Goal: Task Accomplishment & Management: Use online tool/utility

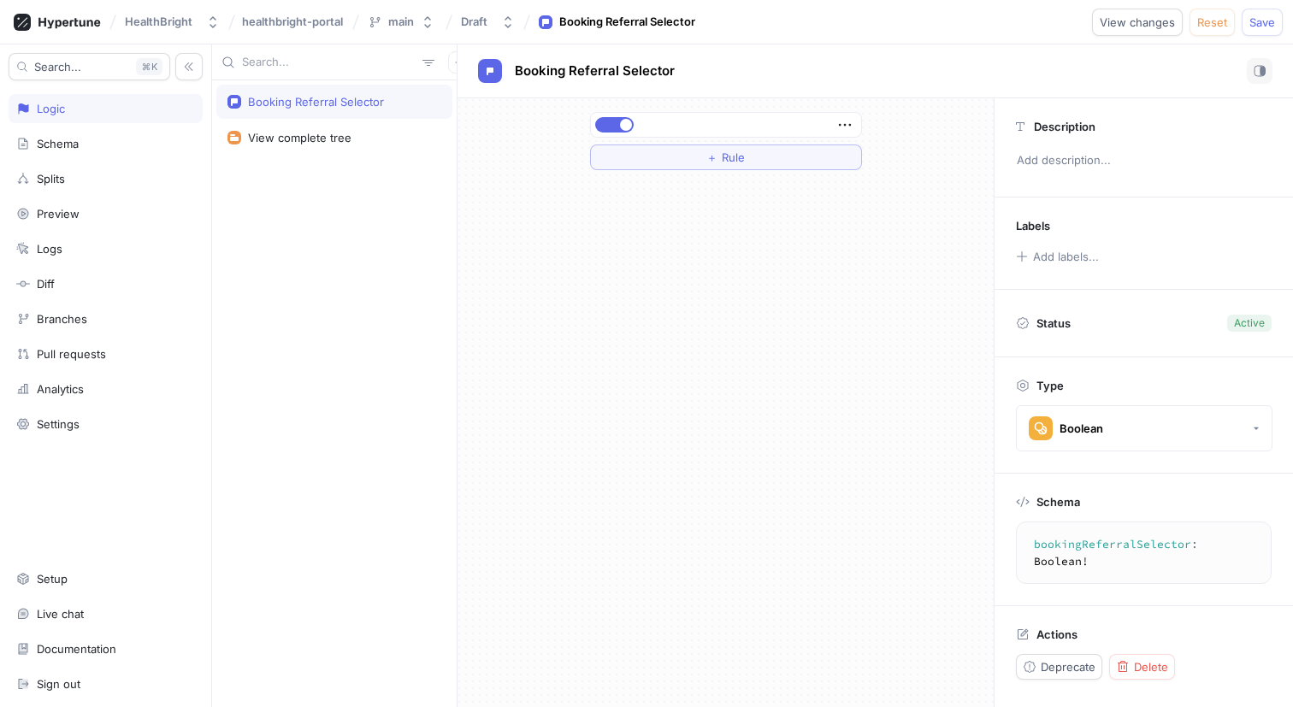
click at [363, 103] on div "Booking Referral Selector" at bounding box center [316, 102] width 136 height 14
click at [82, 145] on div "Schema" at bounding box center [105, 144] width 179 height 14
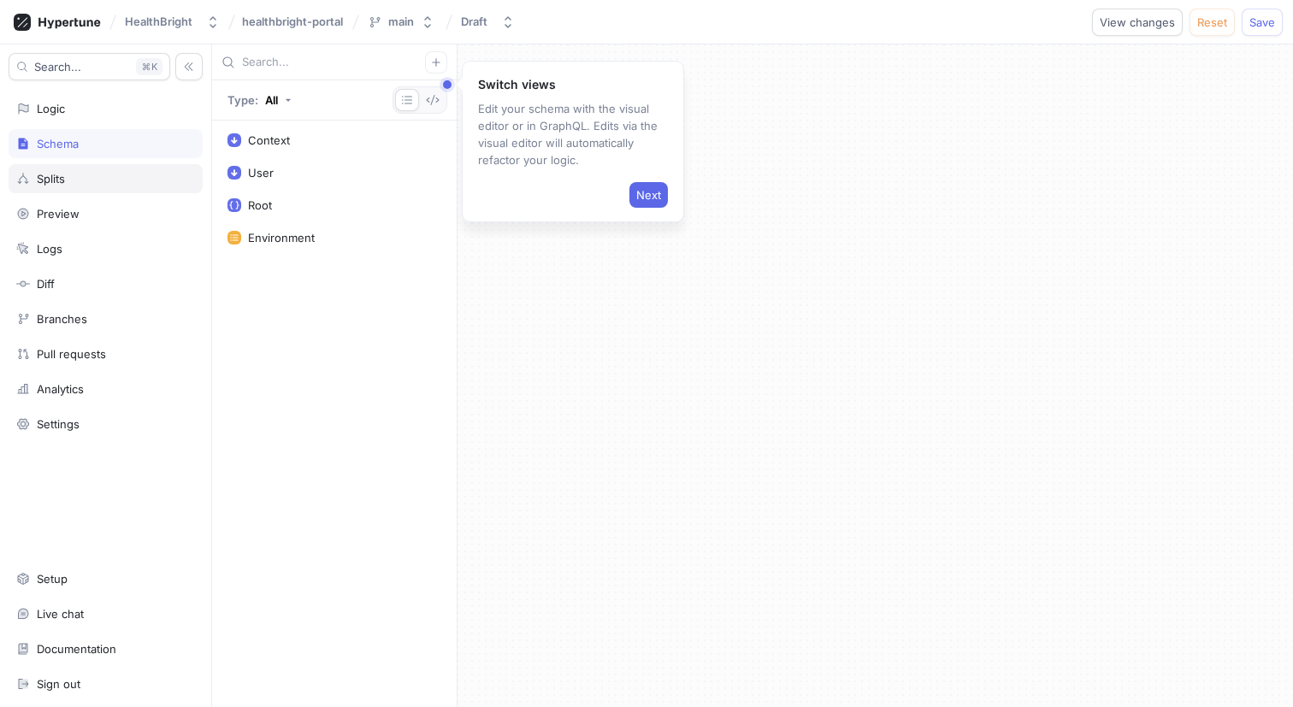
click at [80, 179] on div "Splits" at bounding box center [105, 179] width 179 height 14
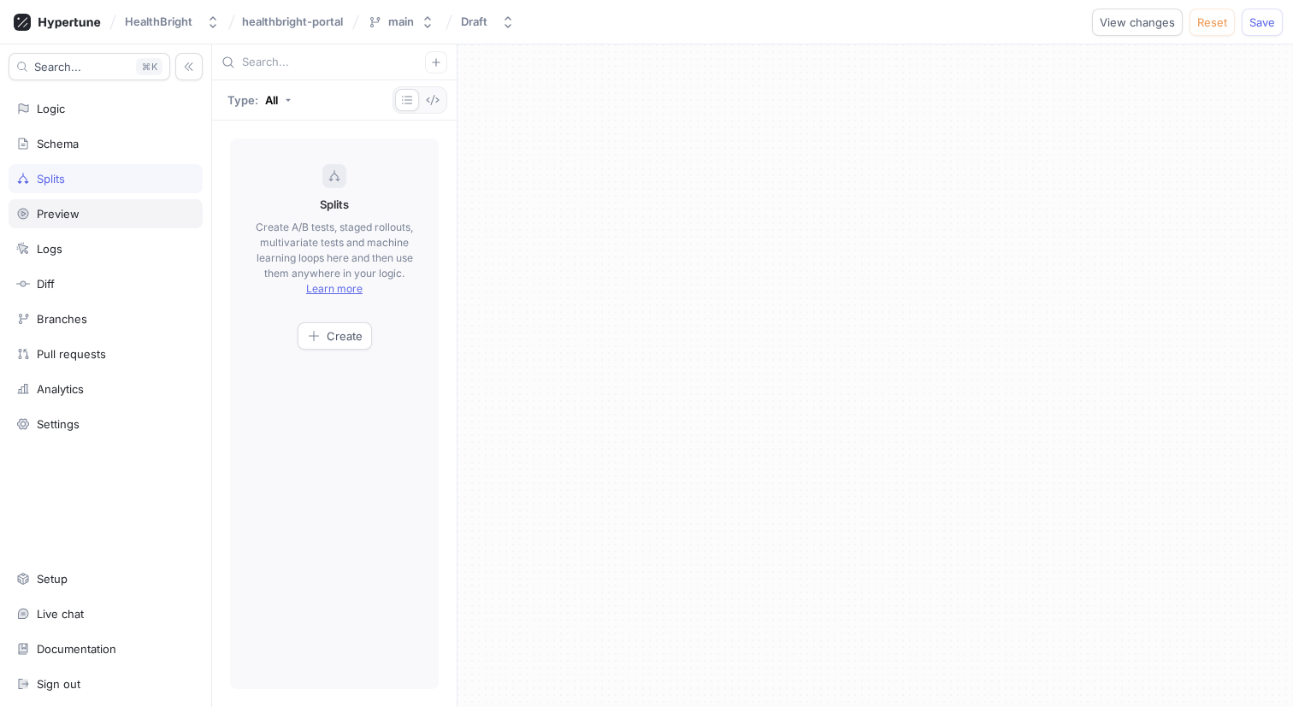
click at [77, 207] on div "Preview" at bounding box center [58, 214] width 43 height 14
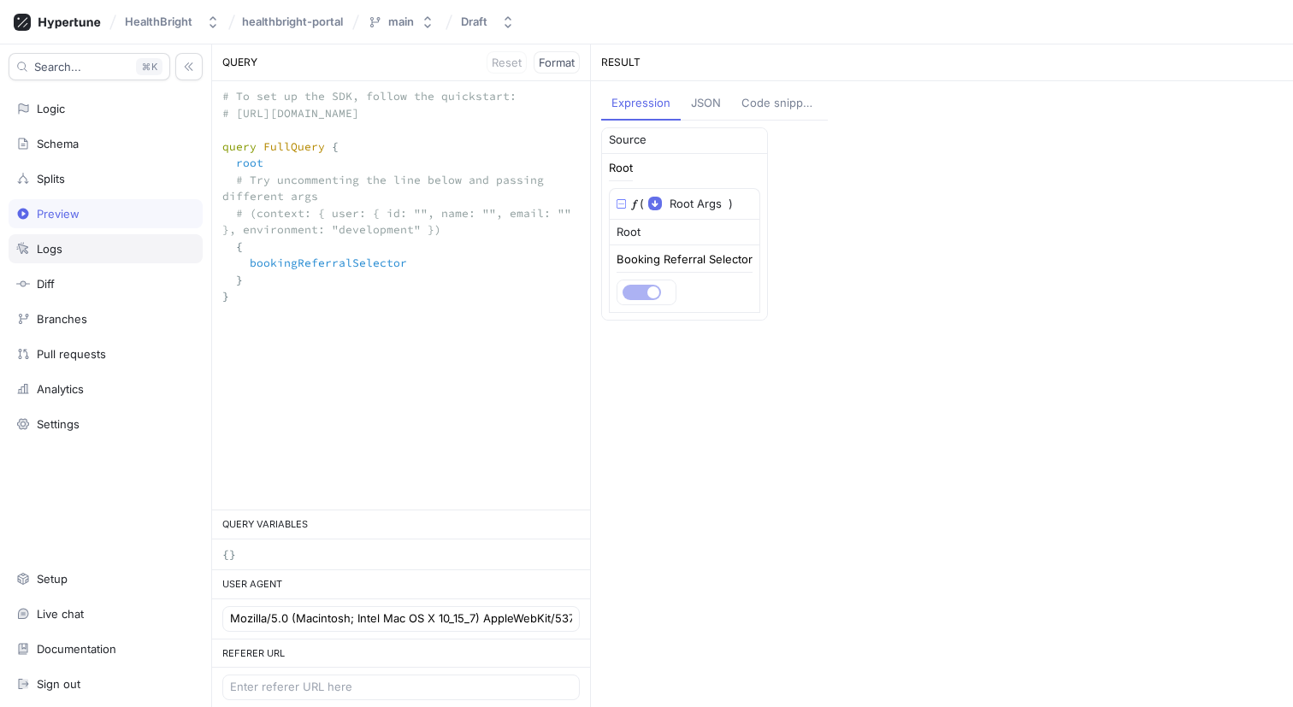
click at [79, 259] on div "Logs" at bounding box center [106, 248] width 194 height 29
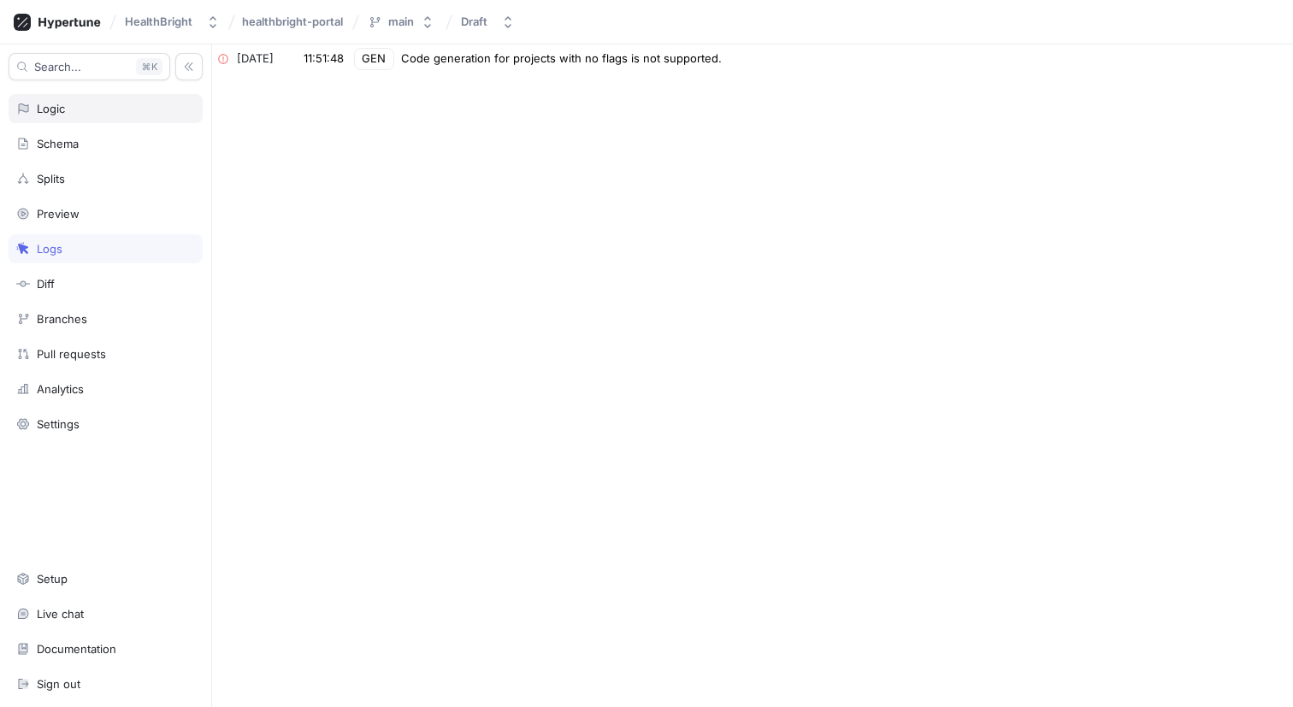
click at [72, 115] on div "Logic" at bounding box center [105, 109] width 179 height 14
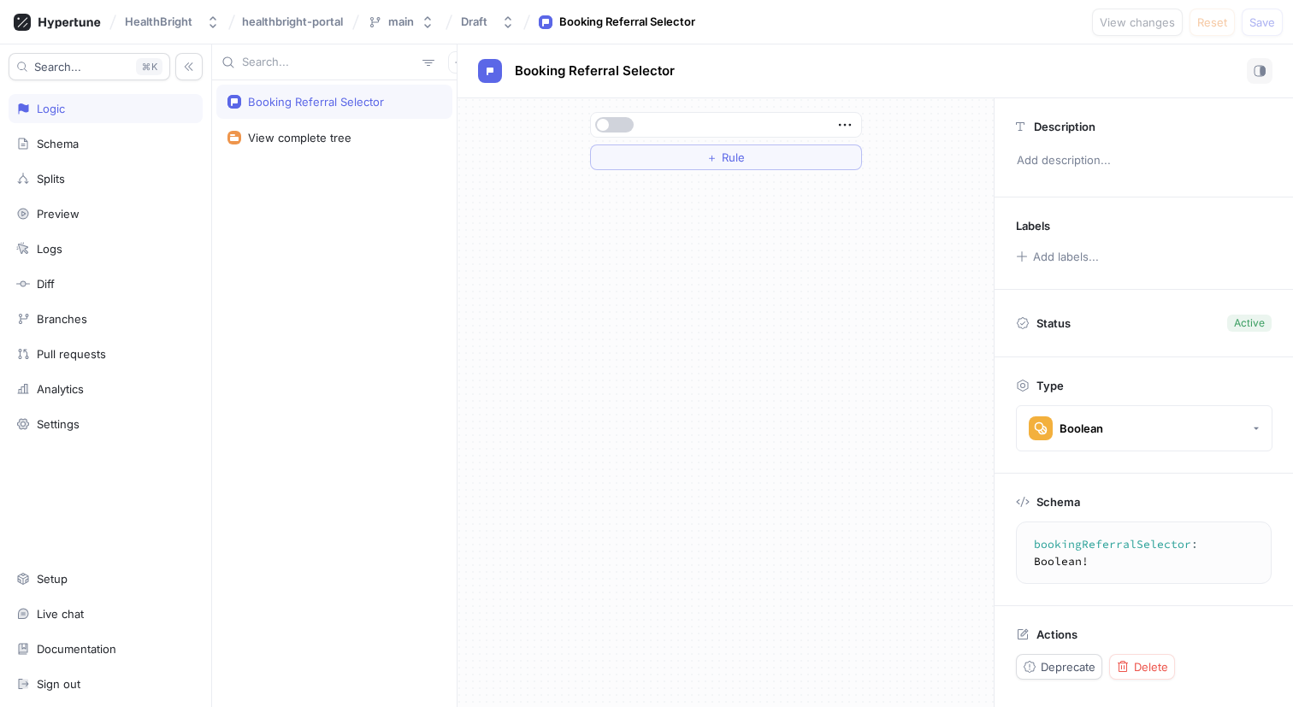
click at [617, 126] on button "button" at bounding box center [614, 124] width 38 height 15
click at [1250, 23] on span "Save" at bounding box center [1263, 22] width 26 height 10
click at [92, 145] on div "Schema" at bounding box center [105, 144] width 179 height 14
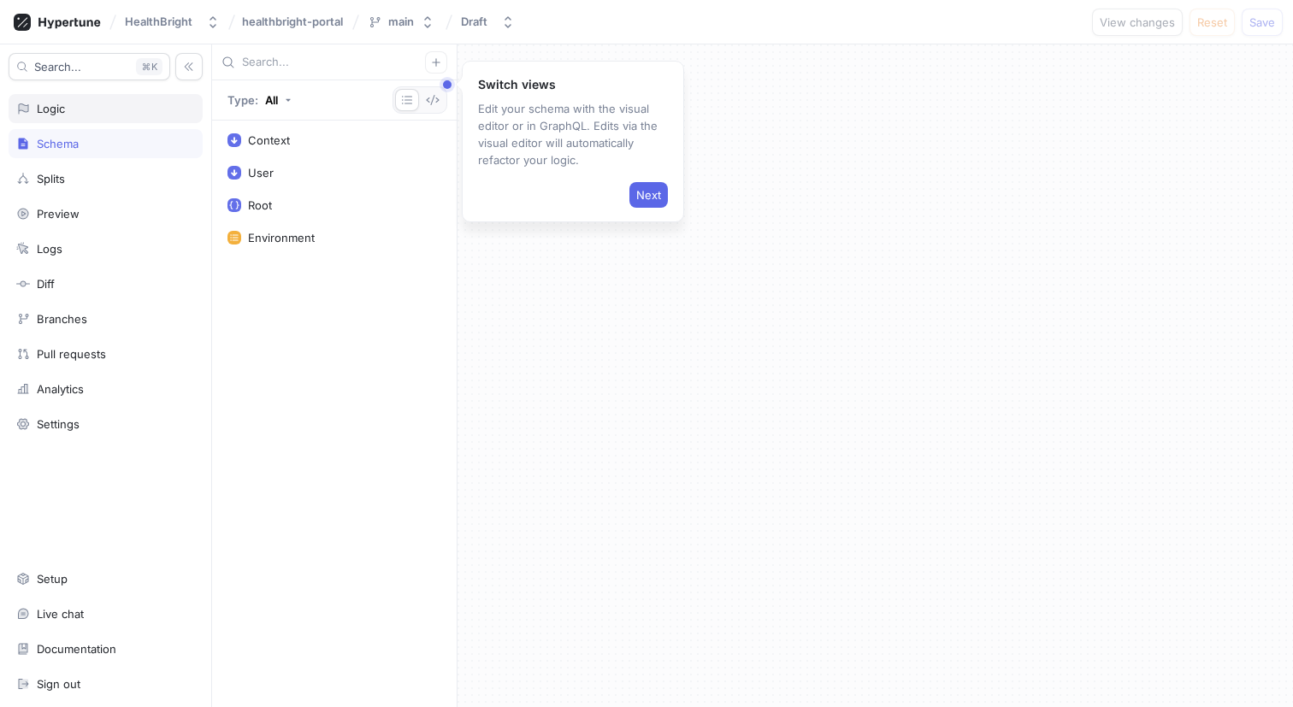
click at [74, 113] on div "Logic" at bounding box center [105, 109] width 179 height 14
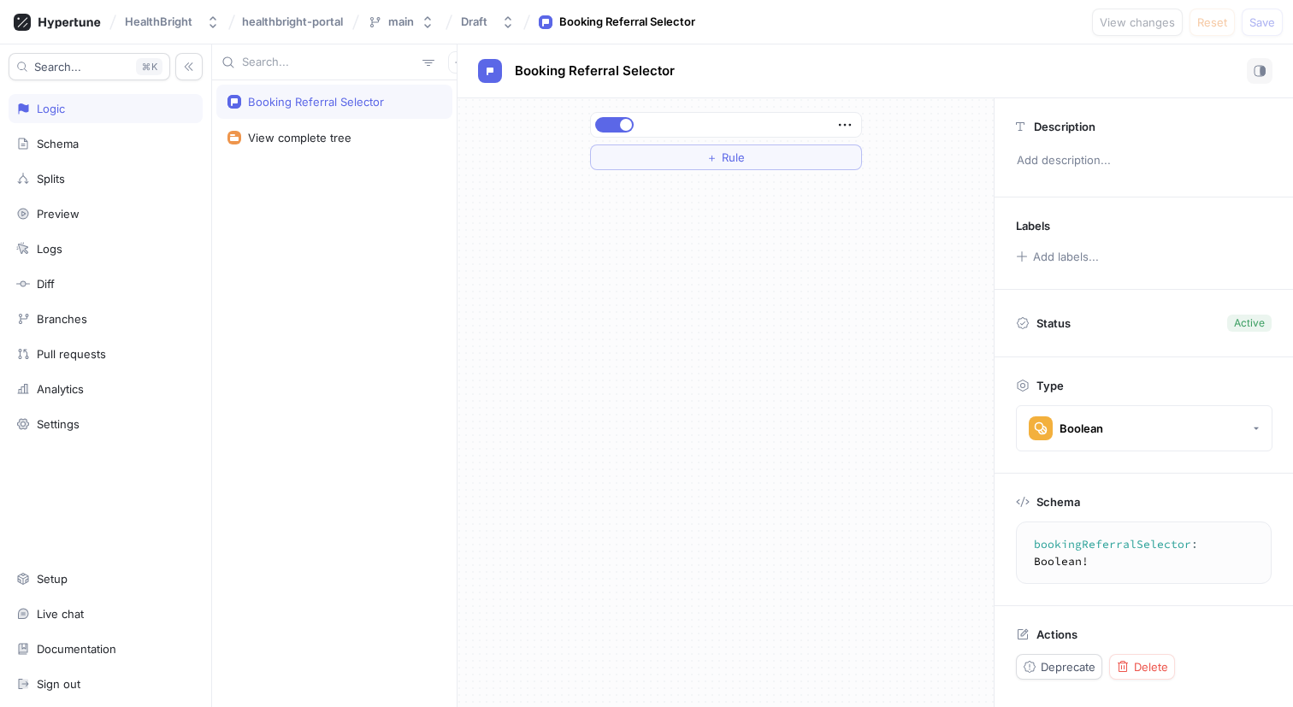
click at [98, 408] on div "Search... K Logic Schema Splits Preview Logs Diff Branches Pull requests Analyt…" at bounding box center [106, 375] width 212 height 663
click at [98, 416] on div "Settings" at bounding box center [106, 424] width 194 height 29
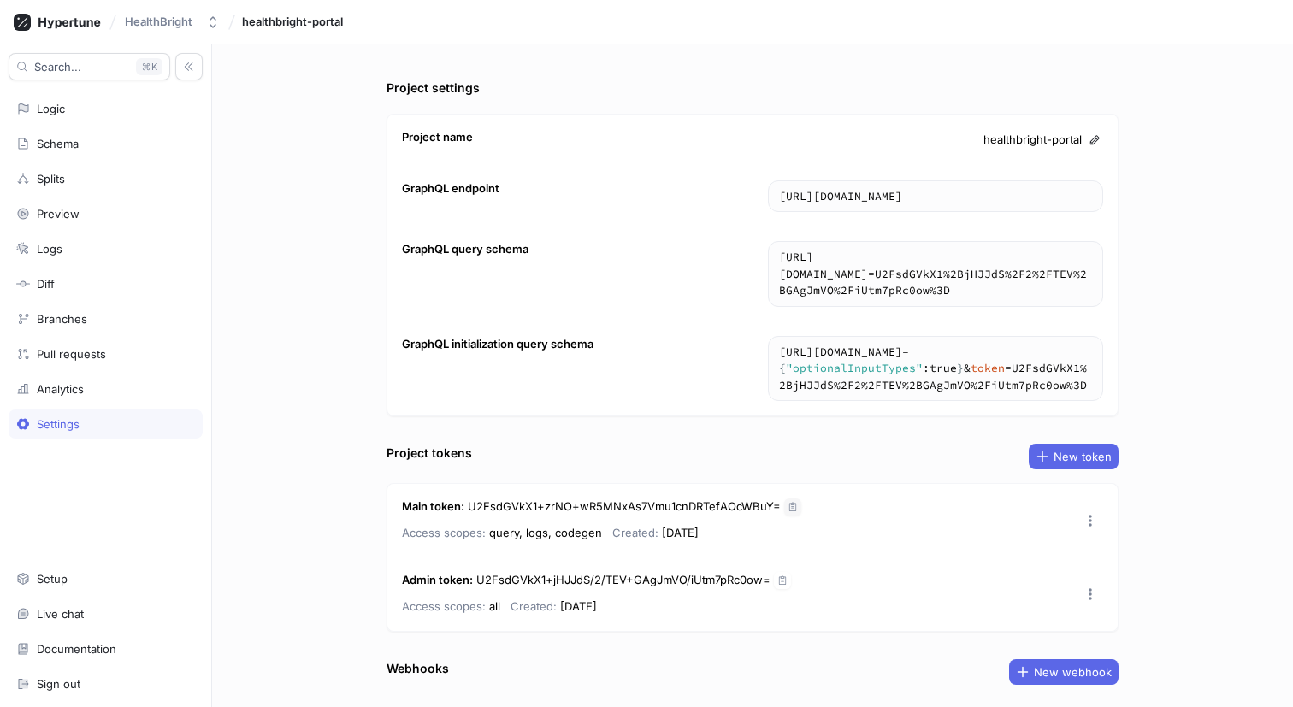
click at [788, 505] on icon "button" at bounding box center [793, 507] width 10 height 10
click at [49, 112] on div "Logic" at bounding box center [51, 109] width 28 height 14
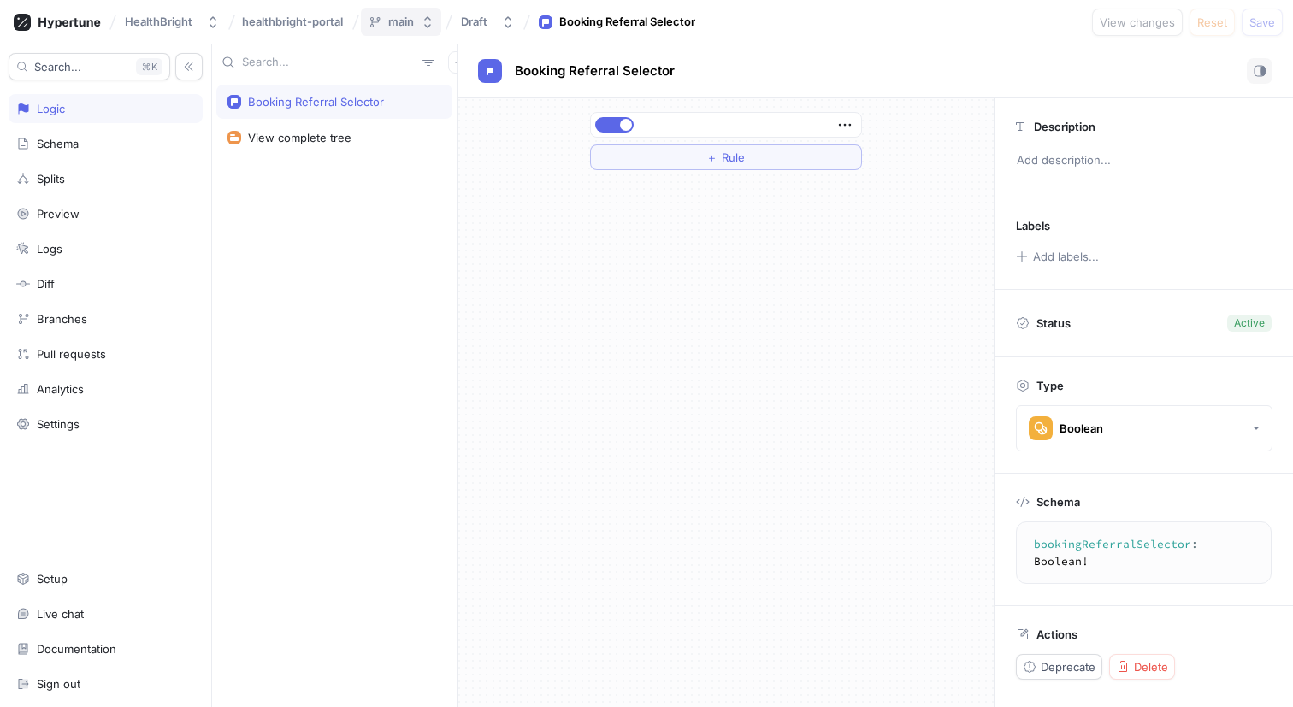
click at [404, 18] on div "main" at bounding box center [401, 22] width 26 height 15
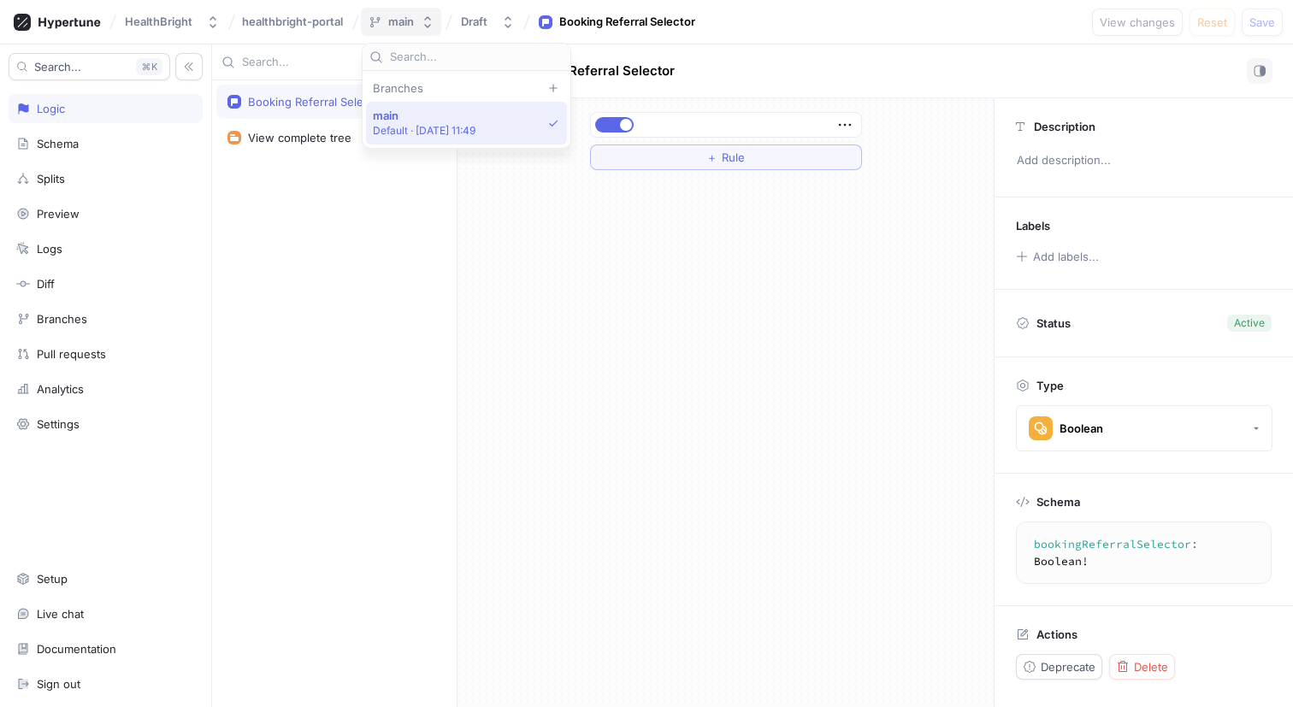
click at [404, 18] on div "main" at bounding box center [401, 22] width 26 height 15
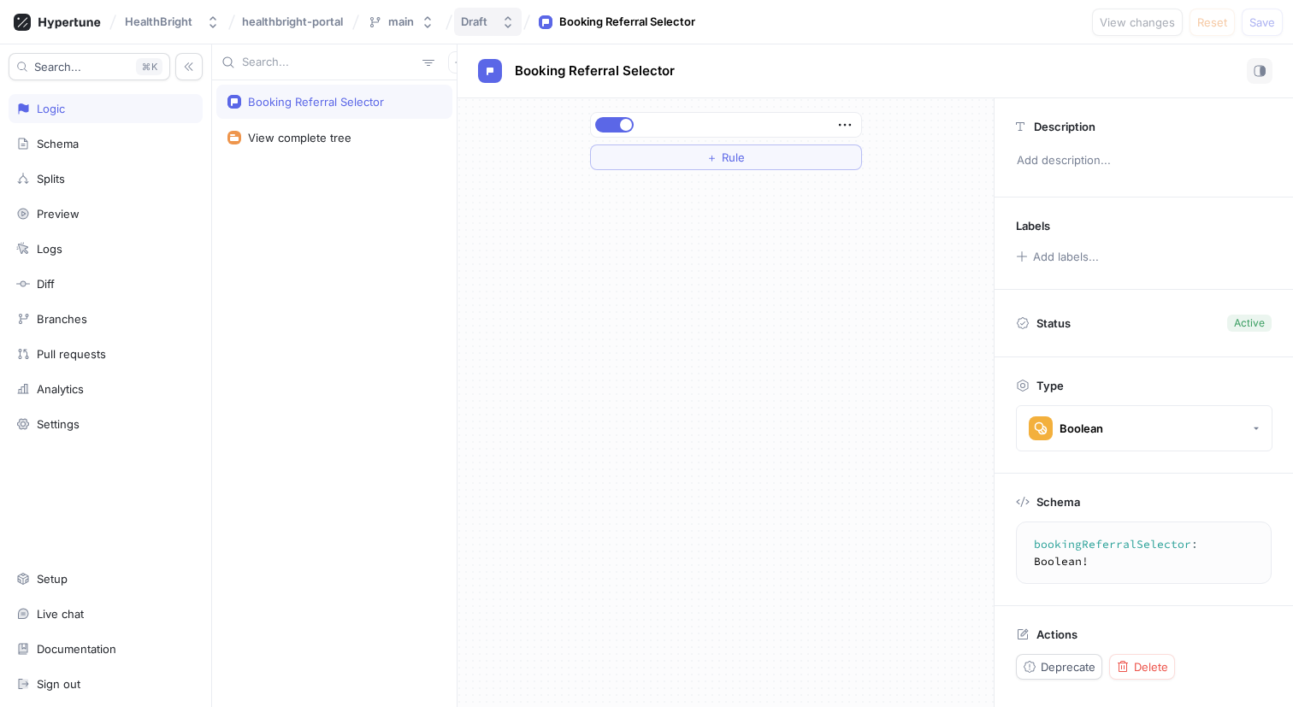
click at [476, 17] on div "Draft" at bounding box center [474, 22] width 27 height 15
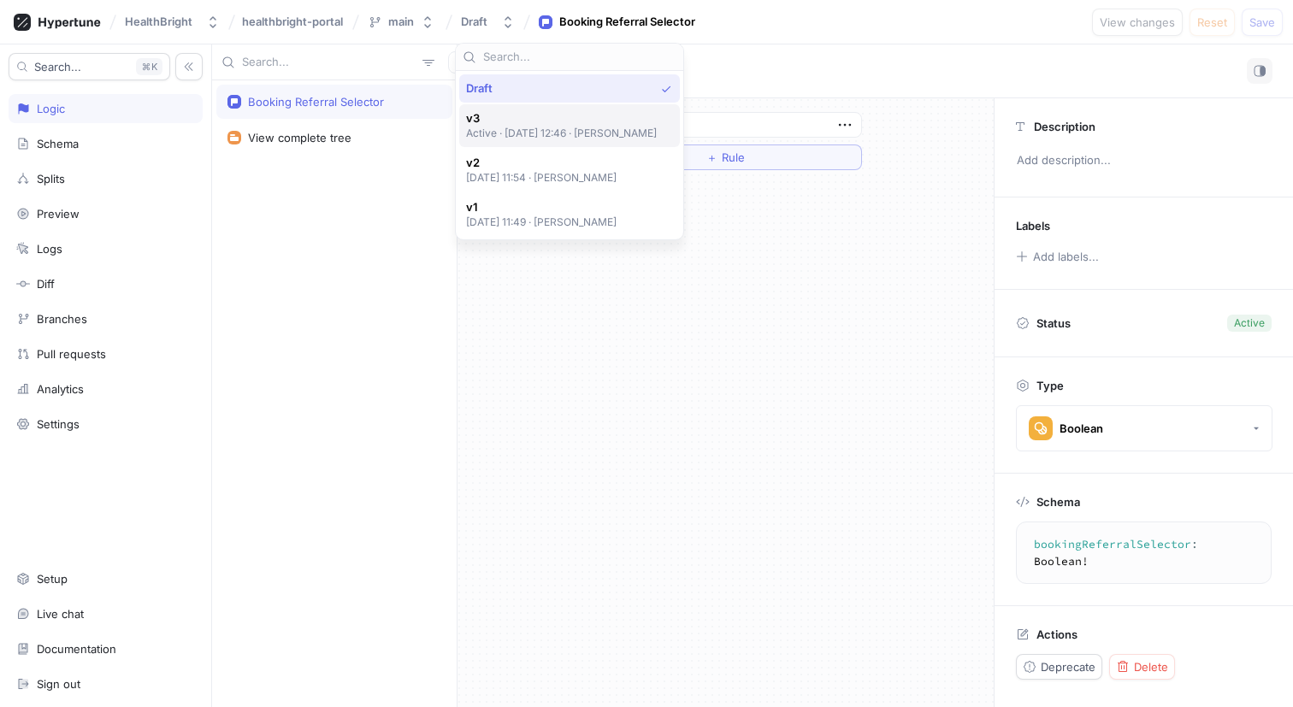
click at [574, 119] on span "v3" at bounding box center [562, 118] width 192 height 15
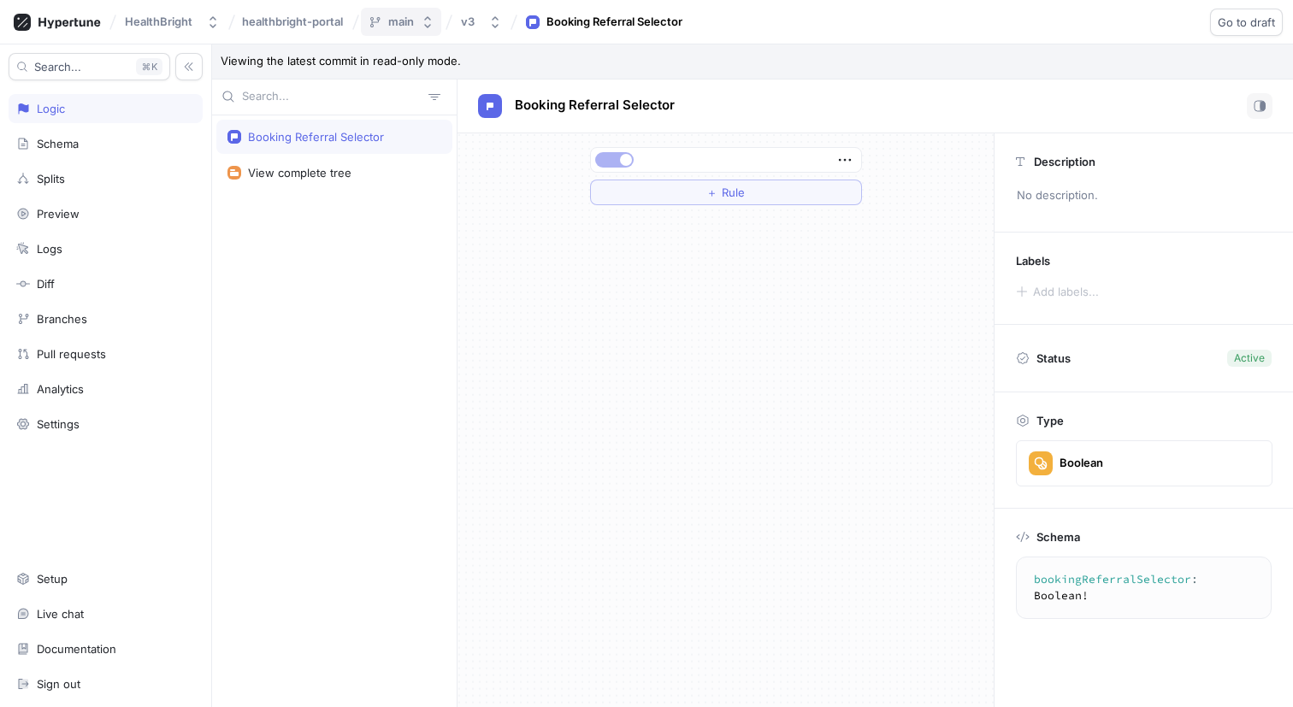
click at [400, 13] on button "main" at bounding box center [401, 22] width 80 height 28
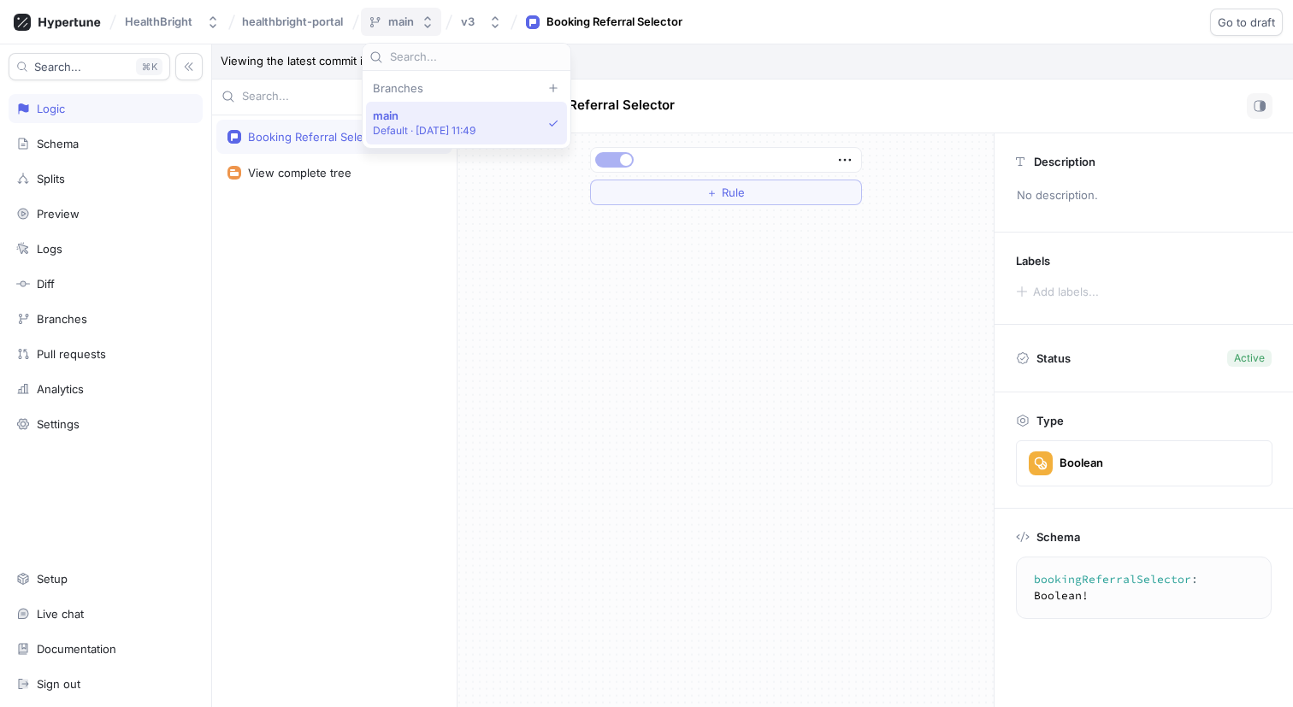
click at [400, 14] on button "main" at bounding box center [401, 22] width 80 height 28
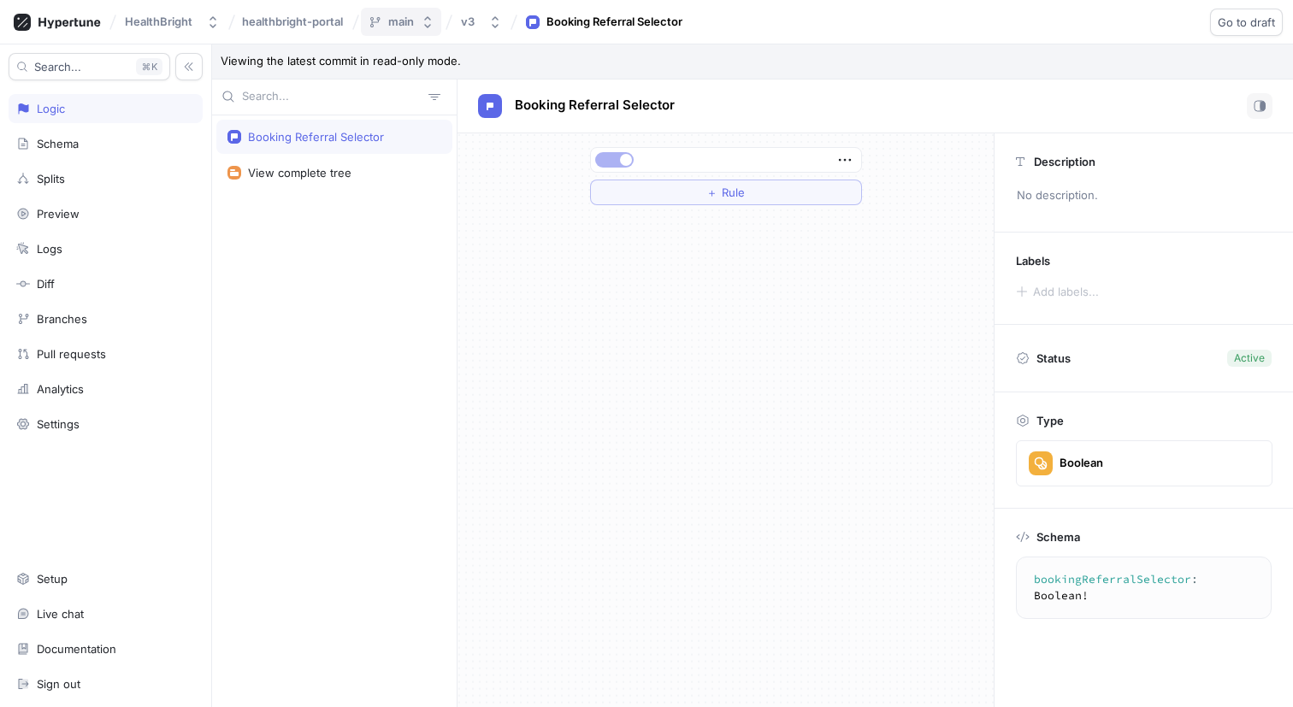
click at [409, 27] on div "main" at bounding box center [401, 22] width 26 height 15
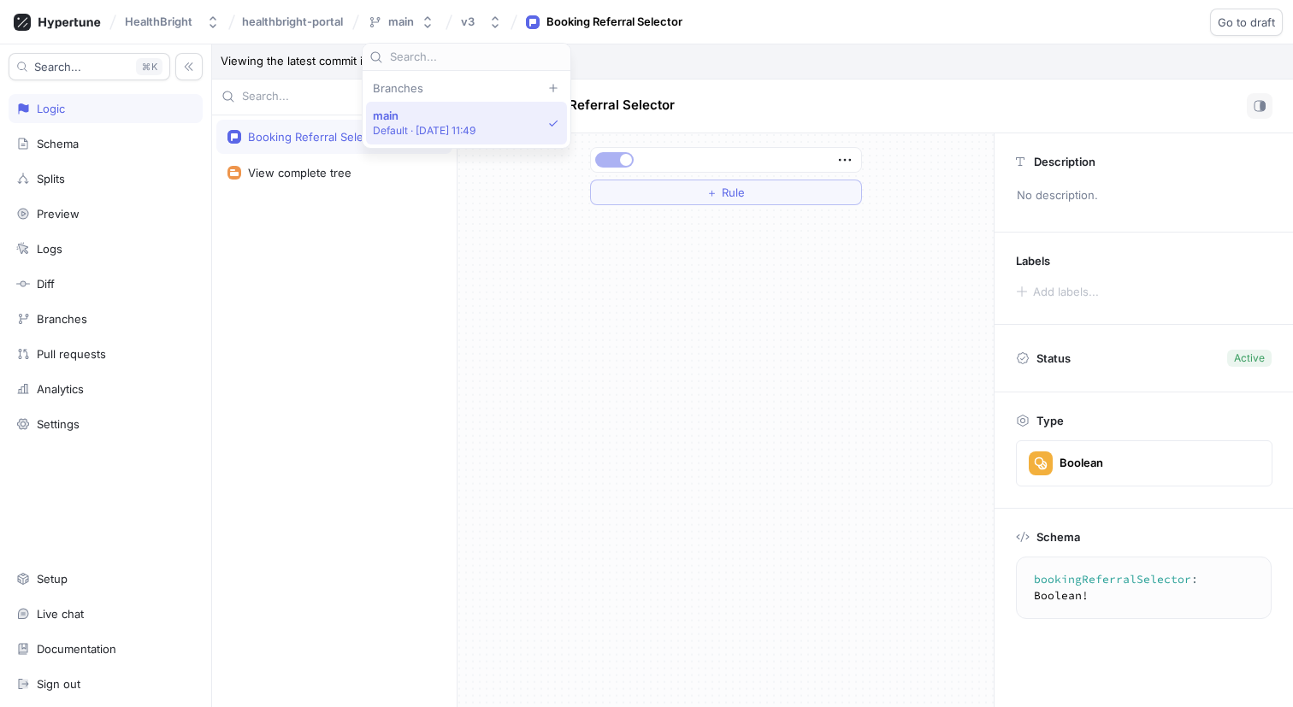
click at [401, 87] on div "Branches" at bounding box center [466, 88] width 201 height 14
click at [547, 83] on div "Branches" at bounding box center [466, 88] width 201 height 14
click at [549, 84] on icon at bounding box center [553, 88] width 8 height 8
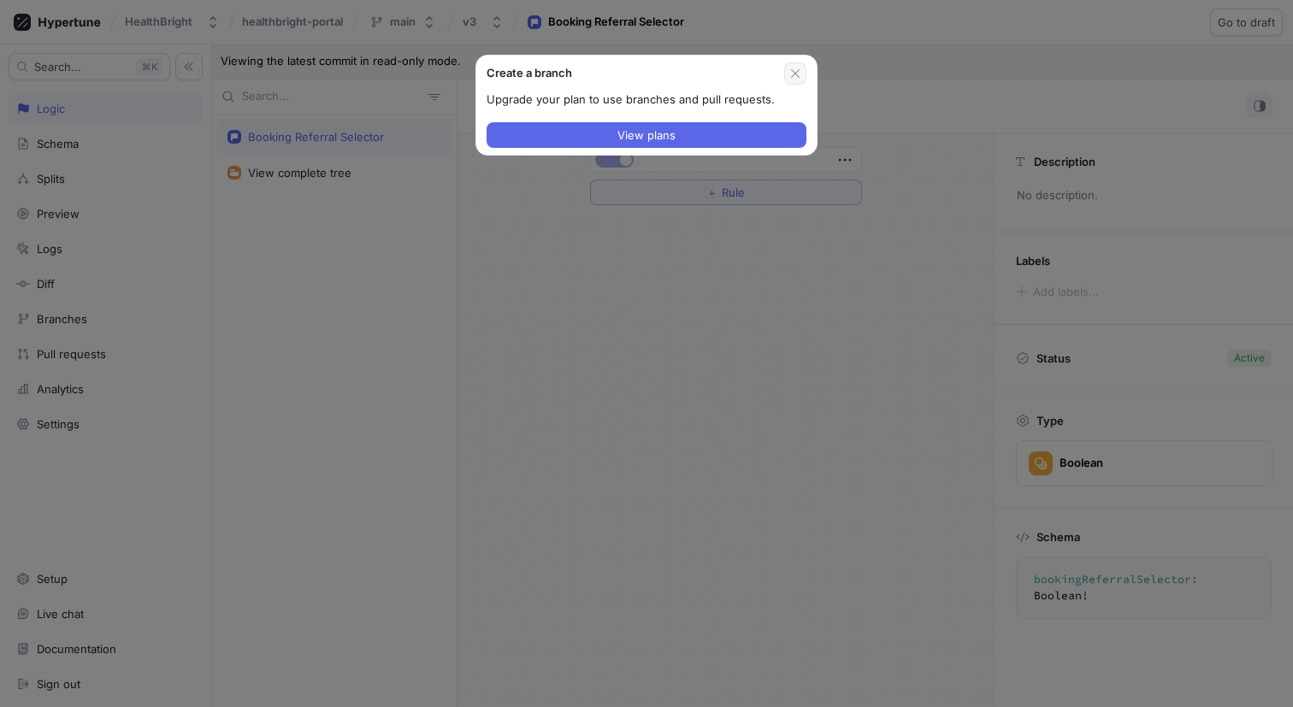
click at [801, 64] on button "button" at bounding box center [795, 73] width 22 height 22
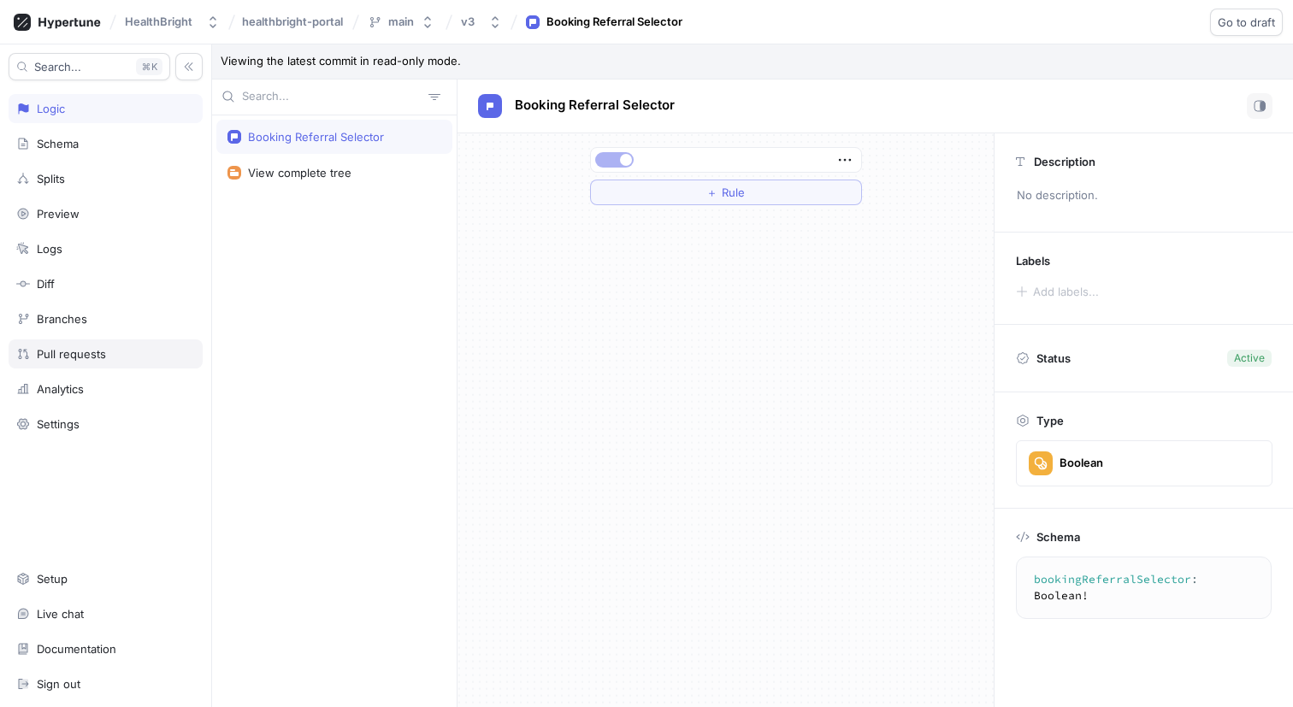
click at [78, 341] on div "Pull requests" at bounding box center [106, 354] width 194 height 29
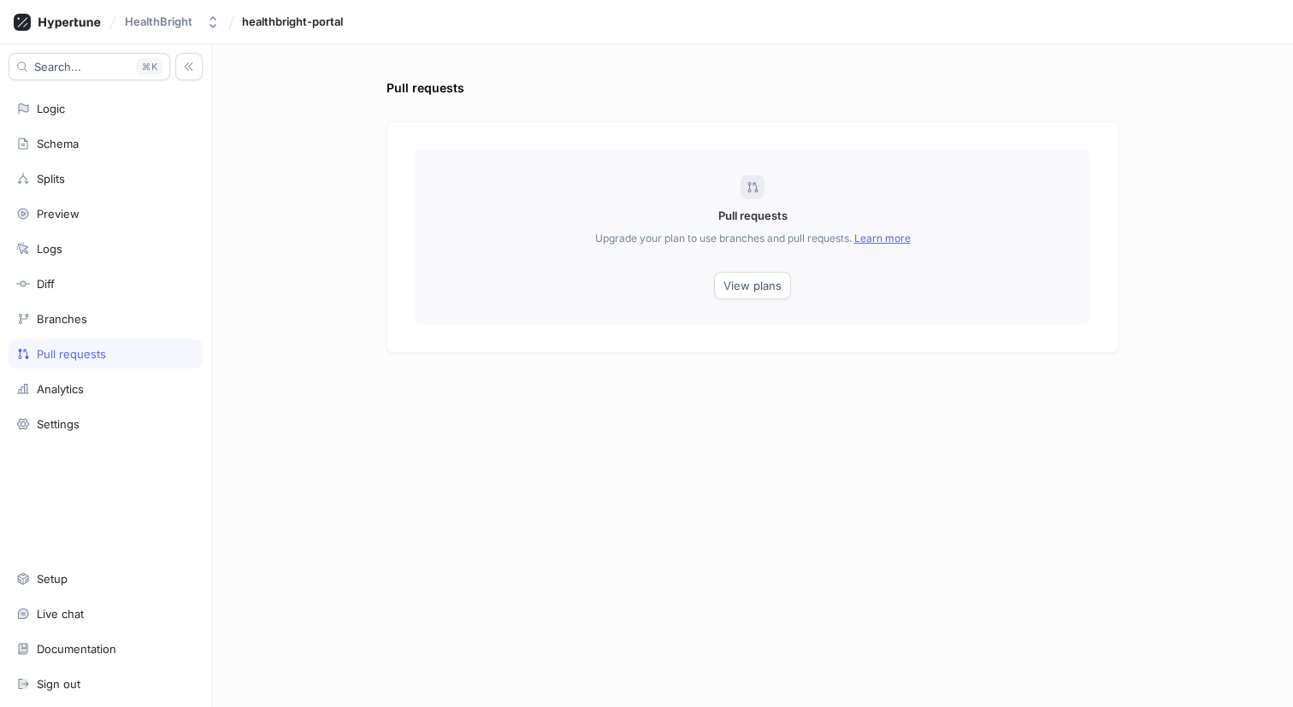
click at [866, 238] on link "Learn more" at bounding box center [882, 238] width 56 height 13
click at [147, 98] on div "Logic" at bounding box center [106, 108] width 194 height 29
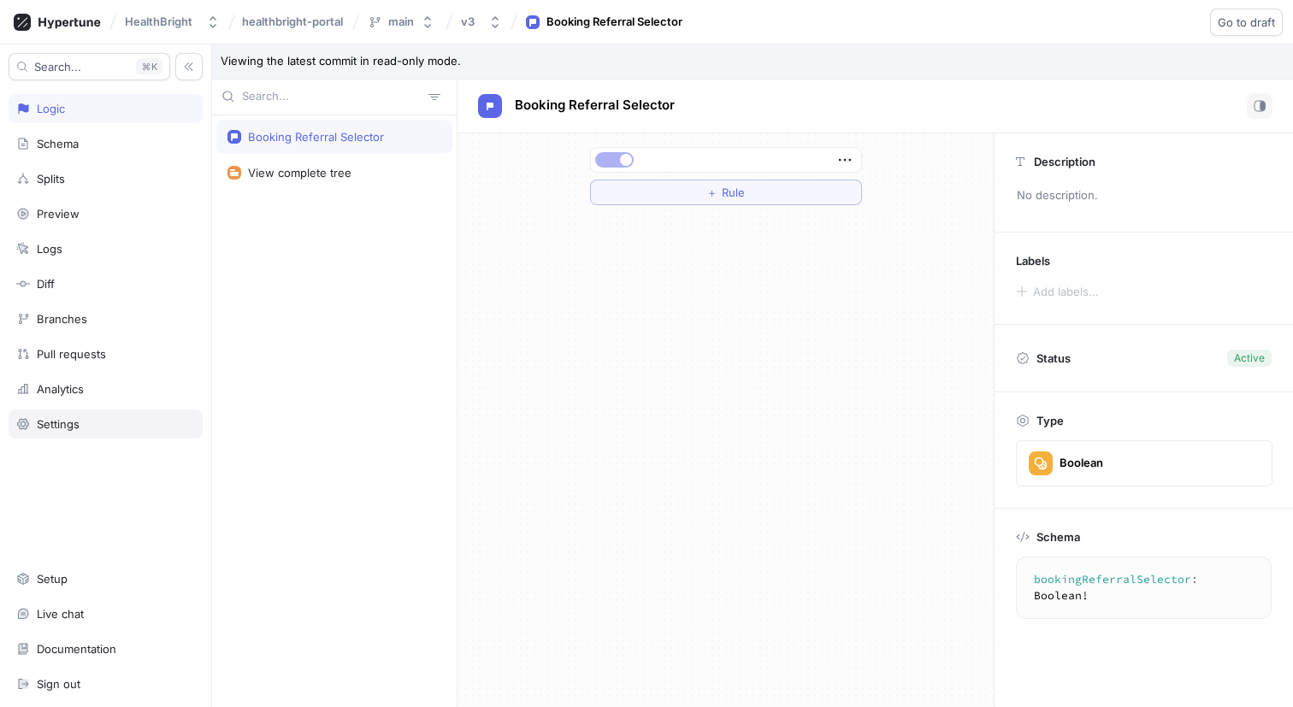
click at [88, 430] on div "Settings" at bounding box center [105, 424] width 179 height 14
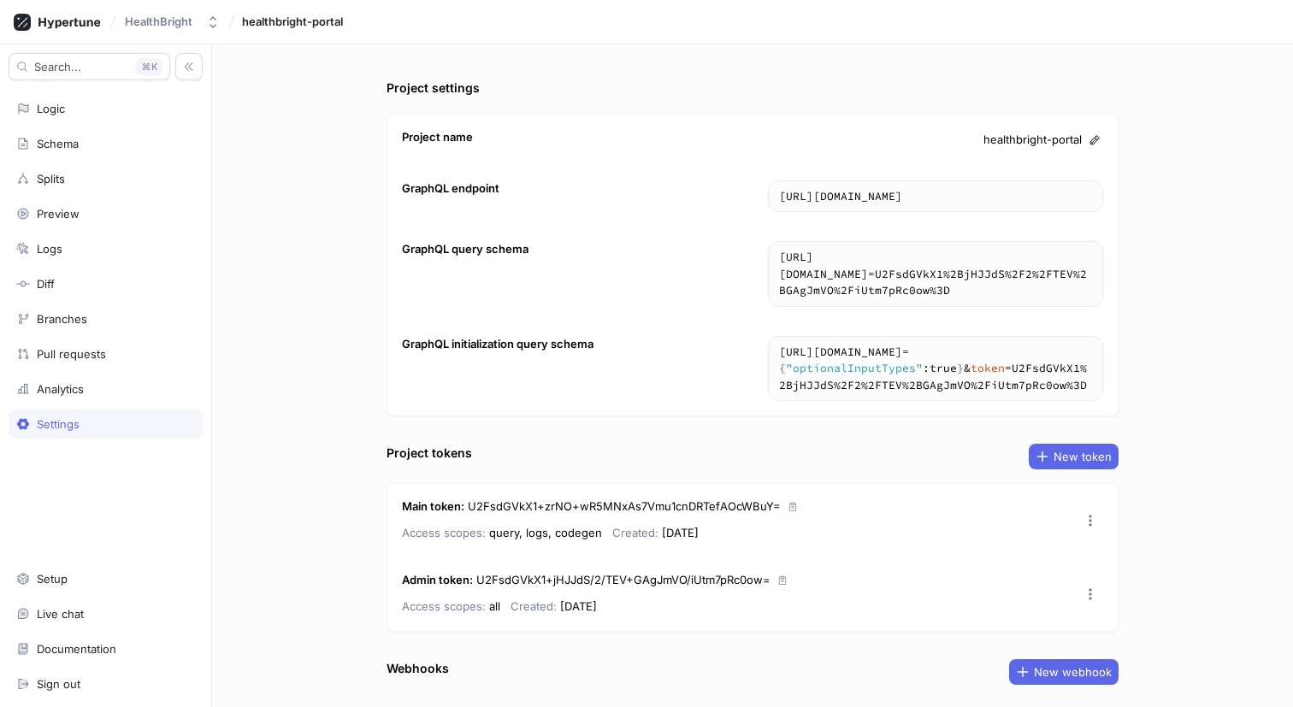
click at [90, 545] on div at bounding box center [106, 529] width 194 height 58
click at [89, 570] on div "Setup" at bounding box center [106, 578] width 194 height 29
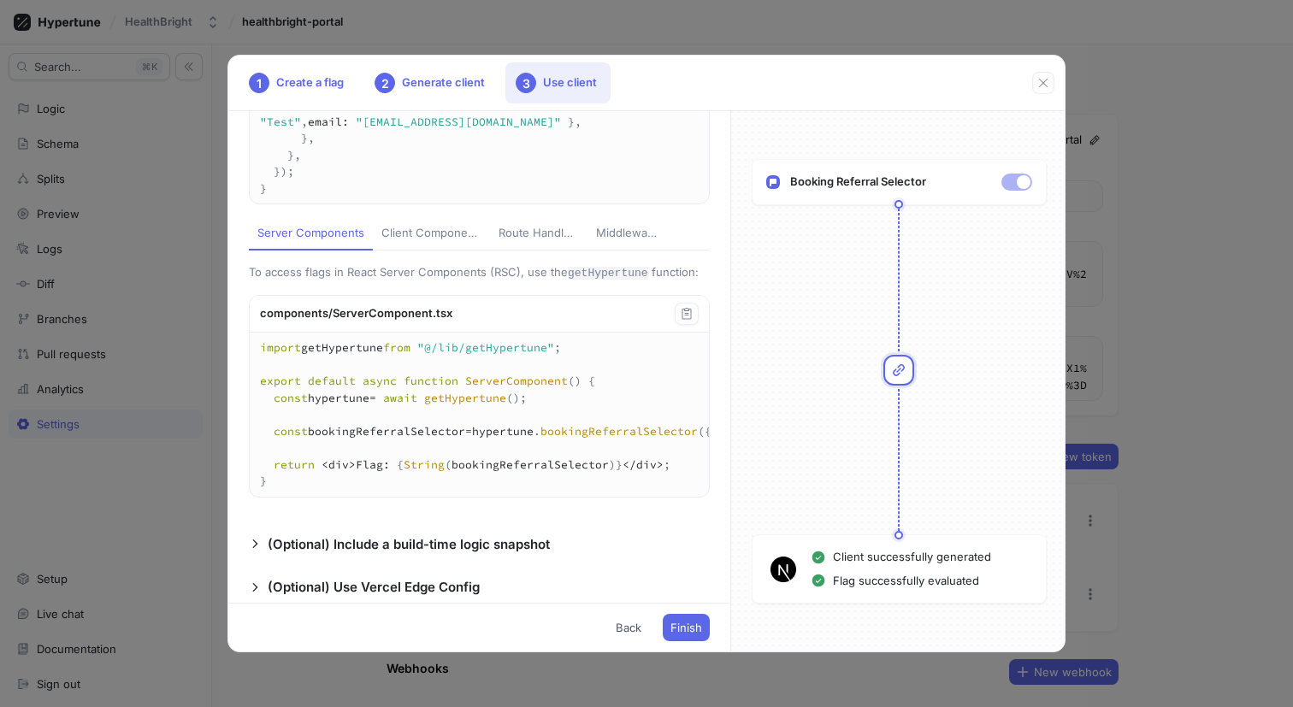
scroll to position [418, 0]
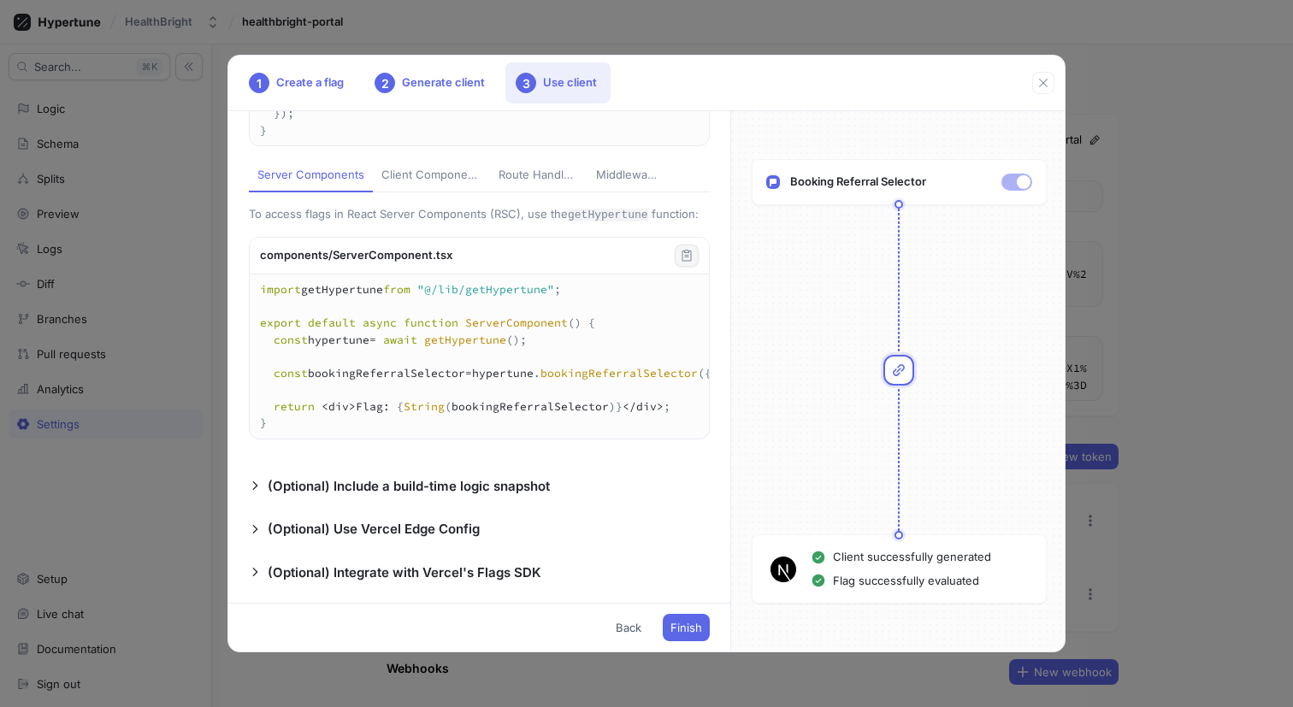
click at [687, 251] on icon "button" at bounding box center [687, 256] width 14 height 14
click at [682, 635] on button "Finish" at bounding box center [686, 627] width 47 height 27
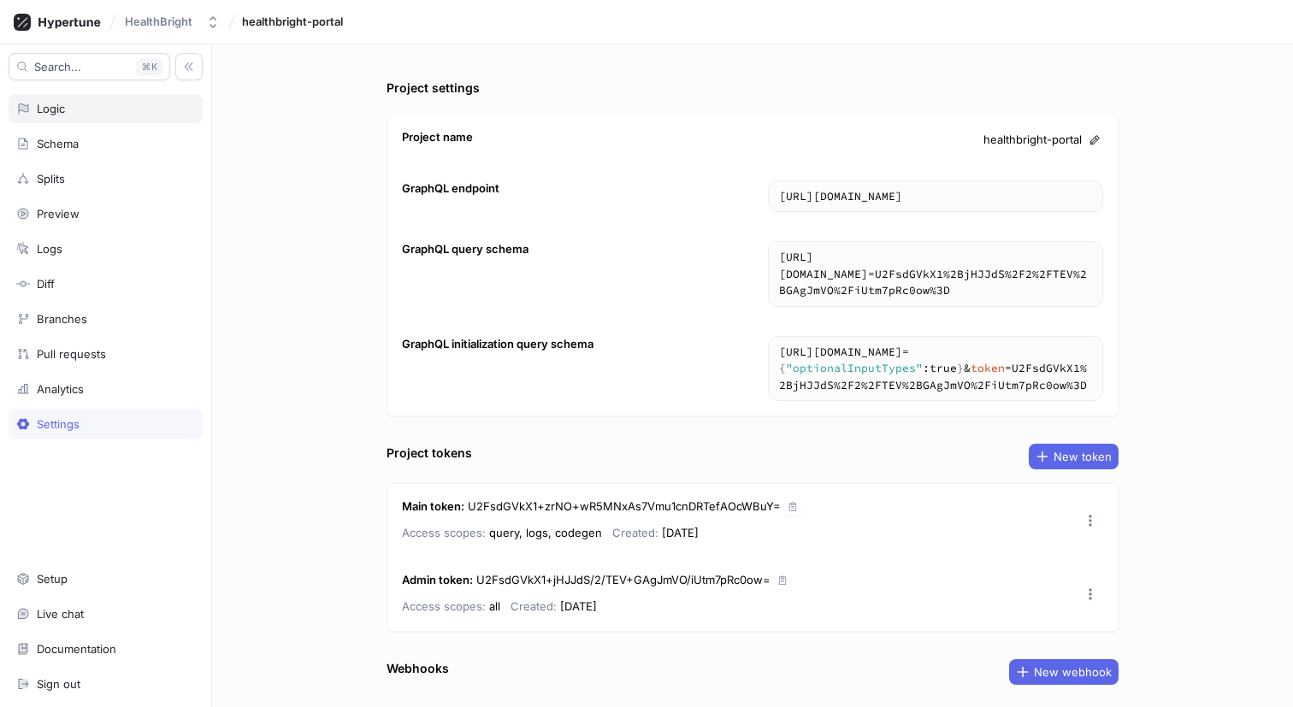
click at [109, 102] on div "Logic" at bounding box center [105, 109] width 179 height 14
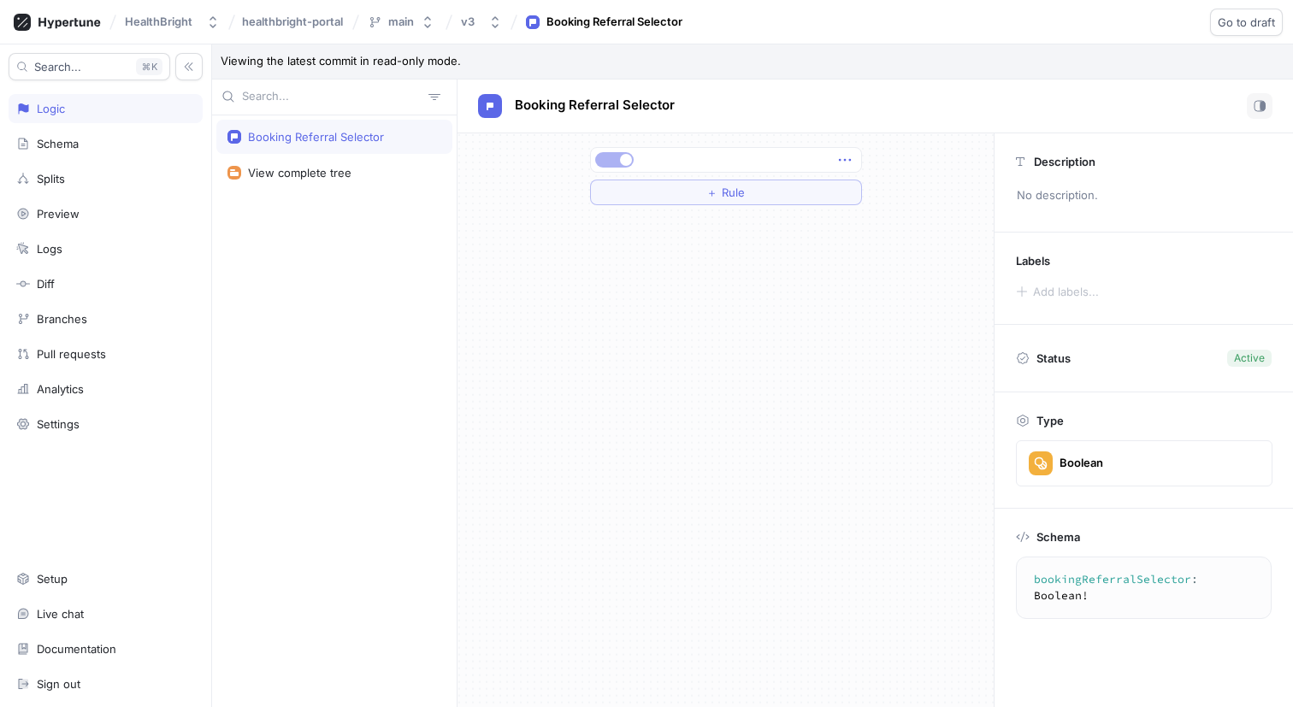
click at [845, 158] on icon "button" at bounding box center [844, 159] width 12 height 3
click at [780, 192] on div "＋ Rule" at bounding box center [726, 176] width 272 height 58
click at [1259, 105] on icon "button" at bounding box center [1260, 106] width 12 height 12
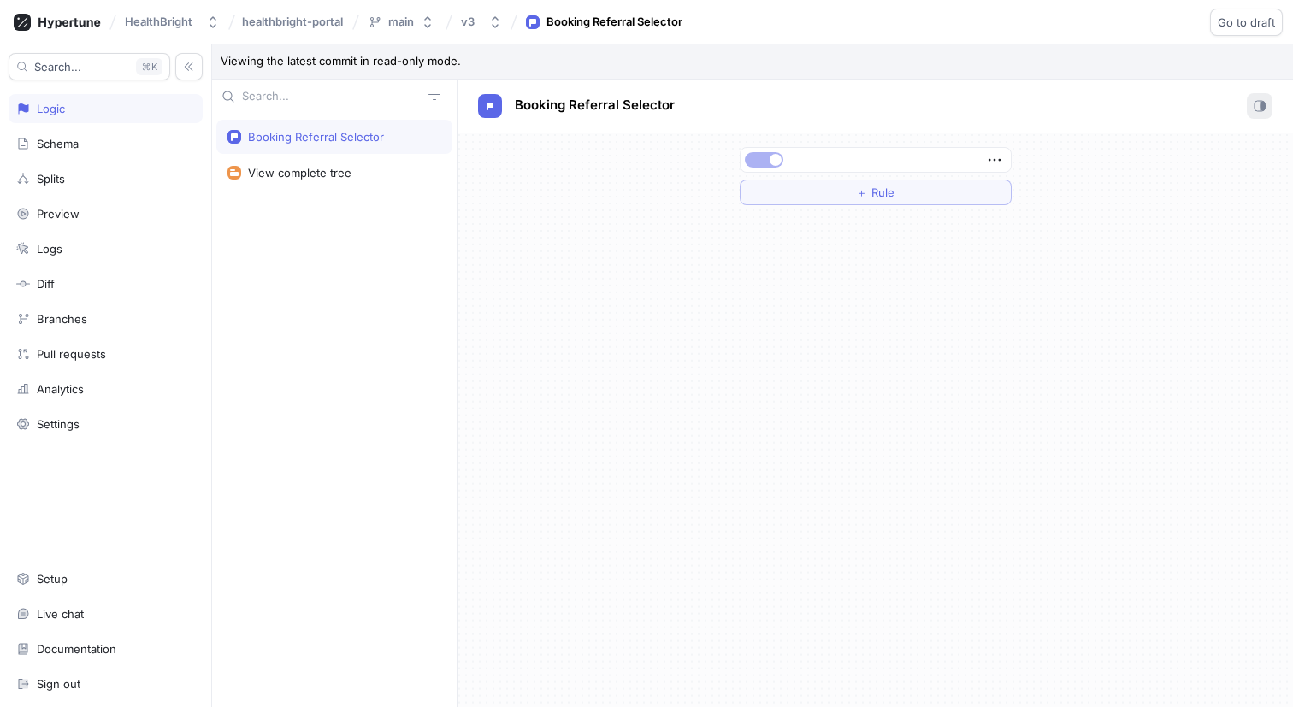
click at [1259, 105] on icon "button" at bounding box center [1260, 106] width 12 height 12
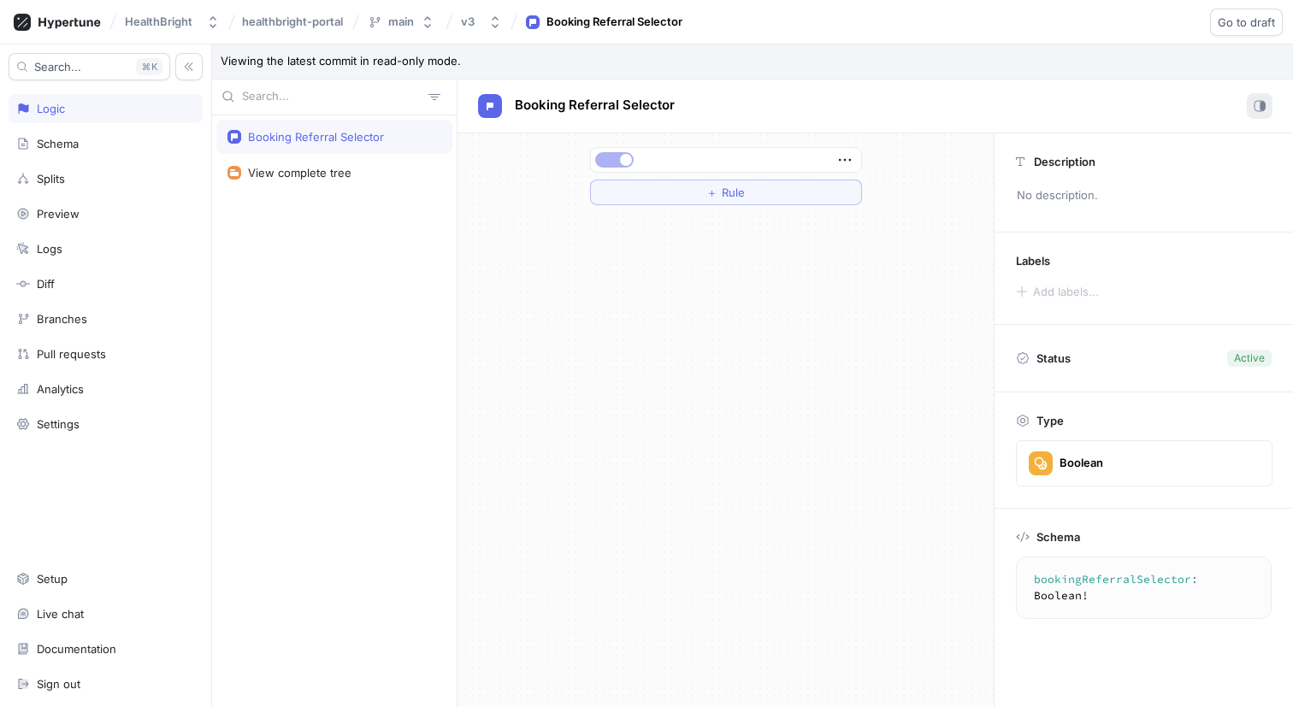
click at [1259, 105] on icon "button" at bounding box center [1260, 106] width 12 height 12
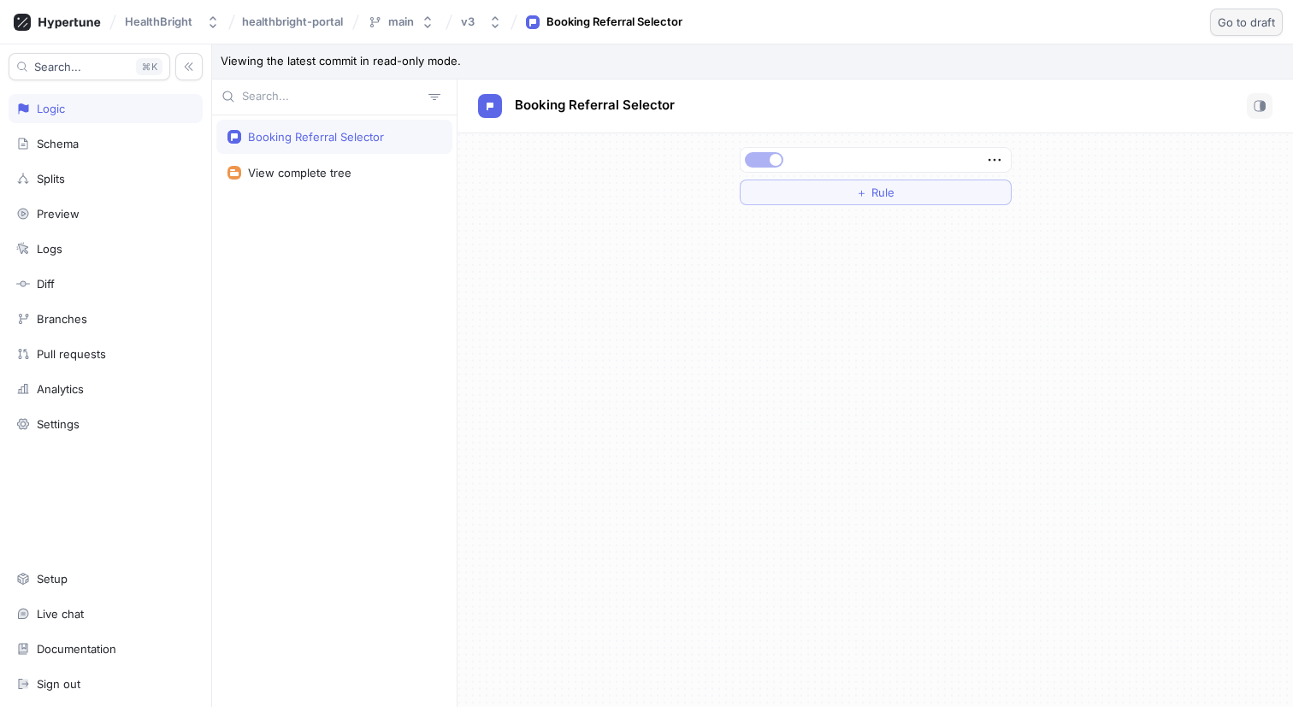
click at [1262, 13] on button "Go to draft" at bounding box center [1246, 22] width 73 height 27
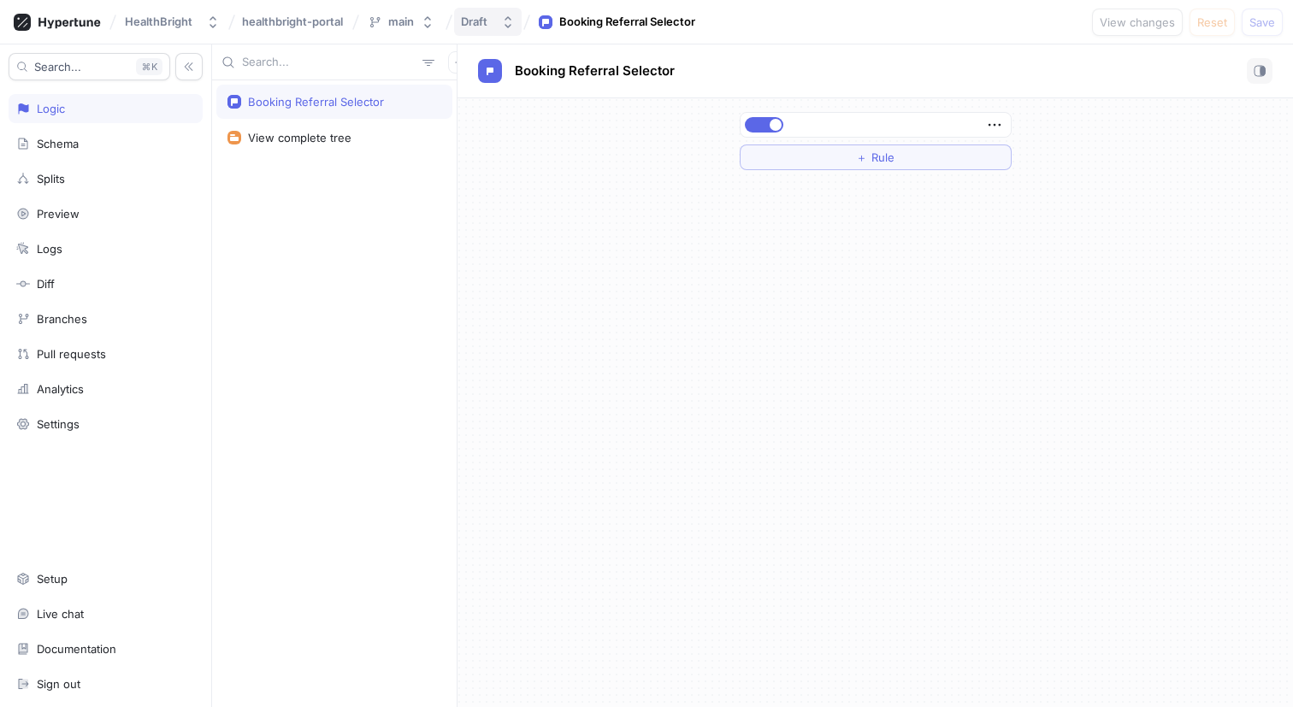
click at [495, 20] on button "Draft" at bounding box center [488, 22] width 68 height 28
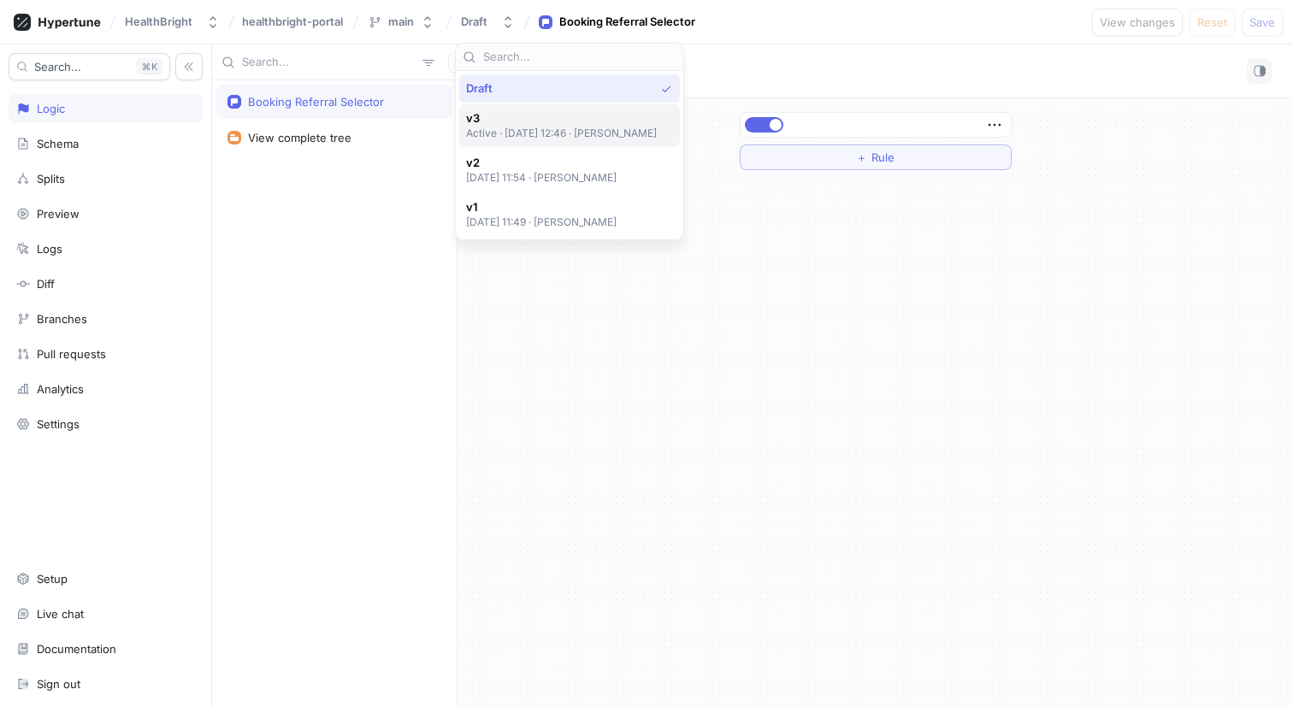
click at [658, 124] on span "v3" at bounding box center [562, 118] width 192 height 15
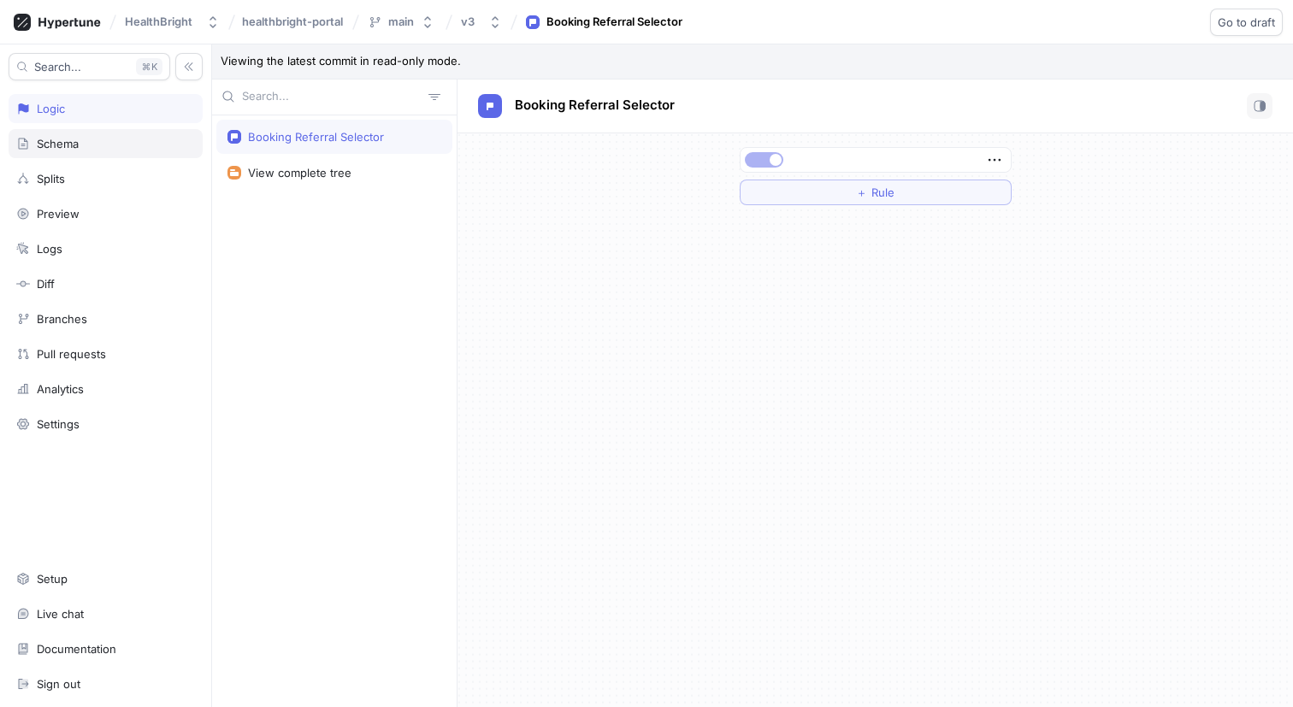
click at [116, 147] on div "Schema" at bounding box center [105, 144] width 179 height 14
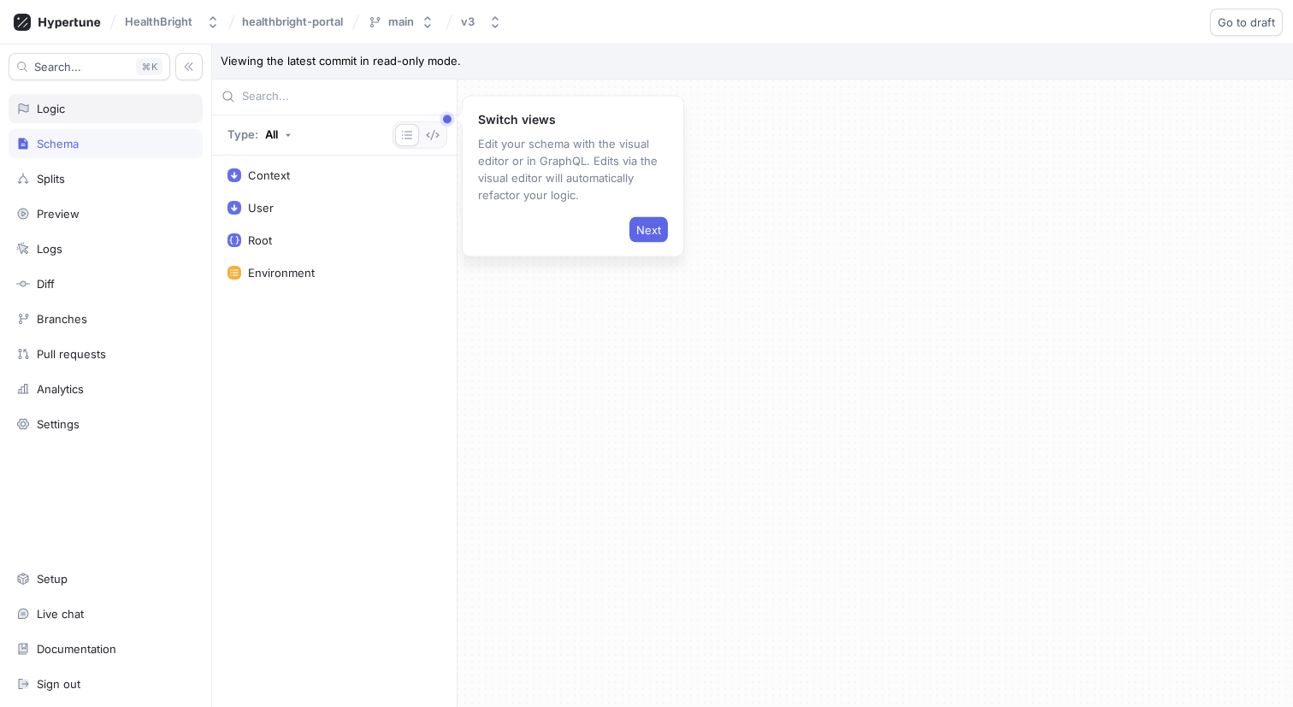
click at [109, 114] on div "Logic" at bounding box center [105, 109] width 179 height 14
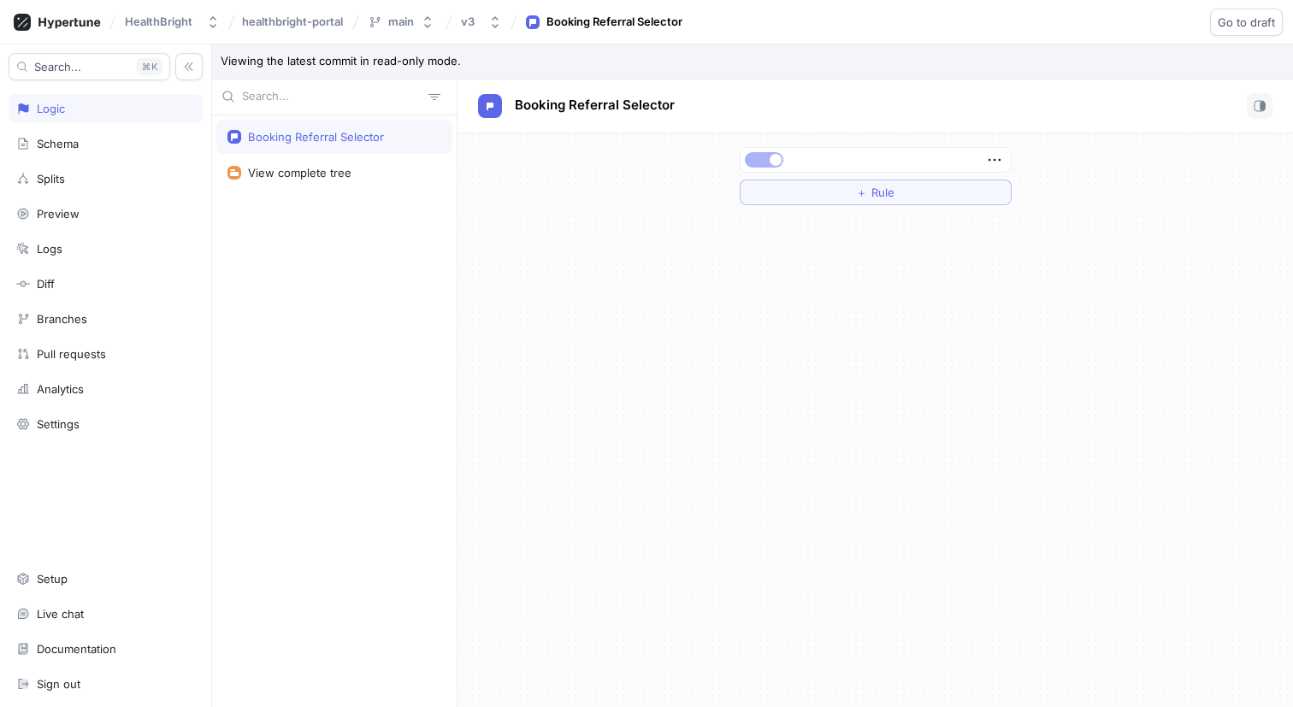
click at [293, 12] on div "healthbright-portal" at bounding box center [293, 22] width 109 height 27
click at [78, 586] on div "Setup" at bounding box center [106, 578] width 194 height 29
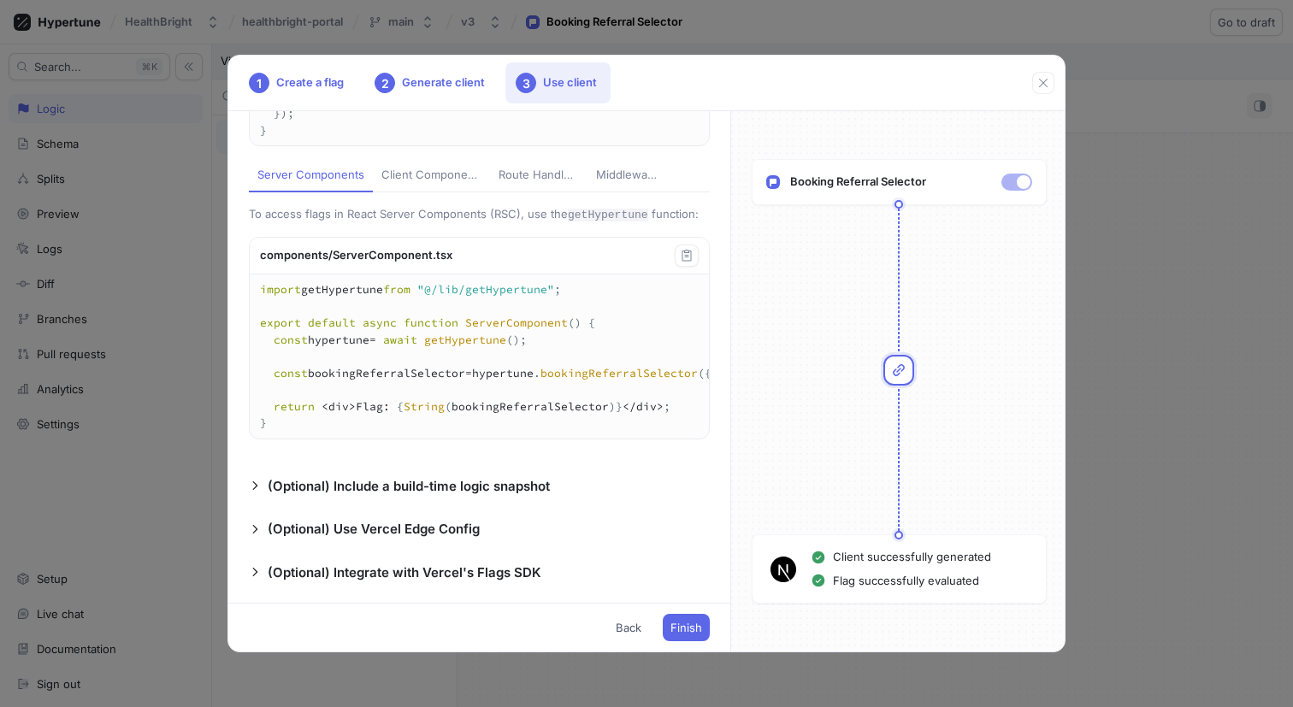
scroll to position [418, 0]
click at [668, 624] on button "Finish" at bounding box center [686, 627] width 47 height 27
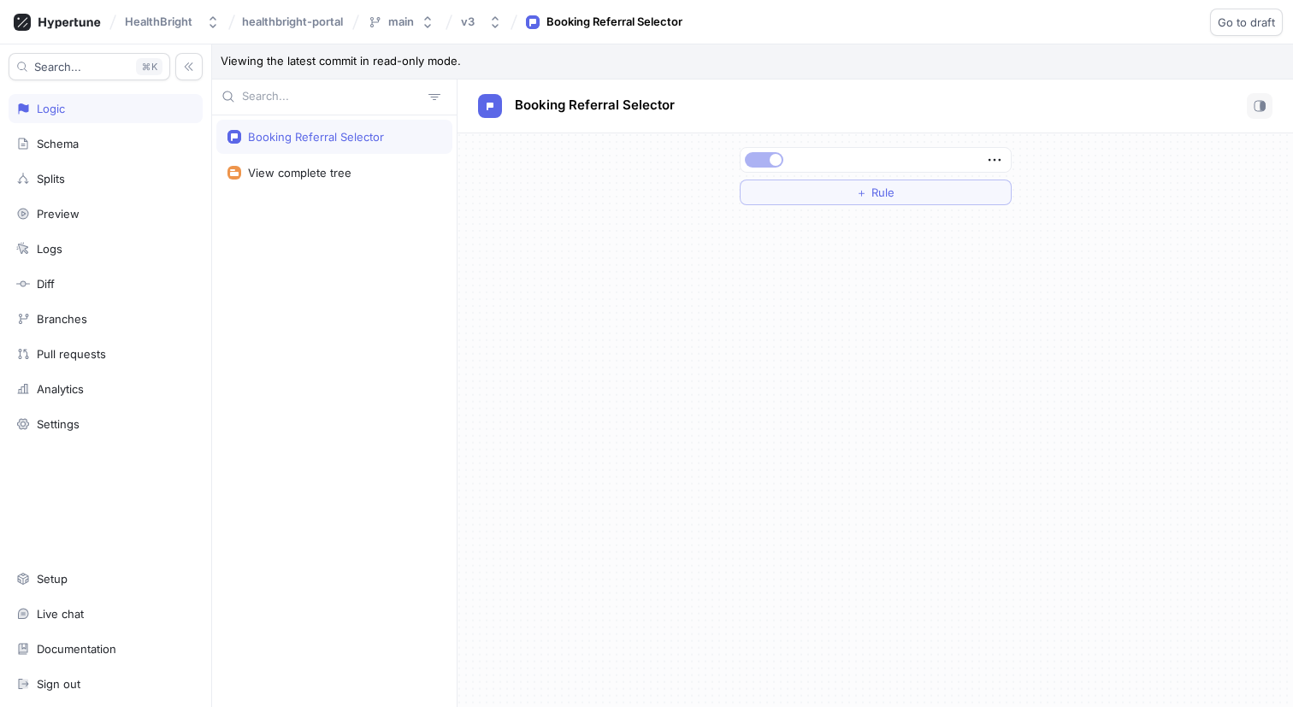
click at [319, 245] on div "Booking Referral Selector View complete tree" at bounding box center [334, 411] width 245 height 593
click at [127, 106] on div "Logic" at bounding box center [105, 109] width 179 height 14
click at [186, 62] on icon "button" at bounding box center [189, 67] width 12 height 12
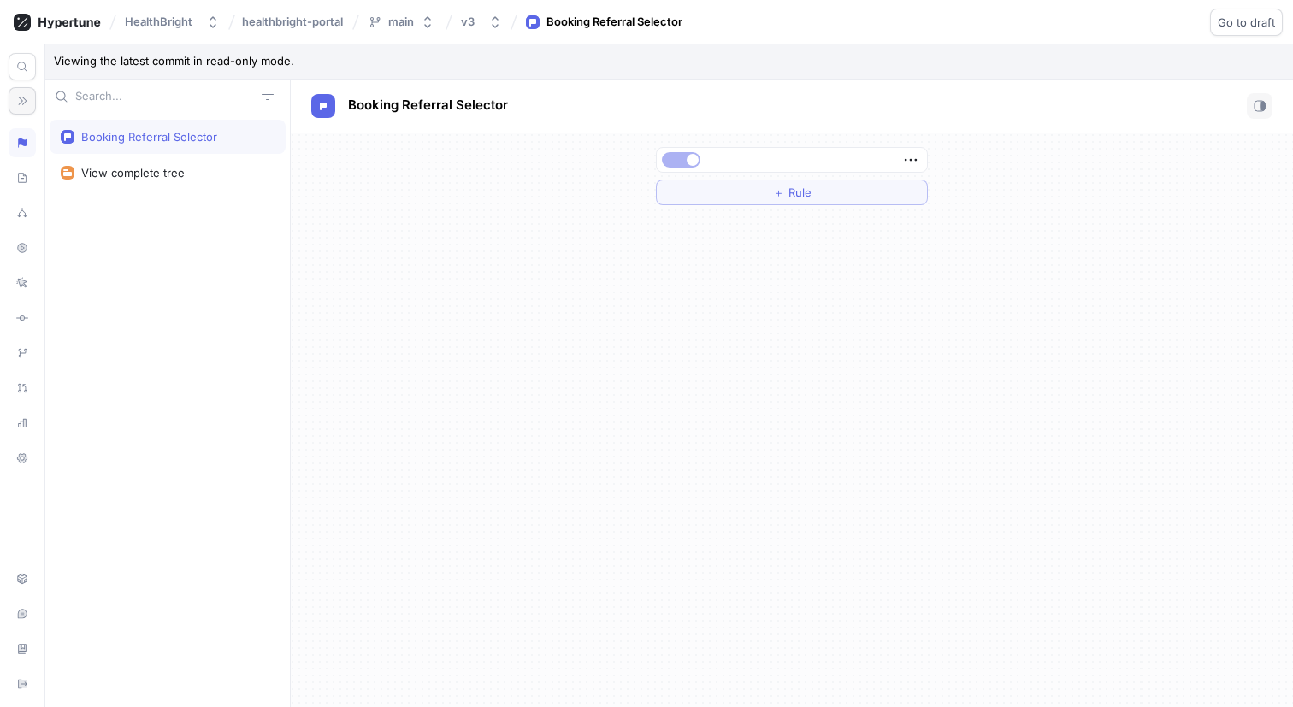
click at [18, 150] on div at bounding box center [22, 142] width 27 height 29
click at [210, 230] on div "Booking Referral Selector View complete tree" at bounding box center [167, 411] width 245 height 593
click at [21, 100] on icon "button" at bounding box center [22, 101] width 12 height 12
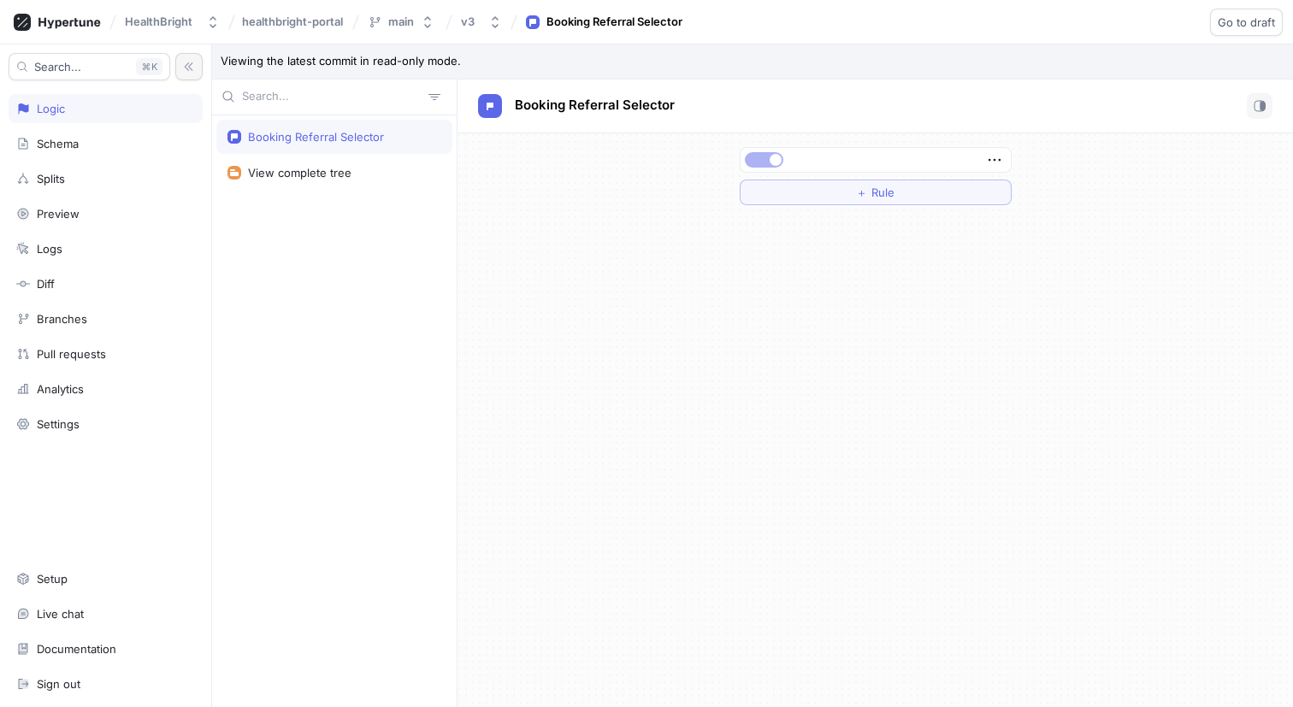
click at [266, 199] on div "Booking Referral Selector View complete tree" at bounding box center [334, 411] width 245 height 593
click at [62, 103] on div "Logic" at bounding box center [51, 109] width 28 height 14
click at [71, 18] on icon at bounding box center [57, 22] width 87 height 17
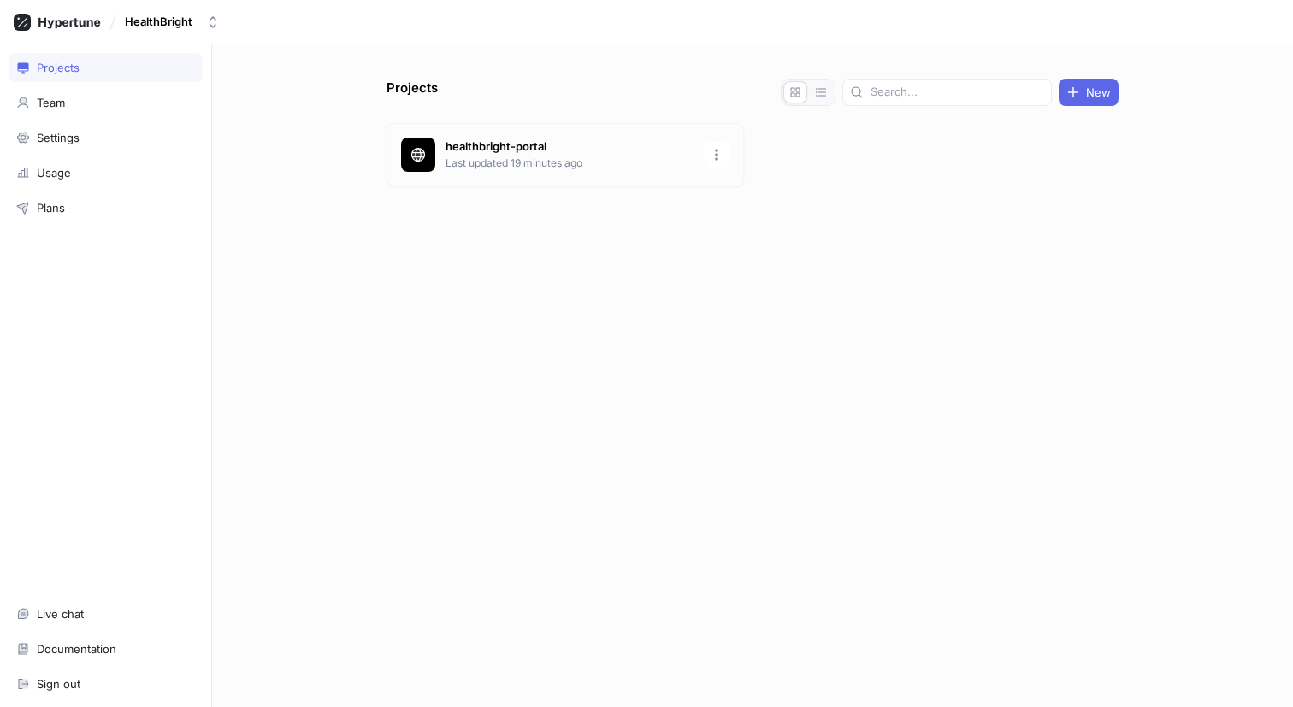
click at [620, 163] on p "Last updated 19 minutes ago" at bounding box center [570, 163] width 248 height 15
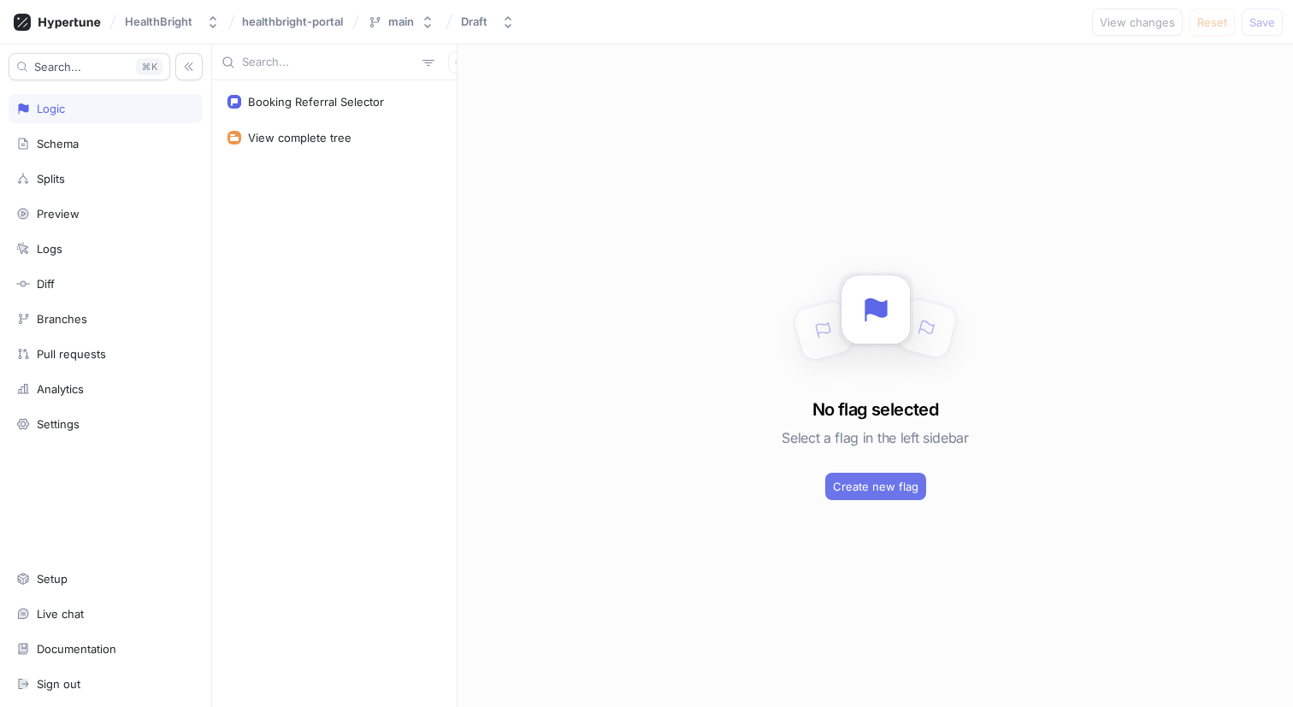
click at [874, 490] on span "Create new flag" at bounding box center [876, 487] width 86 height 10
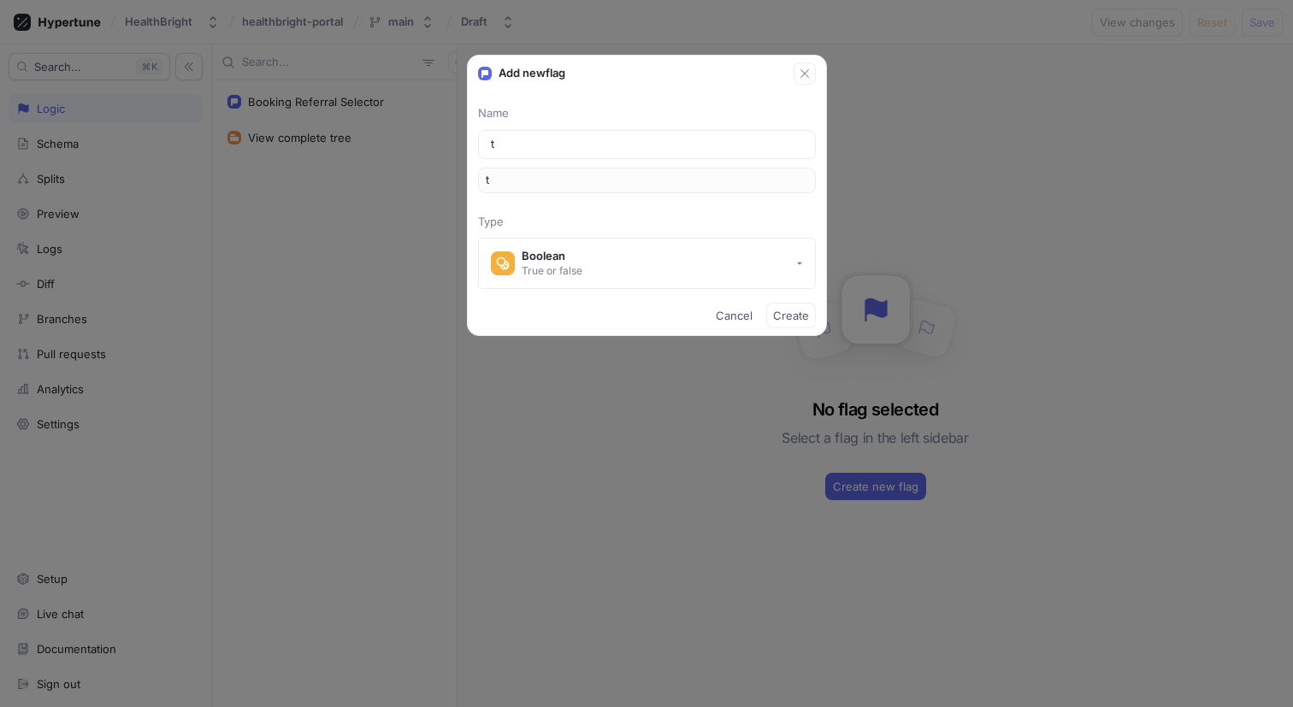
type input "te"
type input "tes"
type input "test"
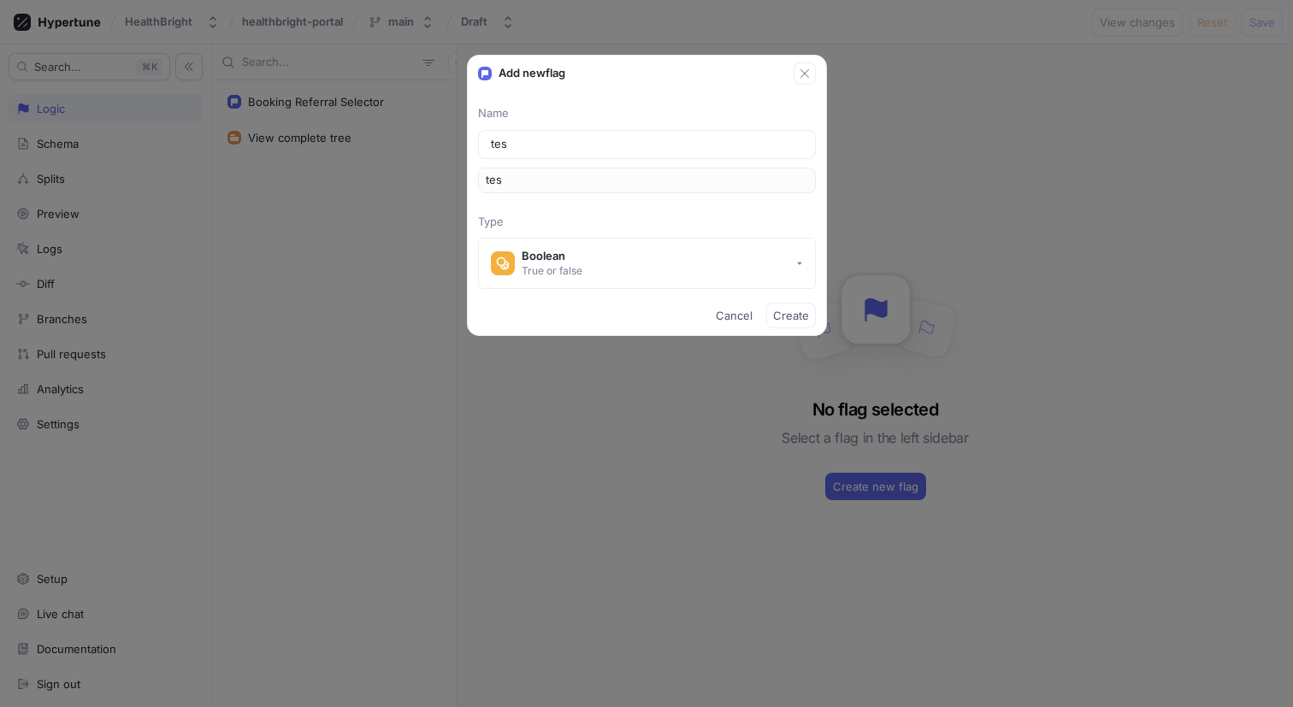
type input "test"
type input "test-f"
type input "testF"
type input "test-fl"
type input "testFl"
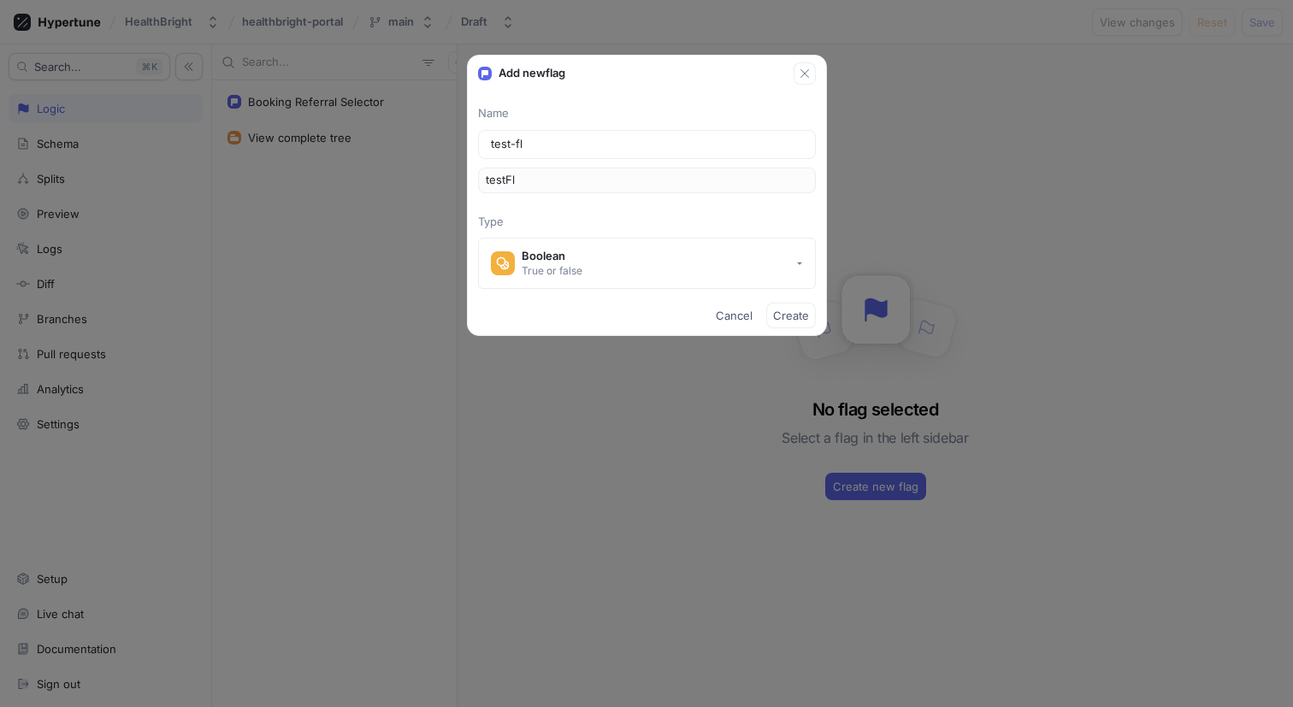
type input "test-fla"
type input "testFla"
type input "test-flag"
type input "testFlag"
click at [750, 270] on button "Boolean True or false" at bounding box center [647, 263] width 338 height 51
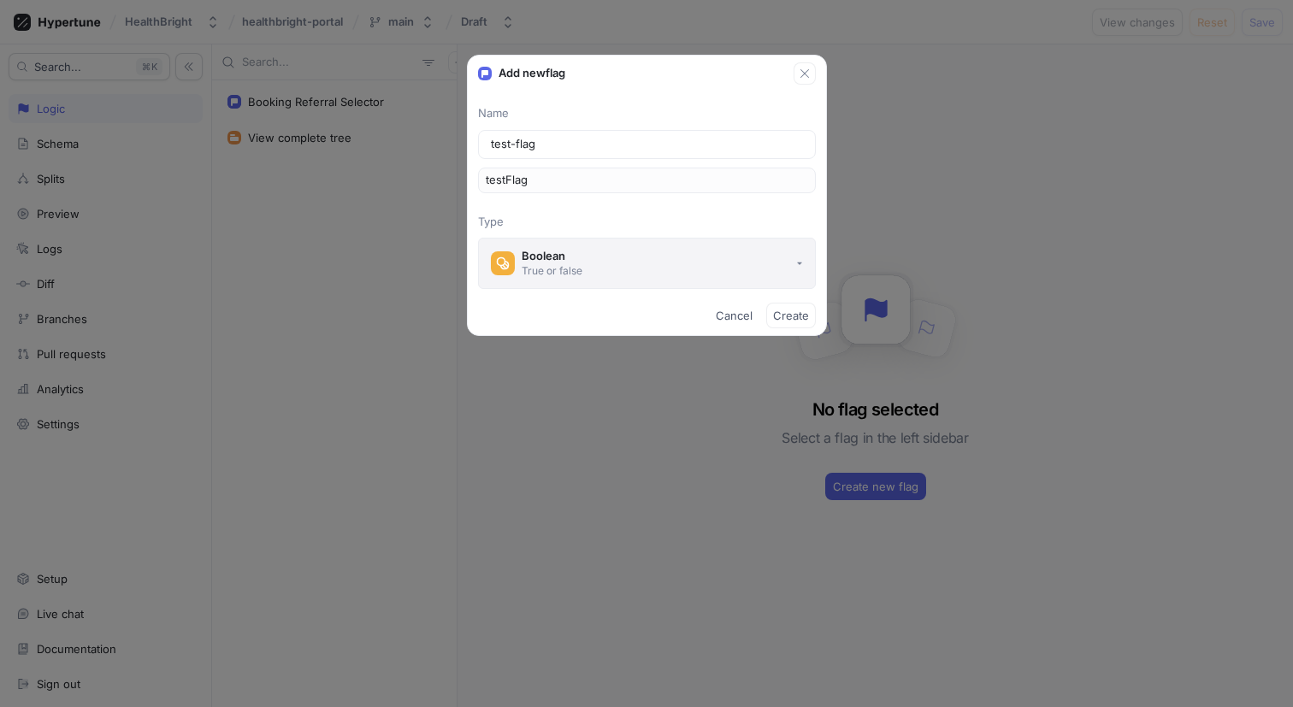
type input "test-flag"
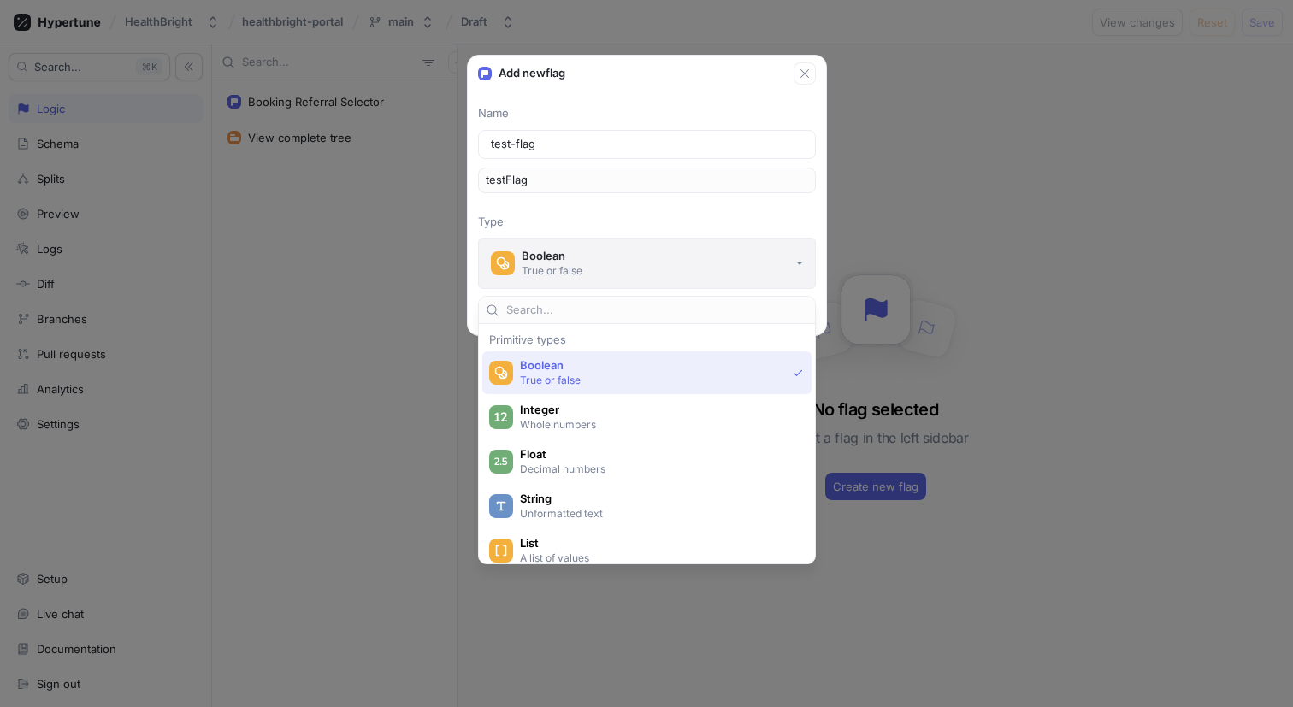
click at [750, 270] on button "Boolean True or false" at bounding box center [647, 263] width 338 height 51
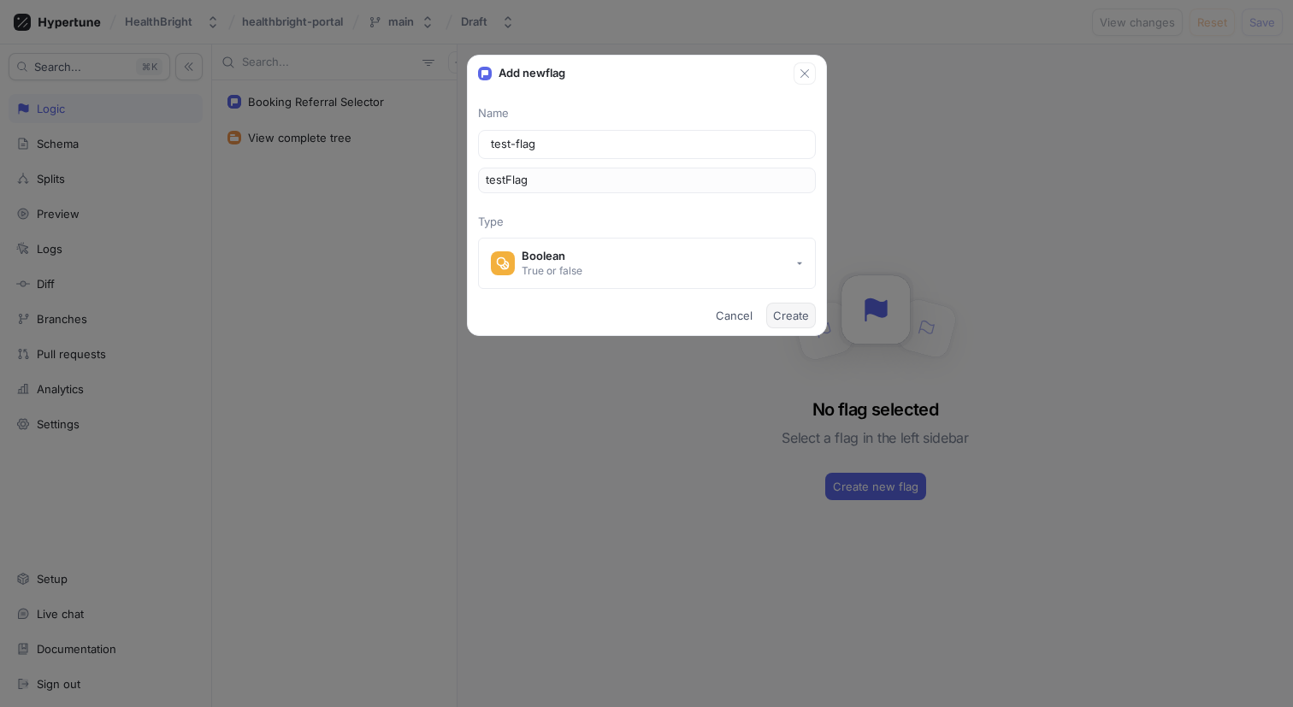
click at [789, 314] on span "Create" at bounding box center [791, 315] width 36 height 10
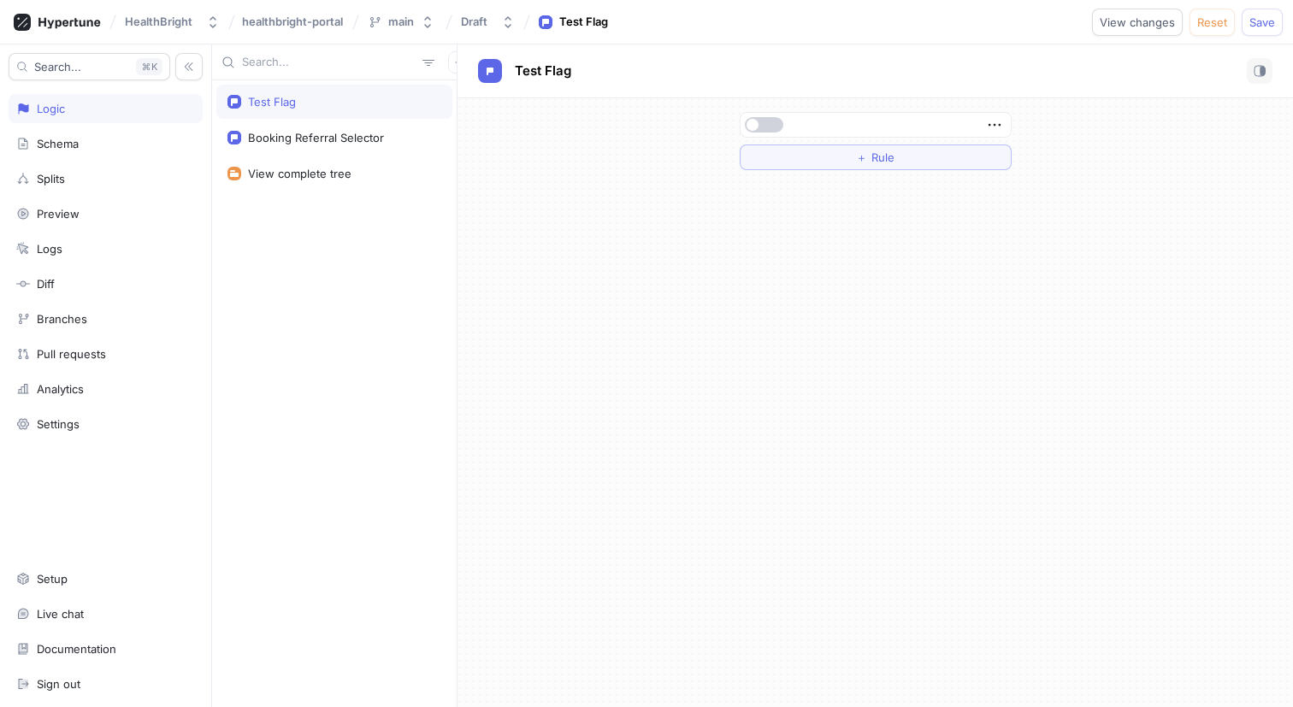
click at [758, 127] on span "button" at bounding box center [753, 125] width 12 height 12
click at [1259, 28] on button "Save" at bounding box center [1262, 22] width 41 height 27
click at [396, 21] on div "main" at bounding box center [401, 22] width 26 height 15
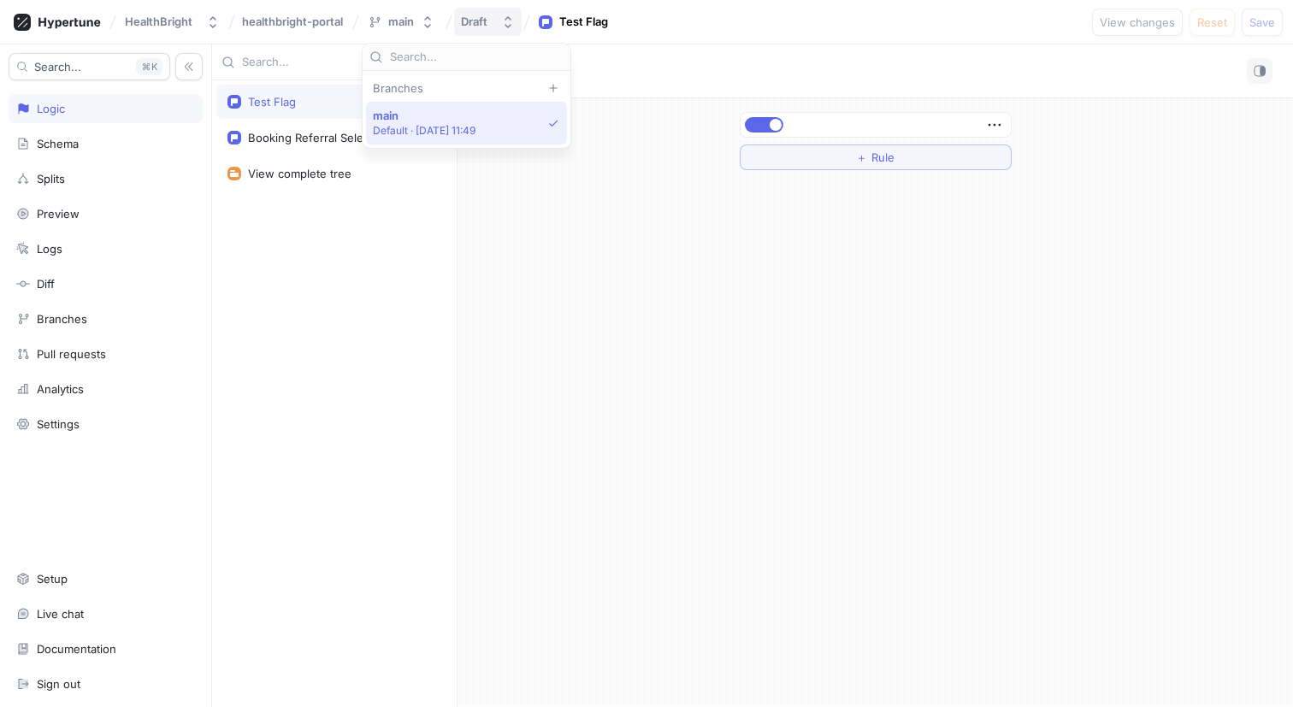
click at [468, 26] on div "Draft" at bounding box center [474, 22] width 27 height 15
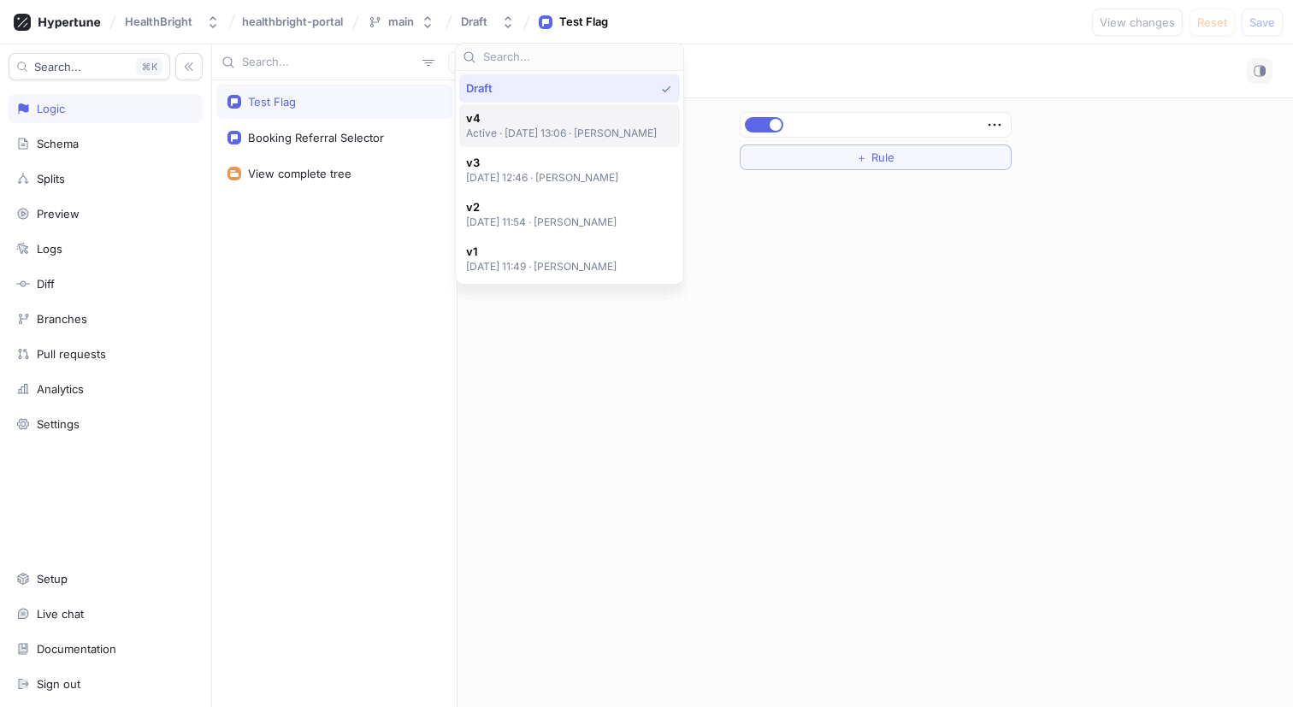
click at [559, 123] on span "v4" at bounding box center [562, 118] width 192 height 15
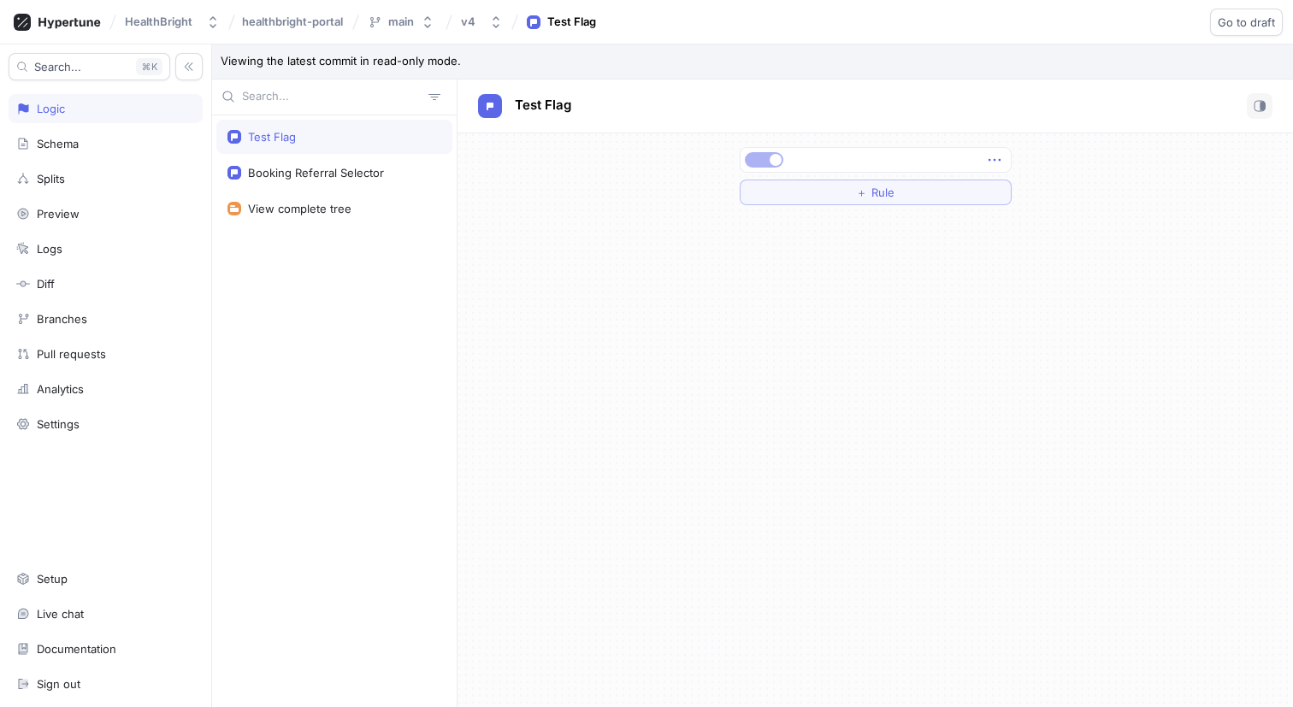
click at [990, 163] on icon "button" at bounding box center [994, 160] width 19 height 19
click at [83, 568] on div "Setup" at bounding box center [106, 578] width 194 height 29
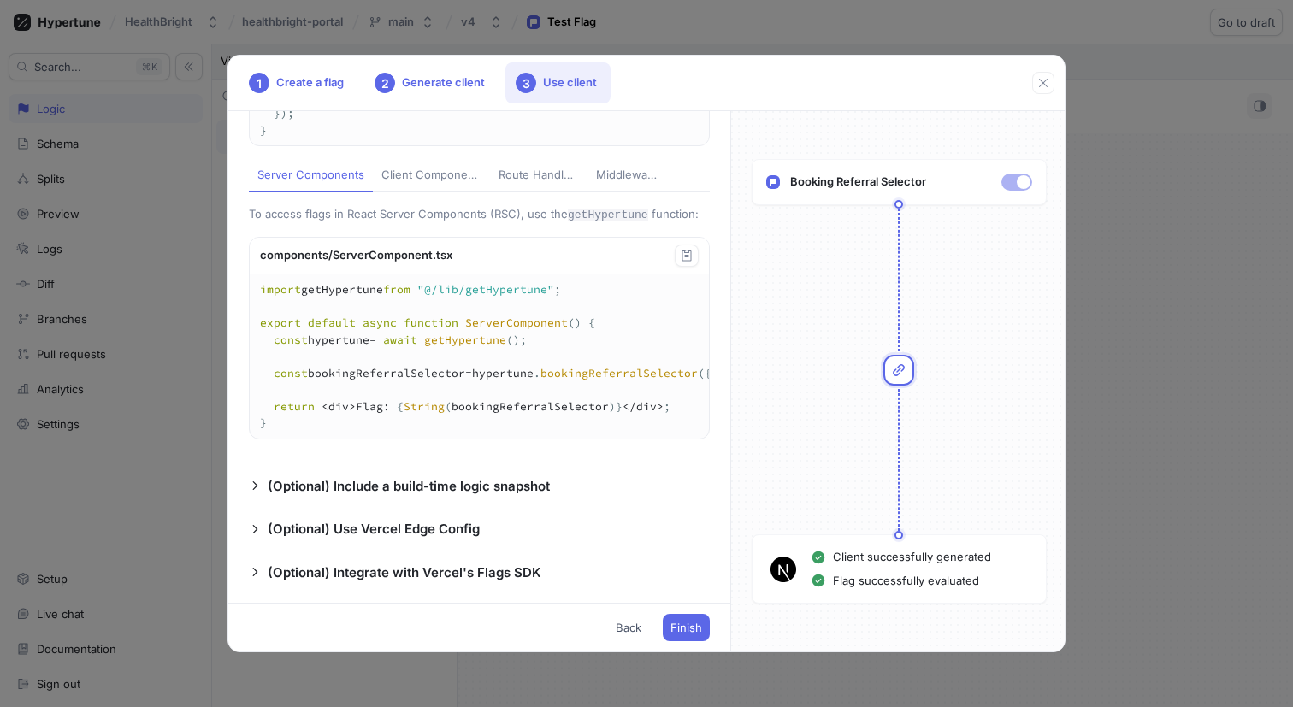
scroll to position [0, 54]
click at [182, 375] on div "1 Create a flag 2 Generate client 3 Use client Add a new file called getHypertu…" at bounding box center [646, 353] width 1293 height 707
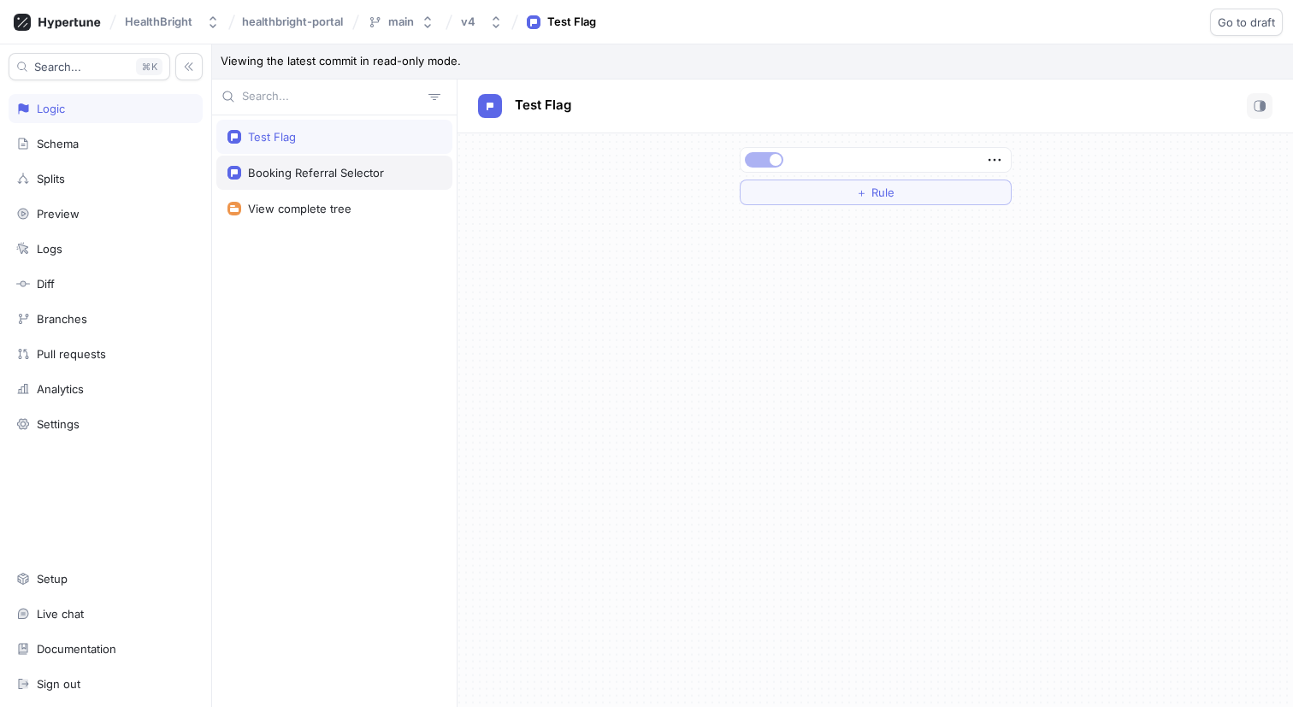
click at [305, 168] on div "Booking Referral Selector" at bounding box center [316, 173] width 136 height 14
click at [300, 147] on div "Test Flag" at bounding box center [334, 137] width 236 height 34
click at [583, 22] on div "Test Flag" at bounding box center [571, 22] width 49 height 17
click at [104, 572] on div "Setup" at bounding box center [105, 579] width 179 height 14
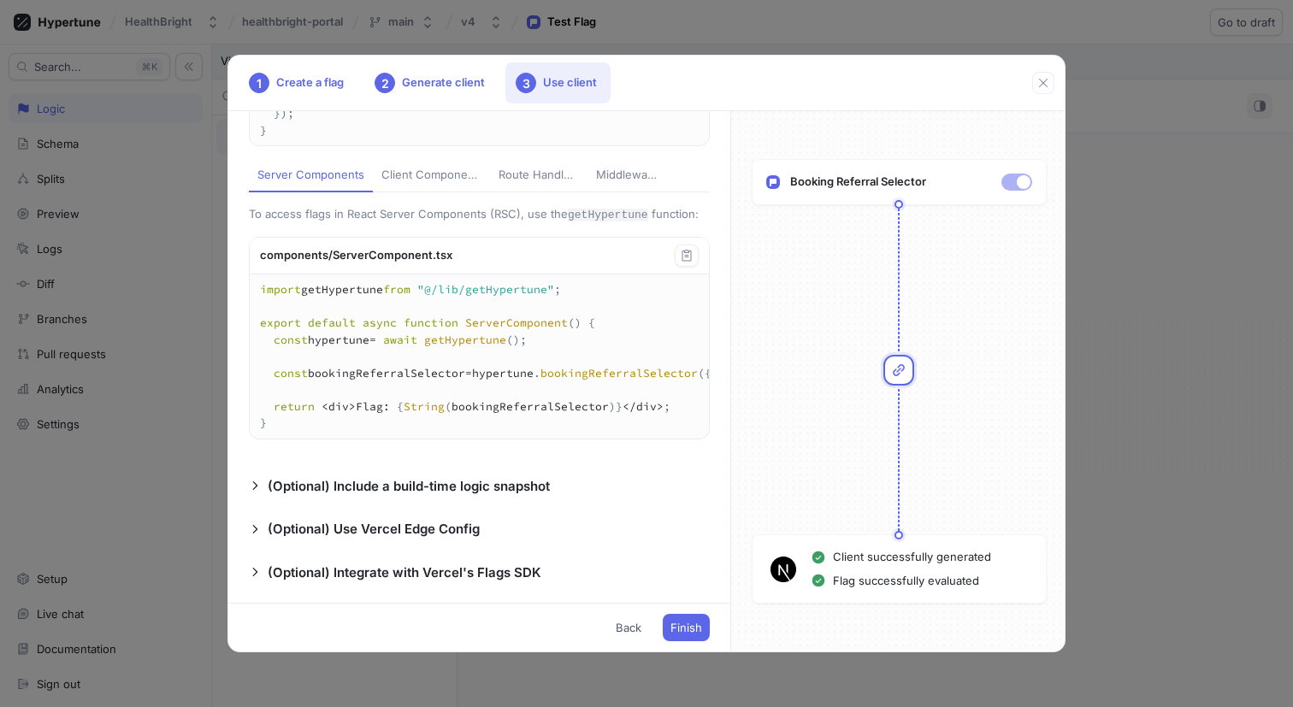
click at [426, 176] on div "Client Components" at bounding box center [431, 175] width 100 height 17
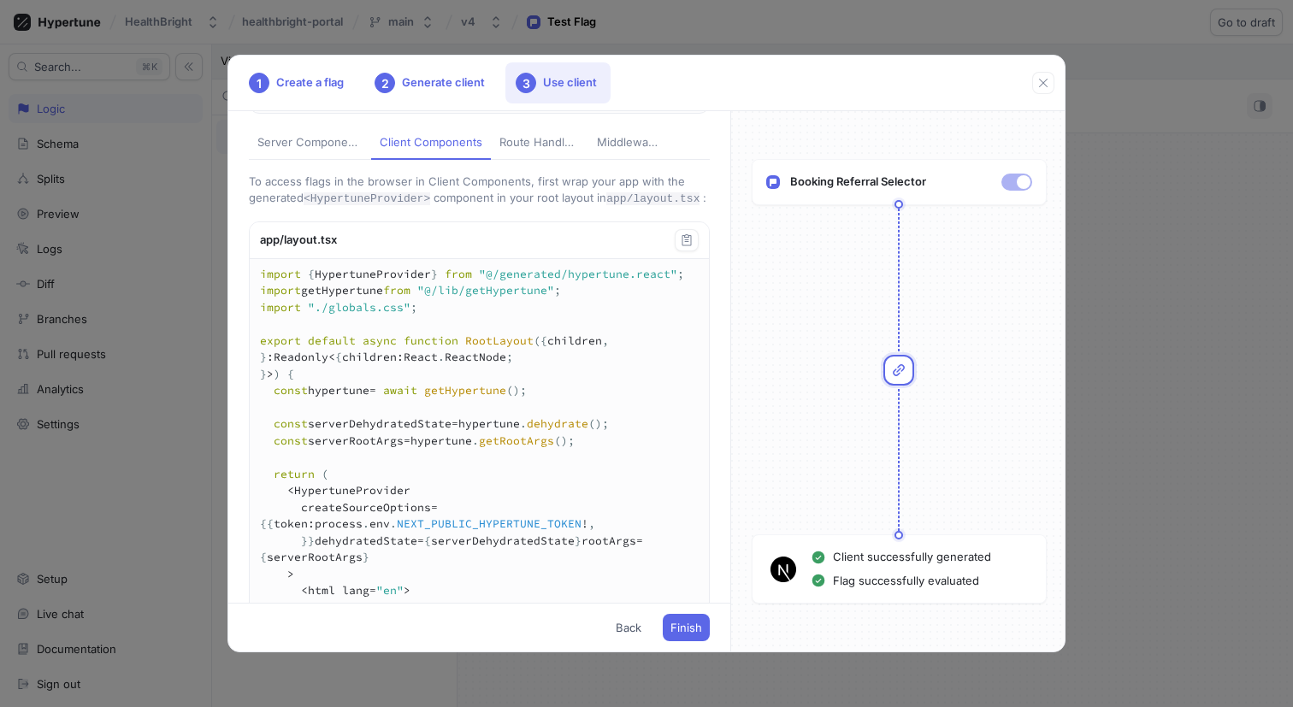
click at [334, 151] on div "Server Components" at bounding box center [309, 142] width 105 height 17
type textarea "import getHypertune from "@/lib/getHypertune"; export default async function Se…"
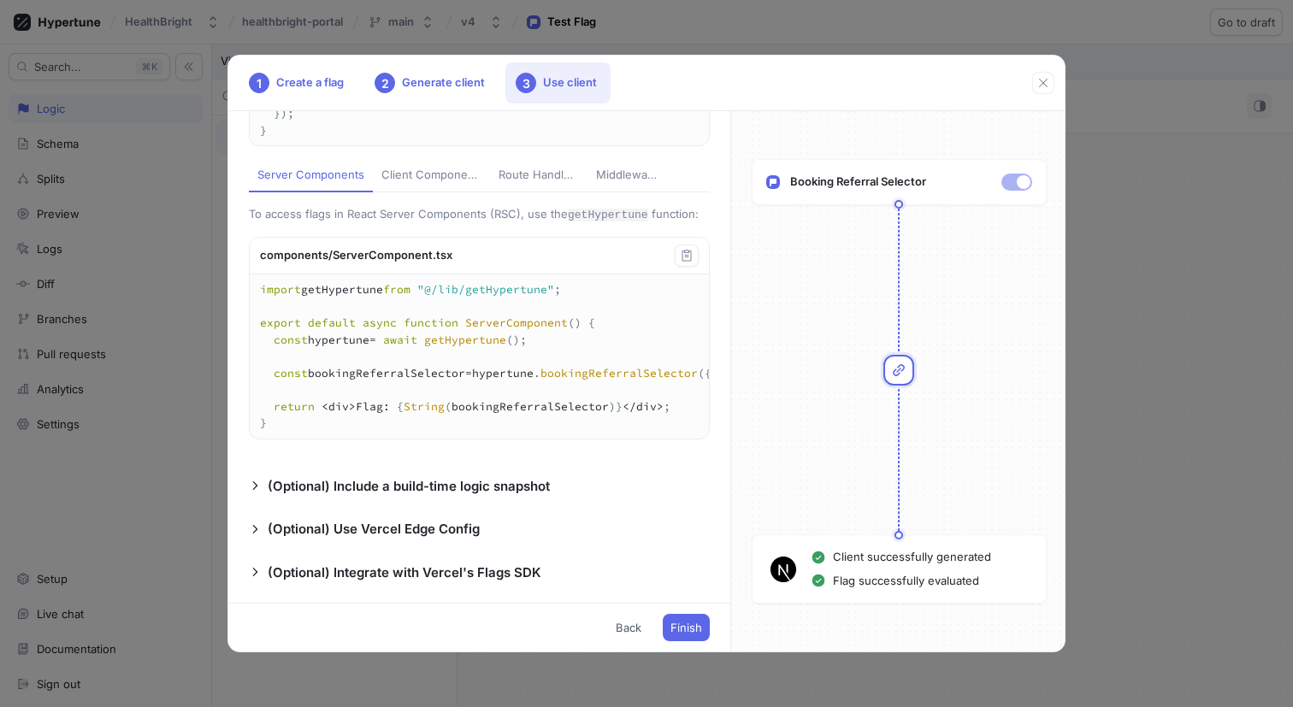
click at [872, 192] on div "Booking Referral Selector" at bounding box center [899, 182] width 295 height 46
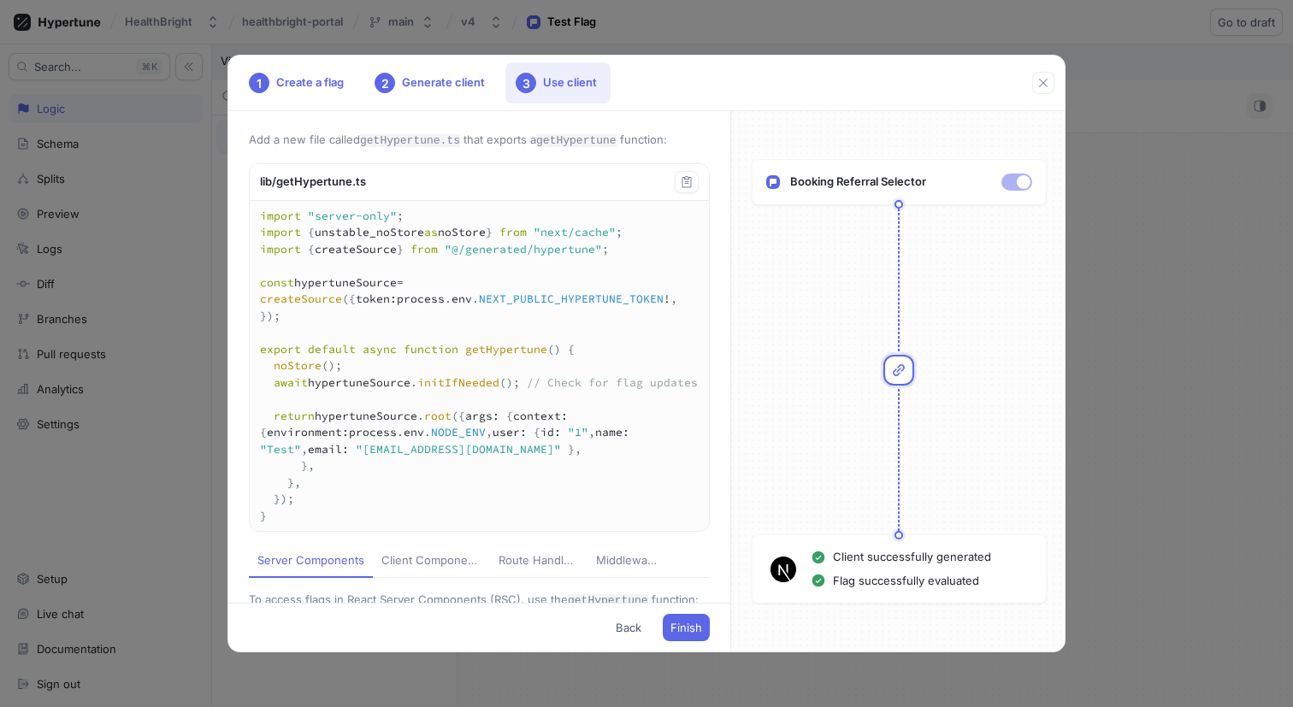
click at [1139, 275] on div "1 Create a flag 2 Generate client 3 Use client Add a new file called getHypertu…" at bounding box center [646, 353] width 1293 height 707
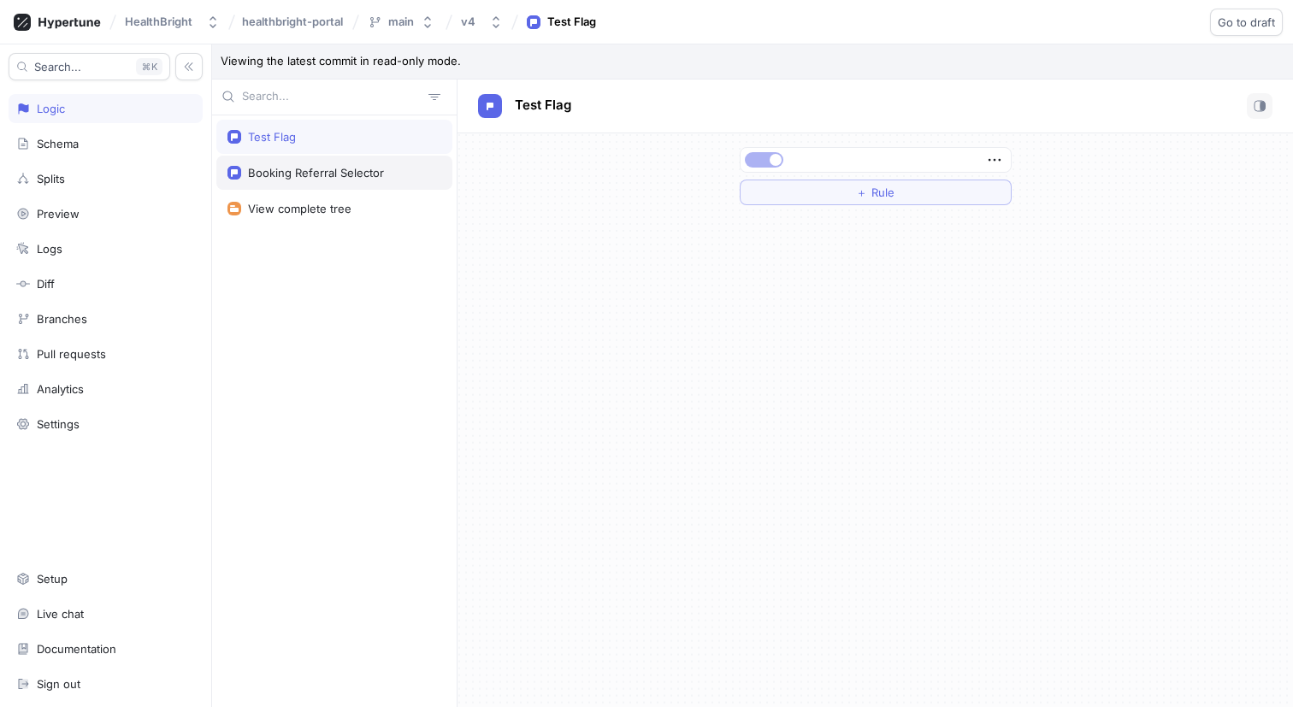
click at [304, 174] on div "Booking Referral Selector" at bounding box center [316, 173] width 136 height 14
click at [293, 140] on div "Test Flag" at bounding box center [272, 137] width 48 height 14
click at [110, 584] on div "Setup" at bounding box center [105, 579] width 179 height 14
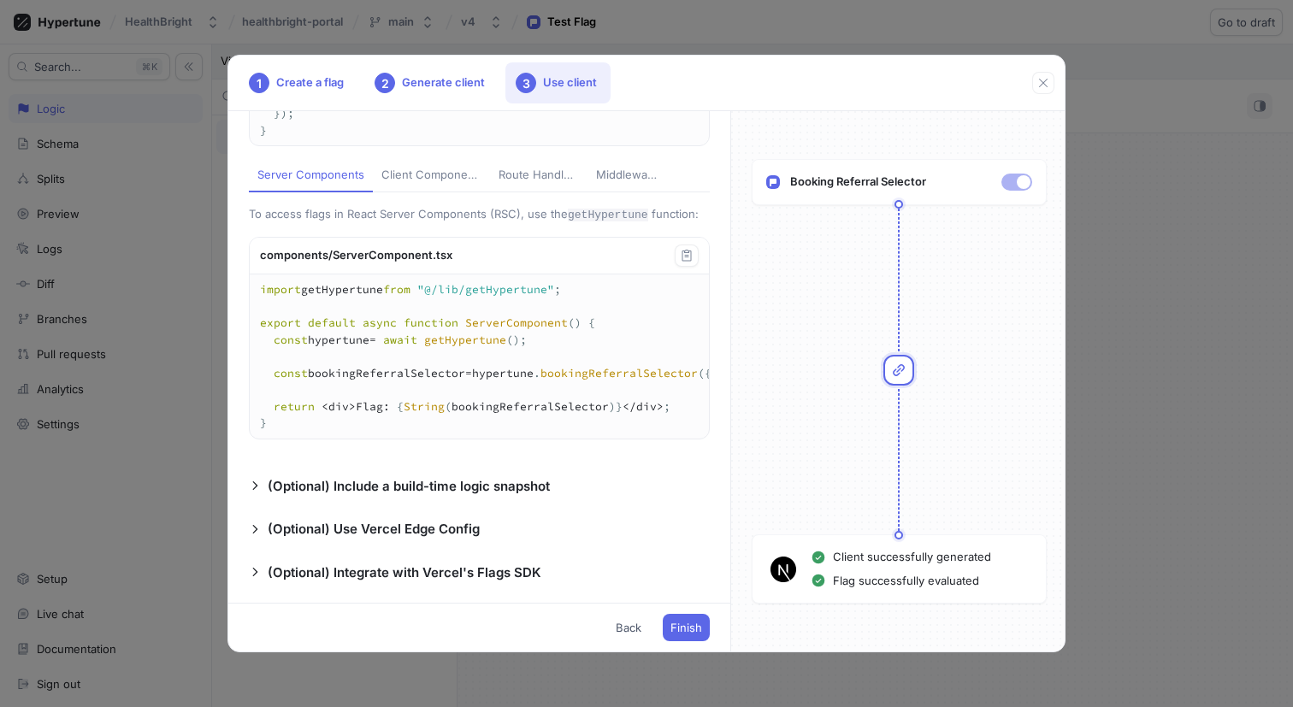
click at [434, 163] on button "Client Components" at bounding box center [431, 176] width 117 height 33
type textarea "import { HypertuneProvider } from "@/generated/hypertune.react"; import getHype…"
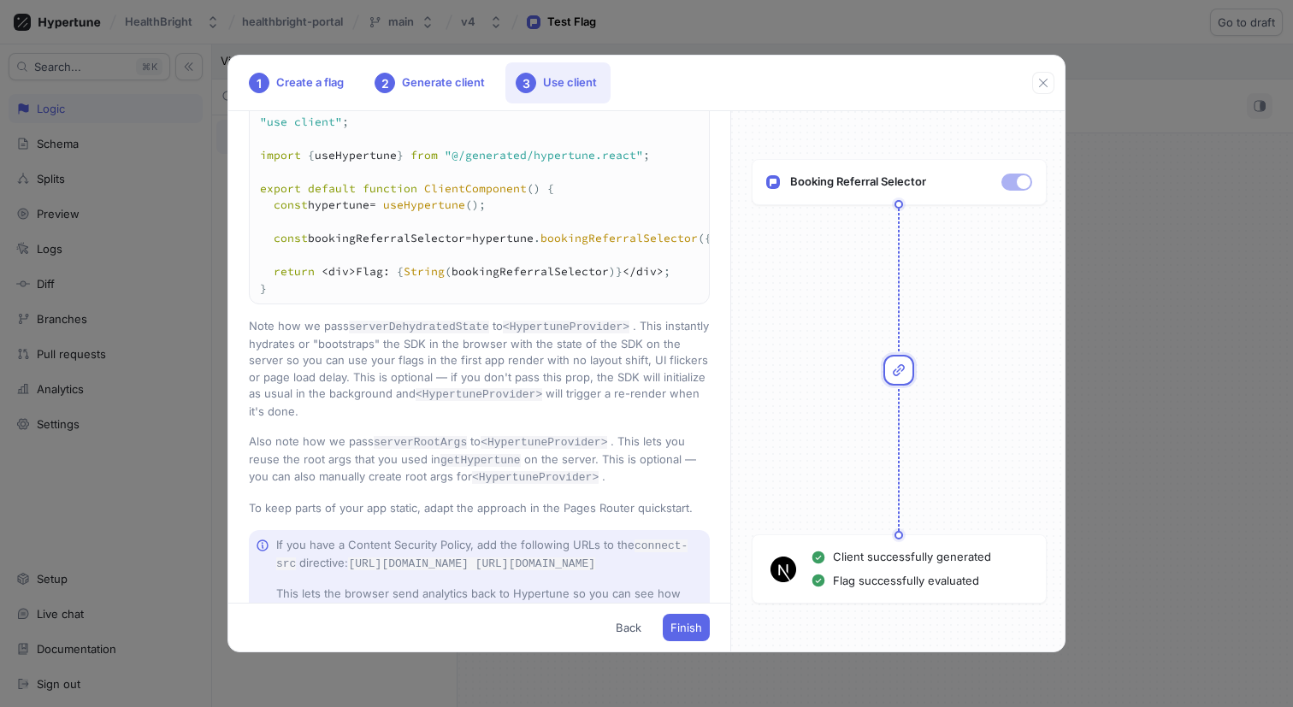
scroll to position [1091, 0]
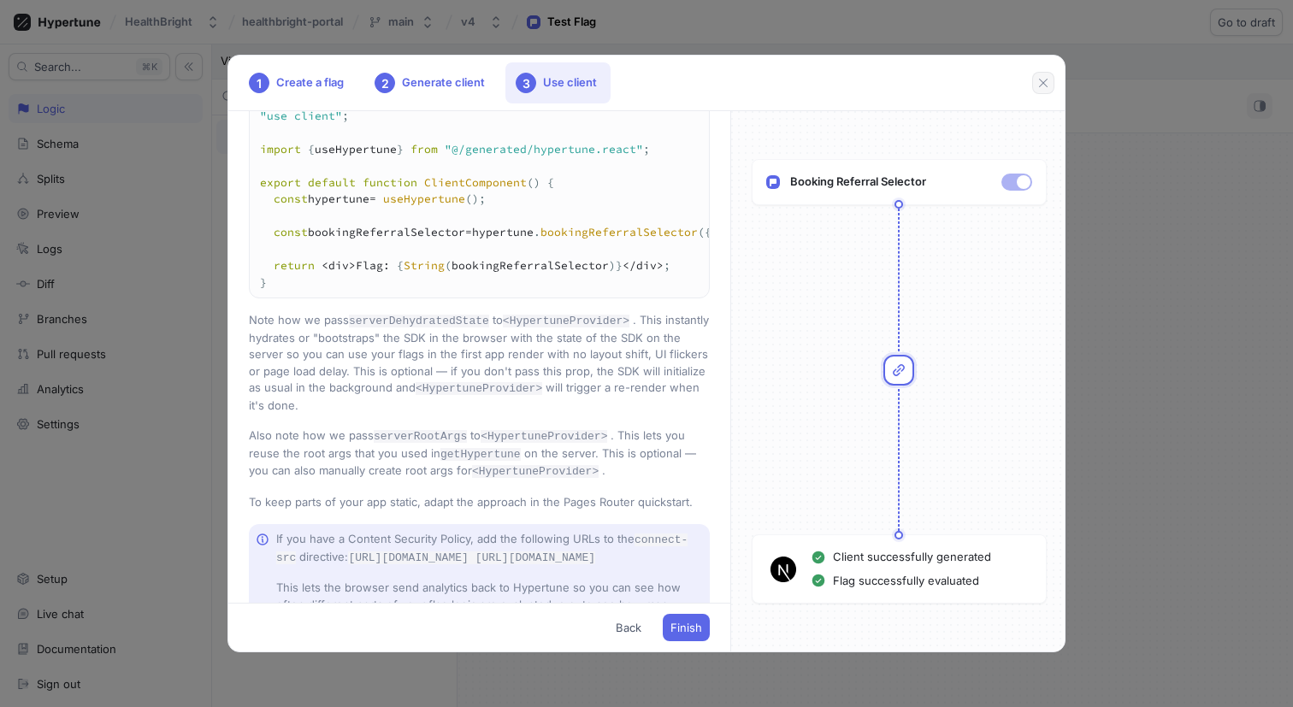
click at [1054, 79] on div "1 Create a flag 2 Generate client 3 Use client" at bounding box center [646, 84] width 836 height 56
click at [1042, 92] on button "button" at bounding box center [1043, 83] width 22 height 22
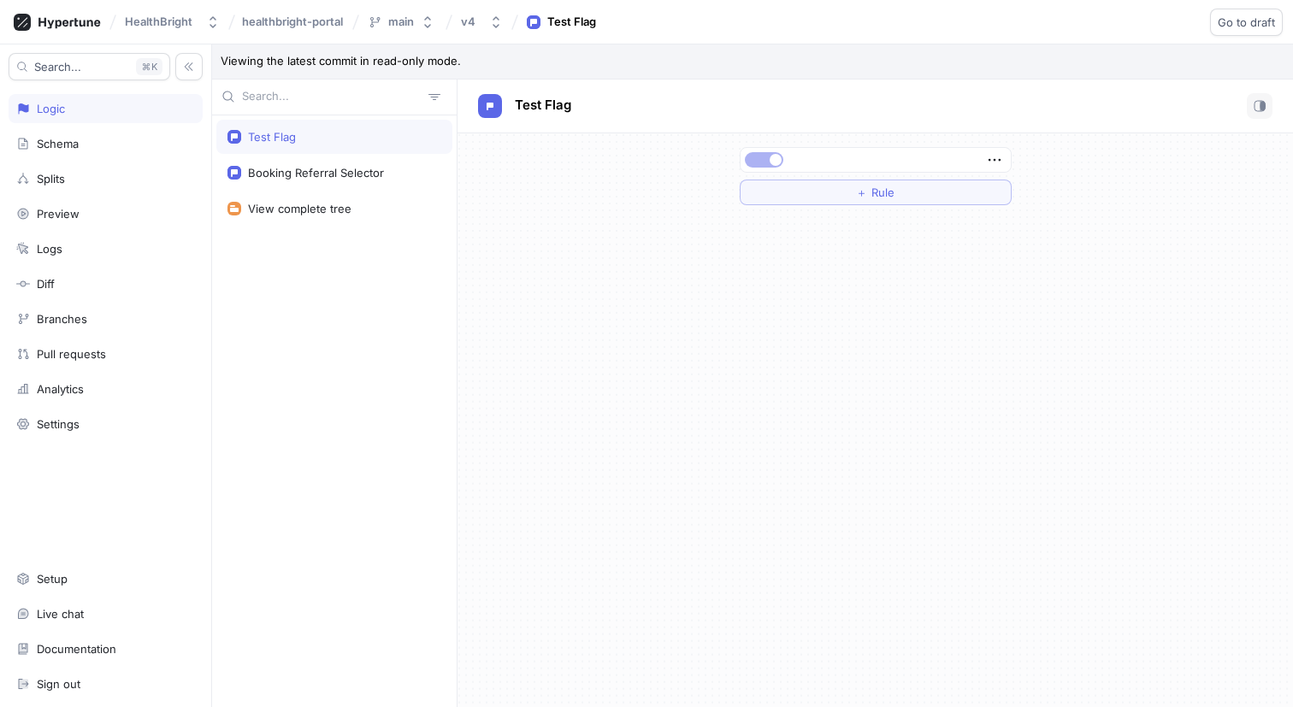
click at [354, 234] on div "Test Flag Booking Referral Selector View complete tree" at bounding box center [334, 411] width 245 height 593
click at [106, 106] on div "Logic" at bounding box center [105, 109] width 179 height 14
click at [198, 62] on button "button" at bounding box center [188, 66] width 27 height 27
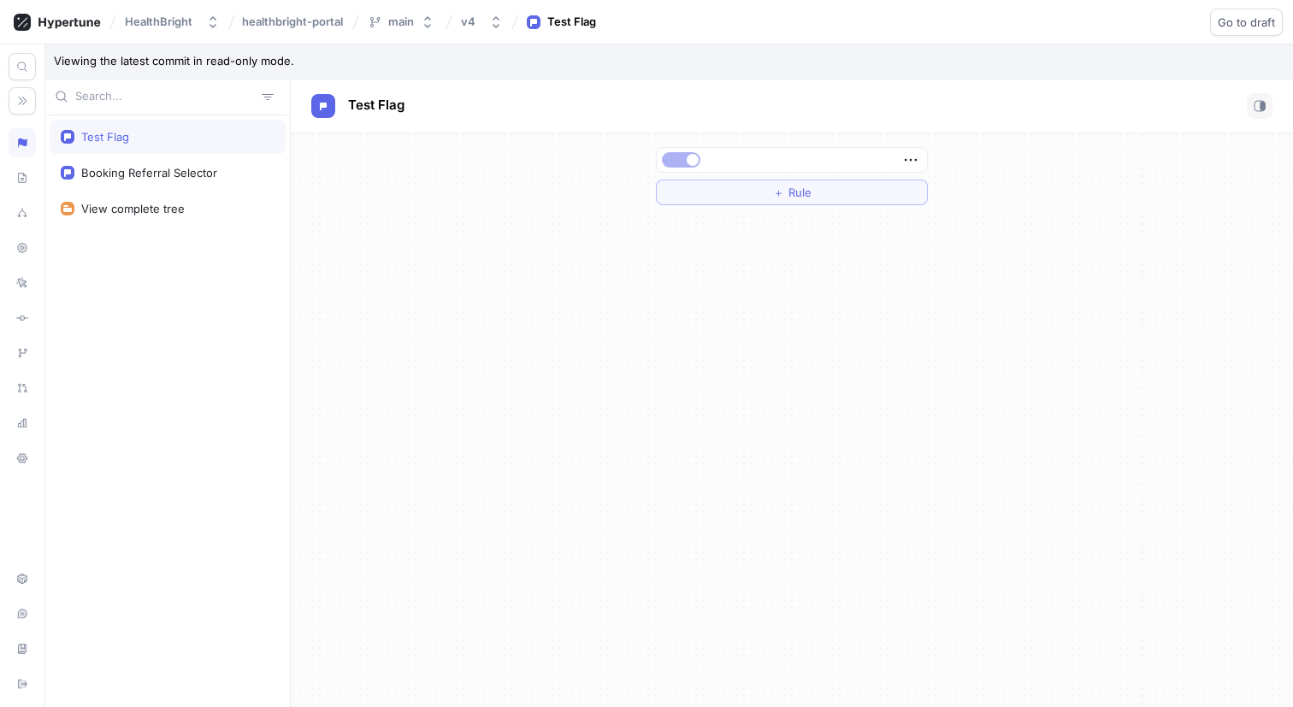
click at [247, 264] on div "Test Flag Booking Referral Selector View complete tree" at bounding box center [167, 411] width 245 height 593
click at [38, 94] on div at bounding box center [22, 375] width 45 height 663
click at [34, 94] on button "button" at bounding box center [22, 100] width 27 height 27
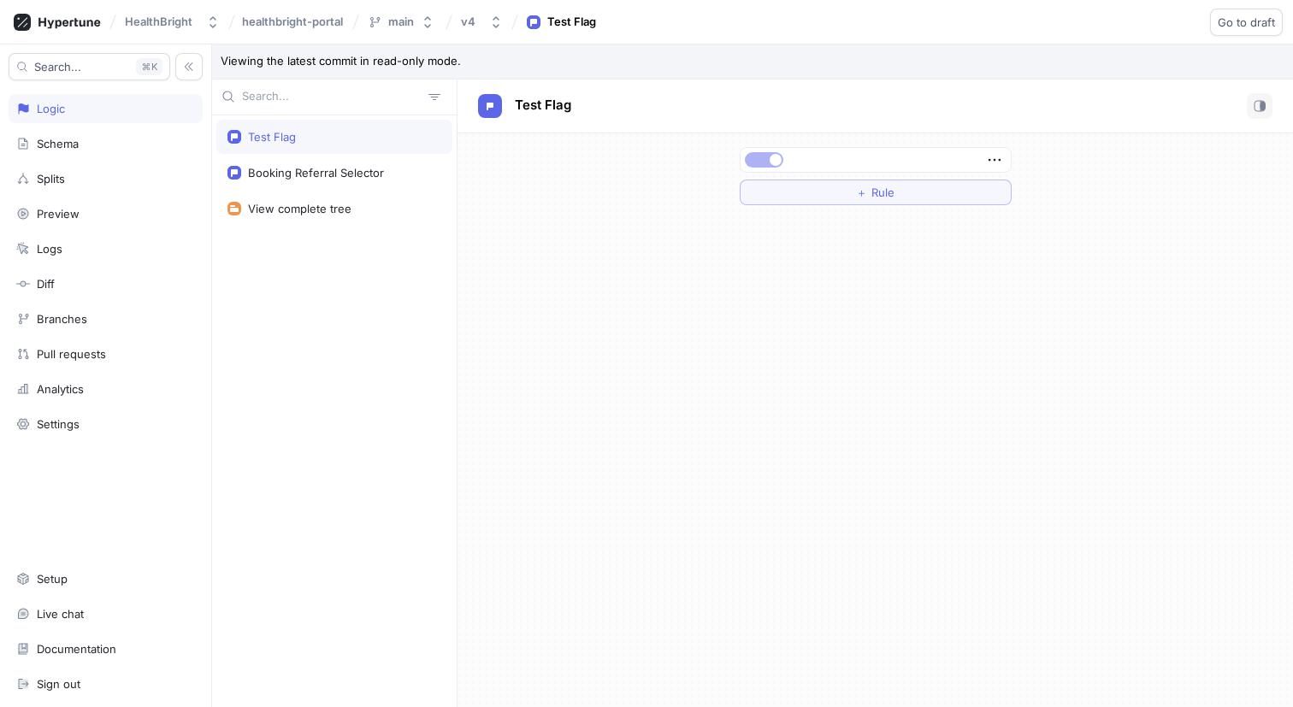
click at [304, 235] on div "Test Flag Booking Referral Selector View complete tree" at bounding box center [334, 411] width 245 height 593
click at [334, 217] on div "View complete tree" at bounding box center [334, 209] width 236 height 34
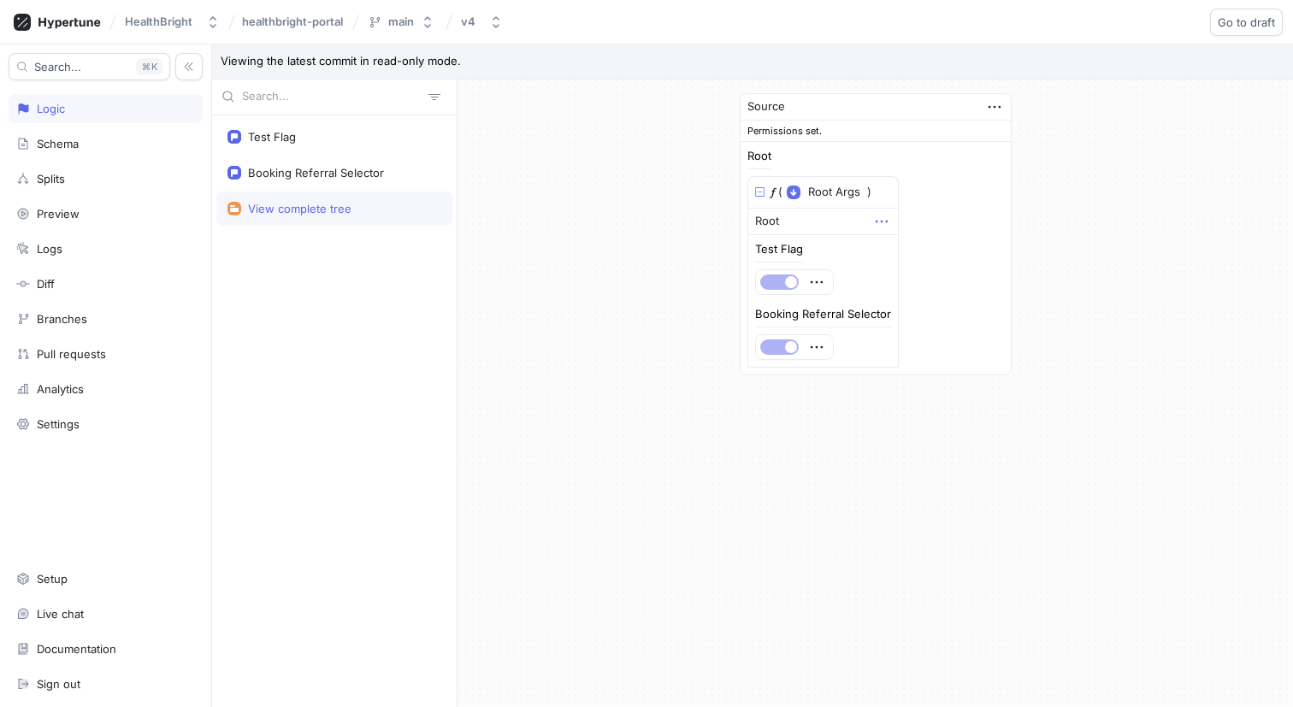
click at [884, 222] on icon "button" at bounding box center [881, 221] width 19 height 19
click at [949, 182] on div "Root 𝑓 ( Root Args ▾ {} ▸ context: Context ) Root Test Flag Booking Referral Se…" at bounding box center [876, 259] width 257 height 217
click at [990, 105] on icon "button" at bounding box center [994, 106] width 12 height 3
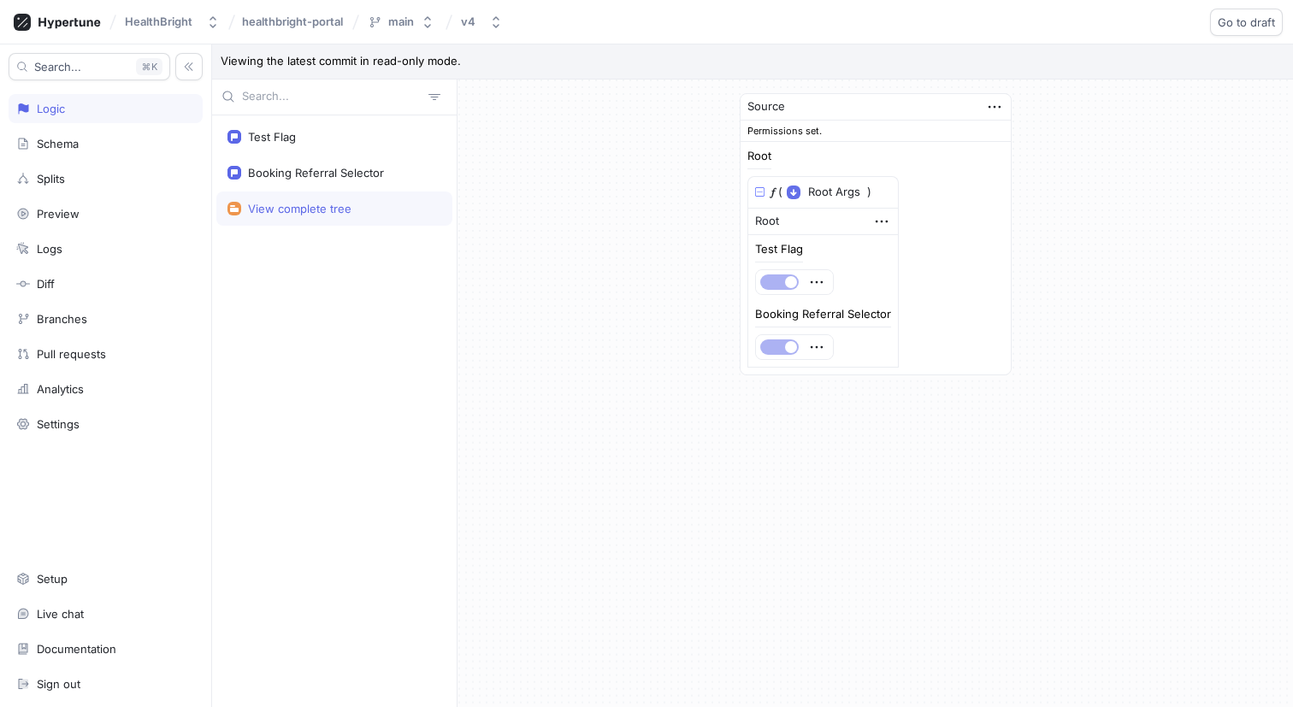
click at [263, 274] on div "Test Flag Booking Referral Selector View complete tree" at bounding box center [334, 411] width 245 height 593
click at [150, 15] on div "HealthBright" at bounding box center [159, 22] width 68 height 15
click at [189, 110] on span "HealthBright" at bounding box center [225, 117] width 145 height 15
click at [257, 27] on span "healthbright-portal" at bounding box center [292, 21] width 101 height 12
click at [57, 9] on div at bounding box center [57, 22] width 101 height 30
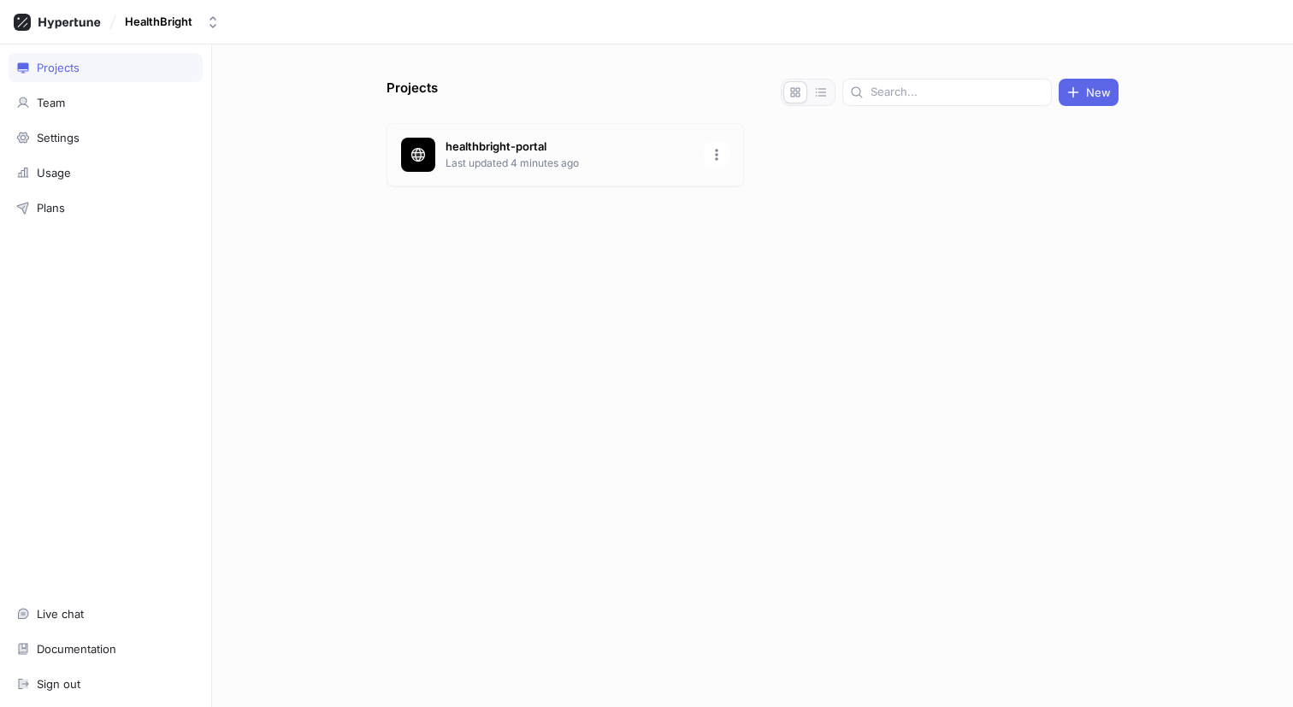
click at [504, 139] on p "healthbright-portal" at bounding box center [570, 147] width 248 height 17
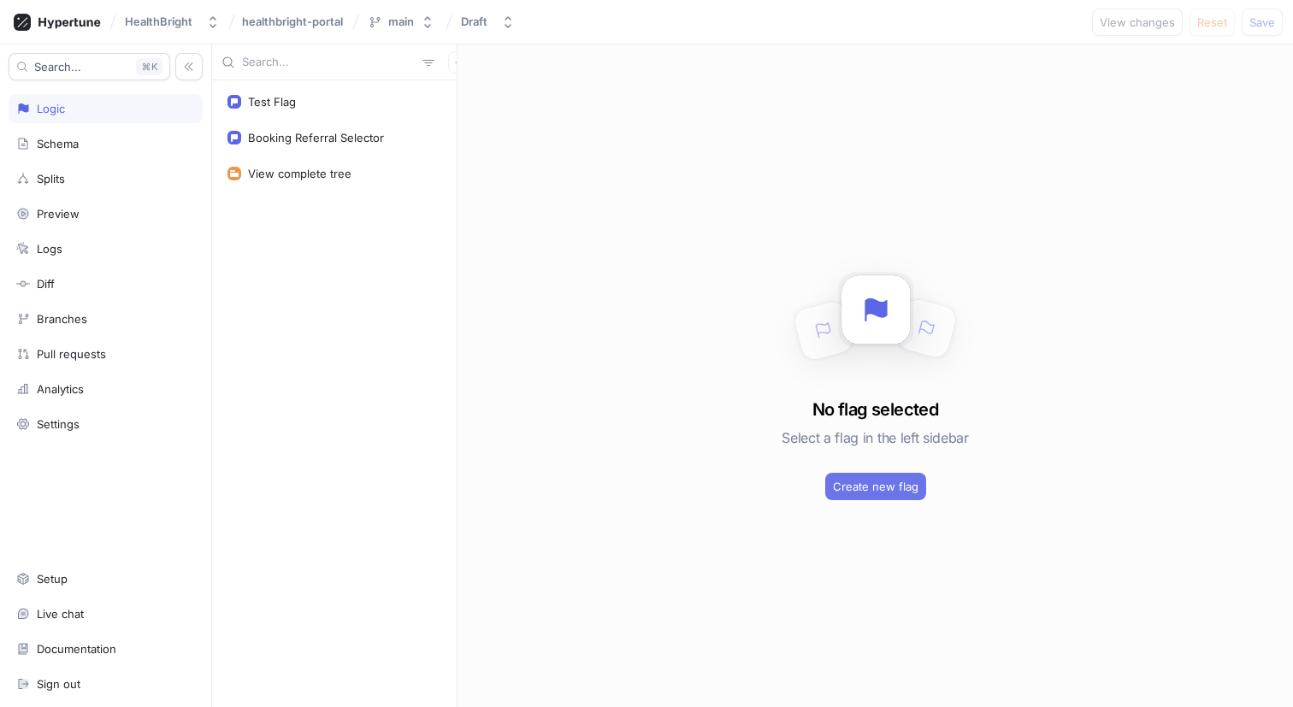
click at [868, 491] on span "Create new flag" at bounding box center [876, 487] width 86 height 10
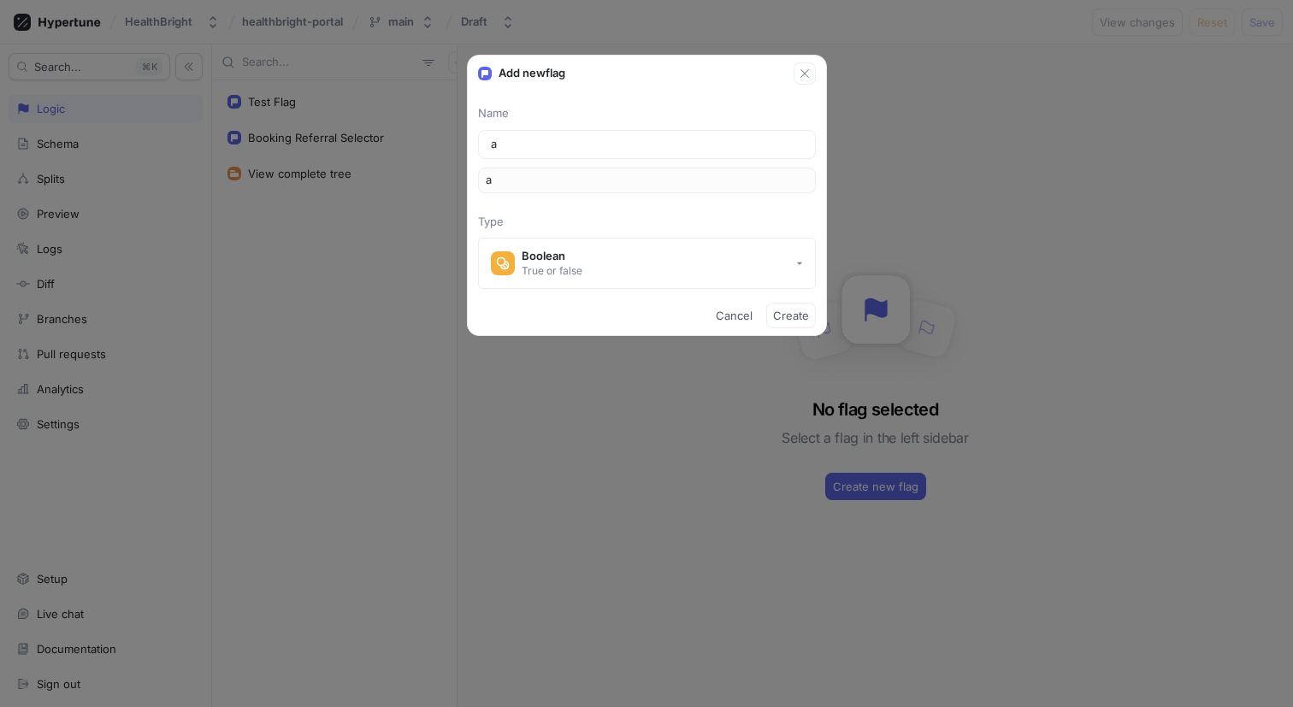
type input "an"
type input "ano"
type input "anot"
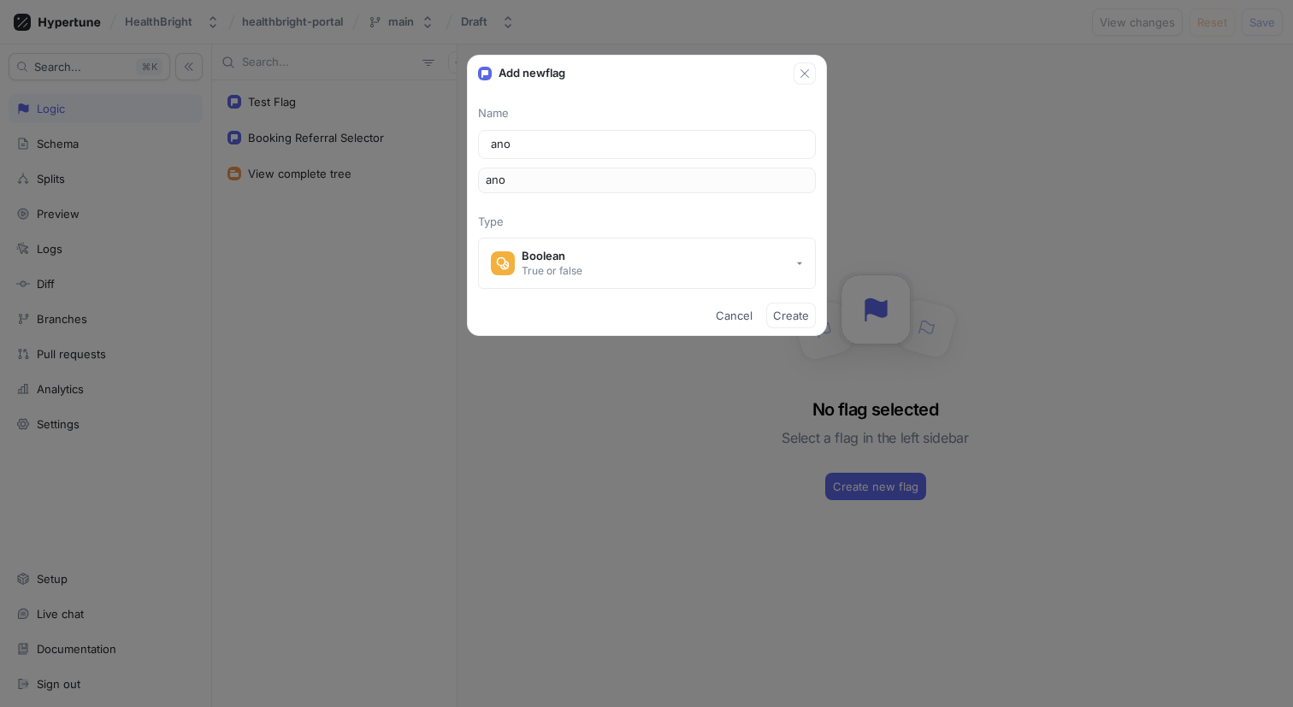
type input "anot"
type input "anoth"
type input "anothe"
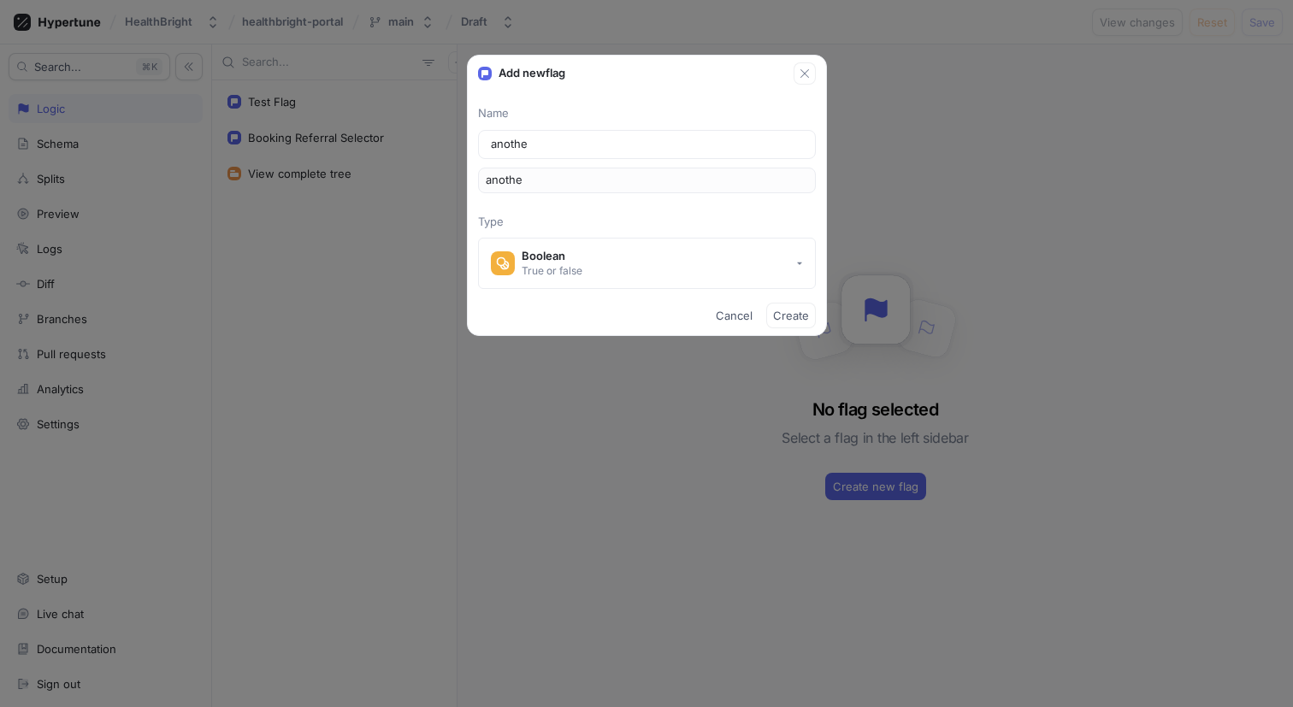
type input "another"
type input "anotherf"
type input "another"
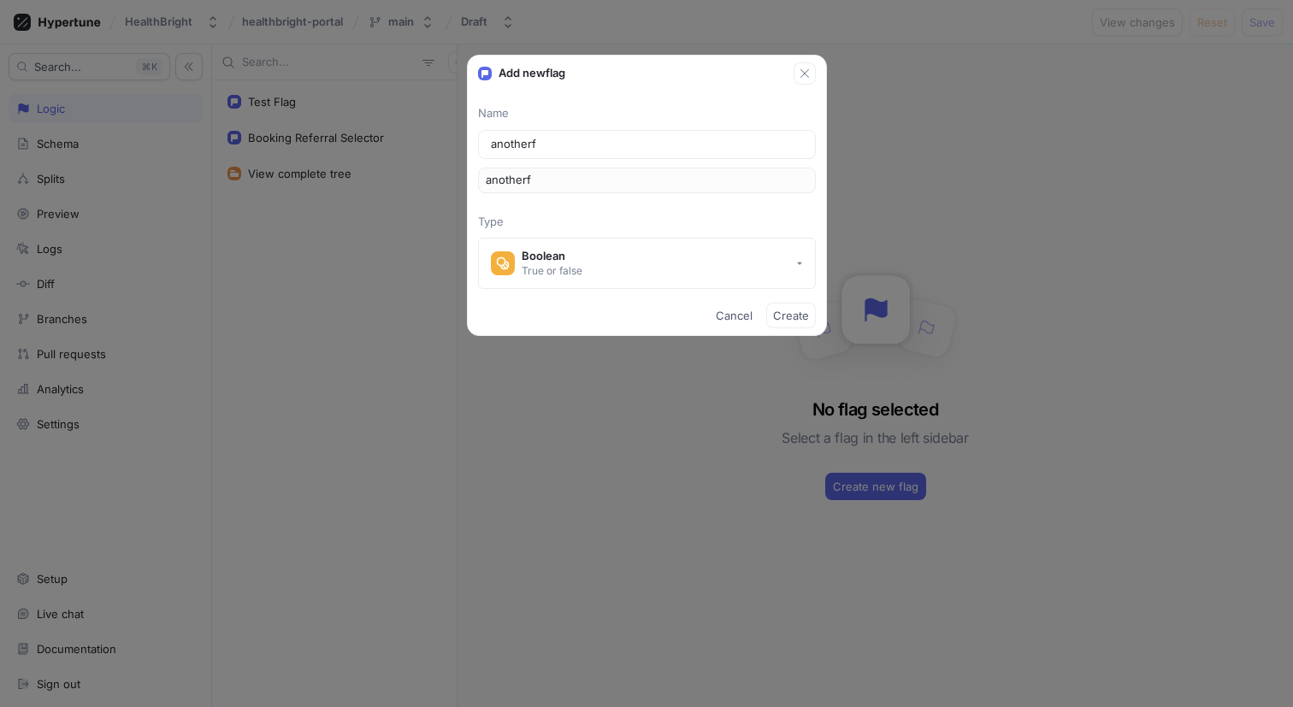
type input "another"
click at [779, 311] on span "Create" at bounding box center [791, 315] width 36 height 10
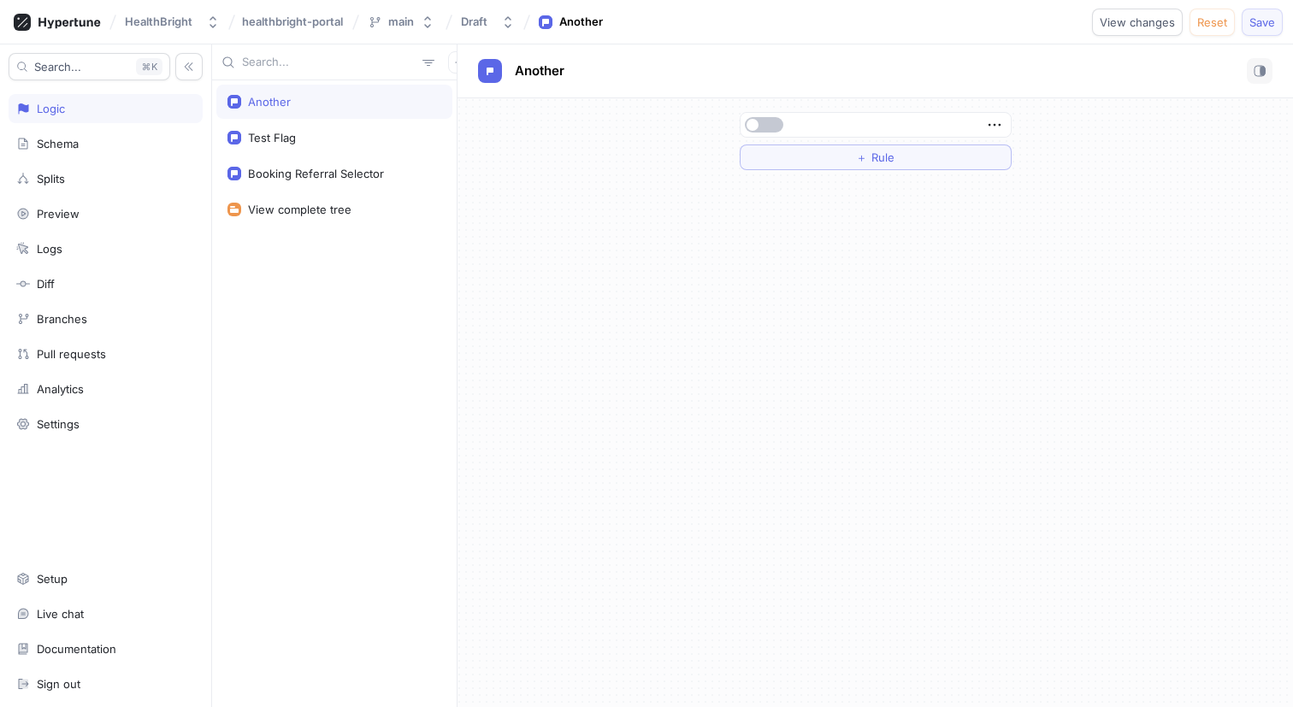
click at [1257, 27] on span "Save" at bounding box center [1263, 22] width 26 height 10
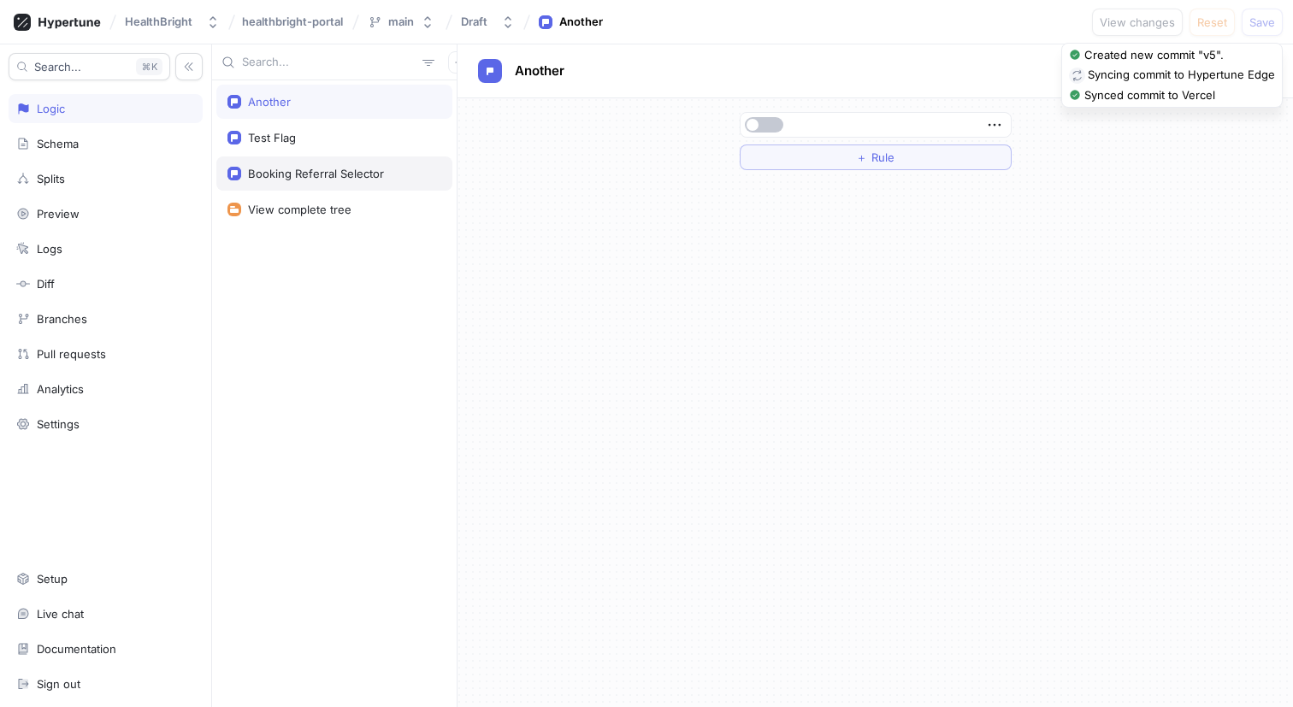
click at [332, 169] on div "Booking Referral Selector" at bounding box center [316, 174] width 136 height 14
click at [761, 127] on button "button" at bounding box center [764, 124] width 38 height 15
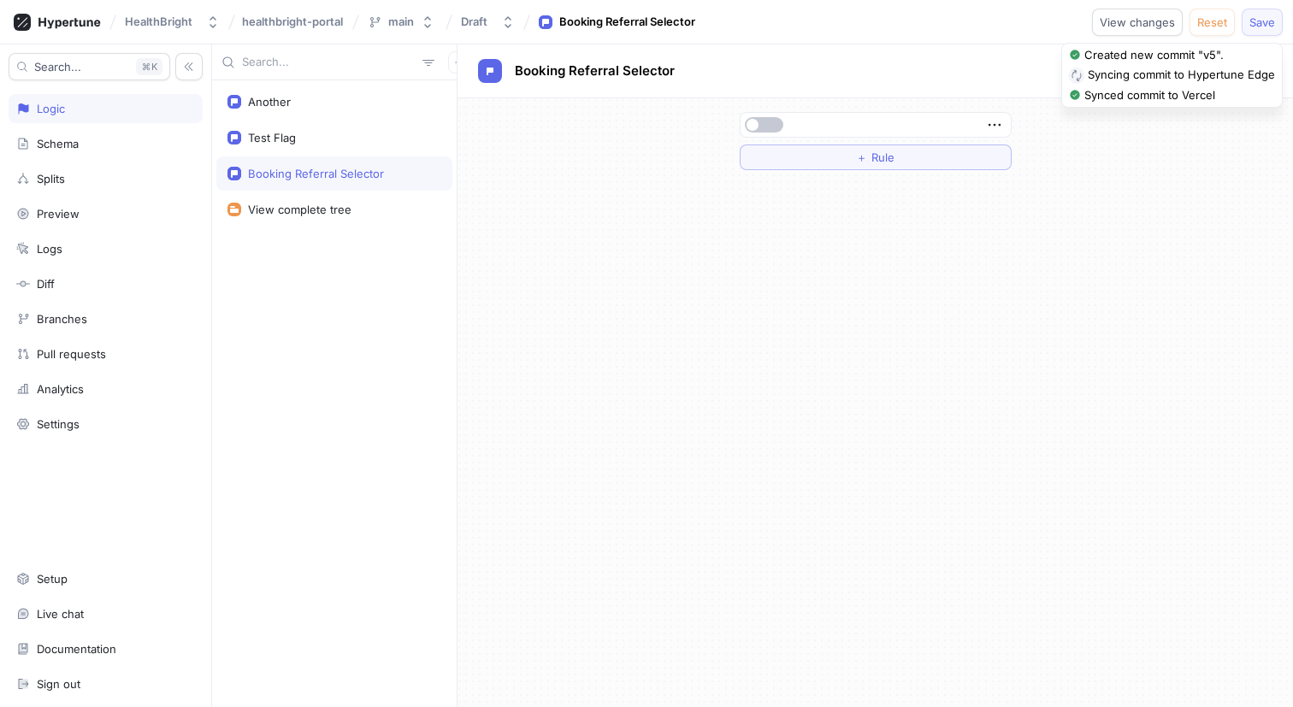
click at [1280, 17] on button "Save" at bounding box center [1262, 22] width 41 height 27
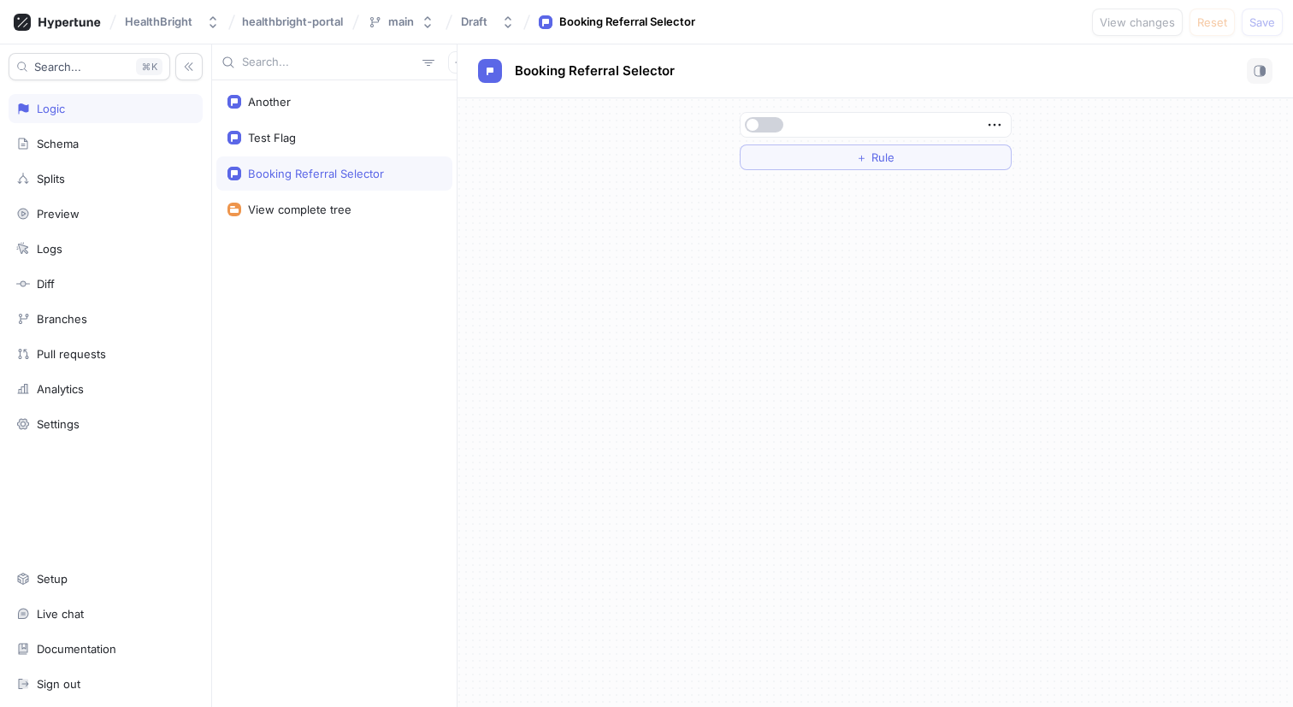
click at [778, 123] on button "button" at bounding box center [764, 124] width 38 height 15
click at [1250, 21] on span "Save" at bounding box center [1263, 22] width 26 height 10
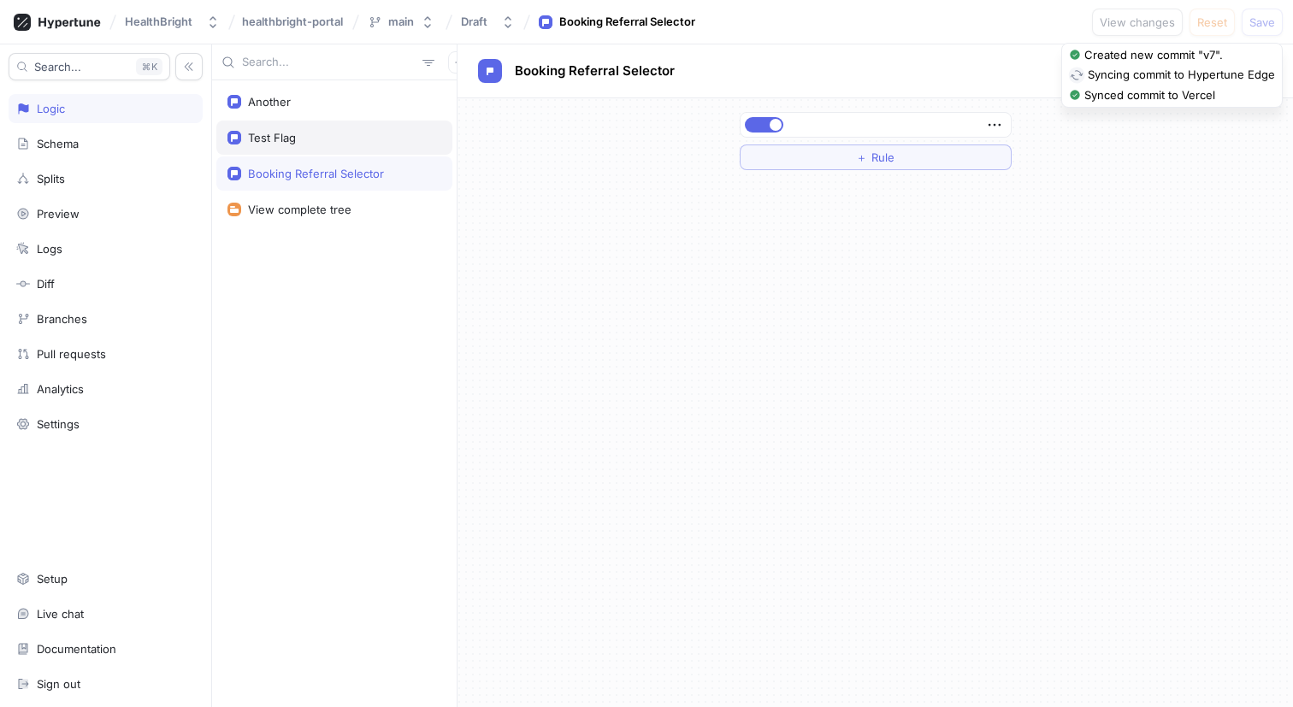
click at [334, 142] on div "Test Flag" at bounding box center [335, 138] width 214 height 14
